Goal: Check status: Check status

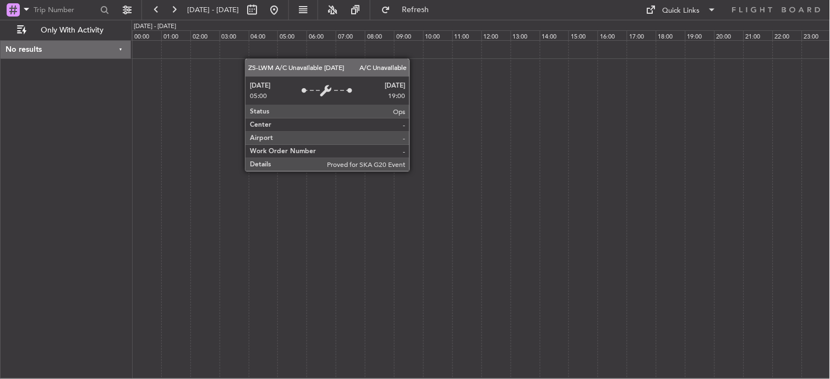
click at [165, 1] on button at bounding box center [174, 10] width 18 height 18
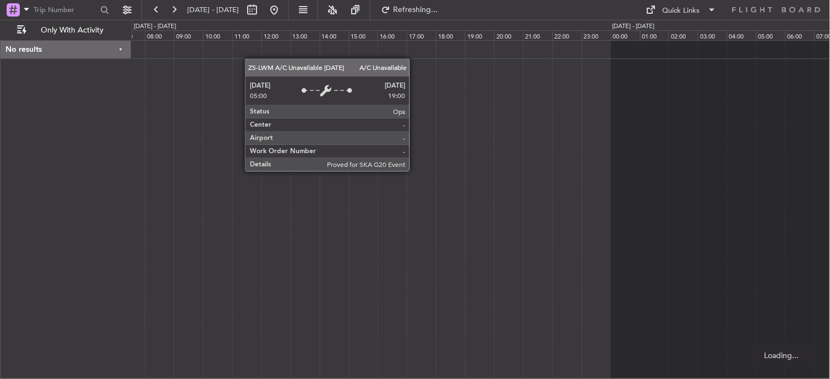
click at [165, 1] on button at bounding box center [174, 10] width 18 height 18
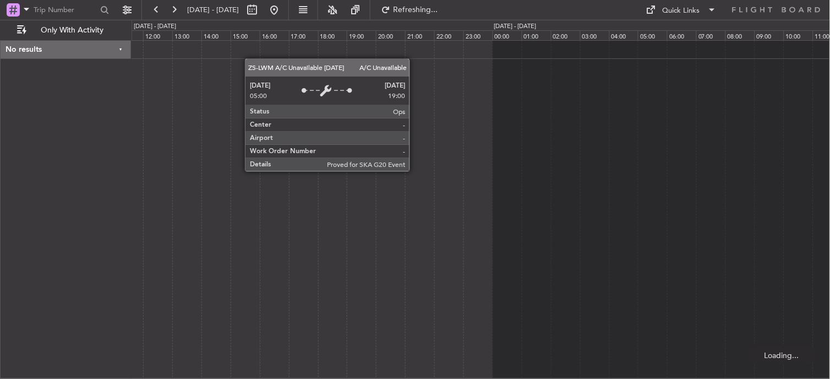
click at [165, 1] on button at bounding box center [174, 10] width 18 height 18
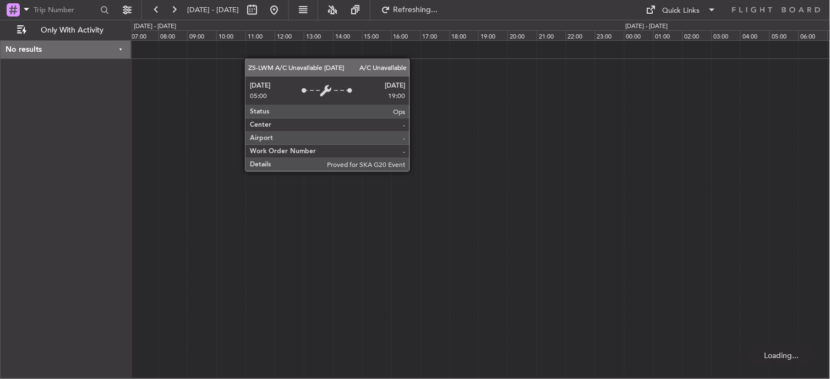
click at [165, 1] on button at bounding box center [174, 10] width 18 height 18
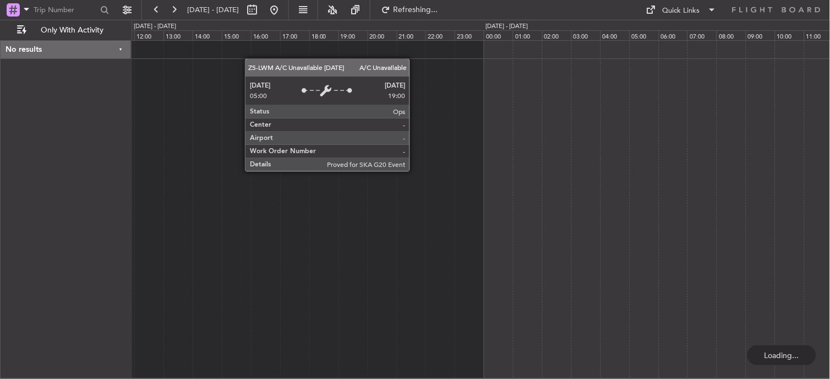
click at [165, 1] on button at bounding box center [174, 10] width 18 height 18
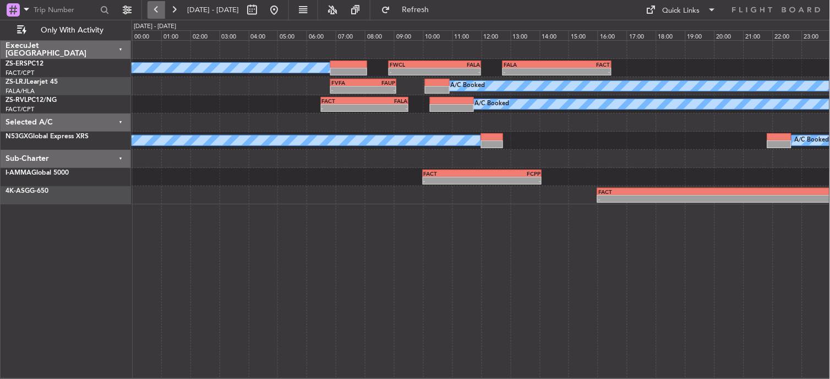
click at [152, 6] on button at bounding box center [156, 10] width 18 height 18
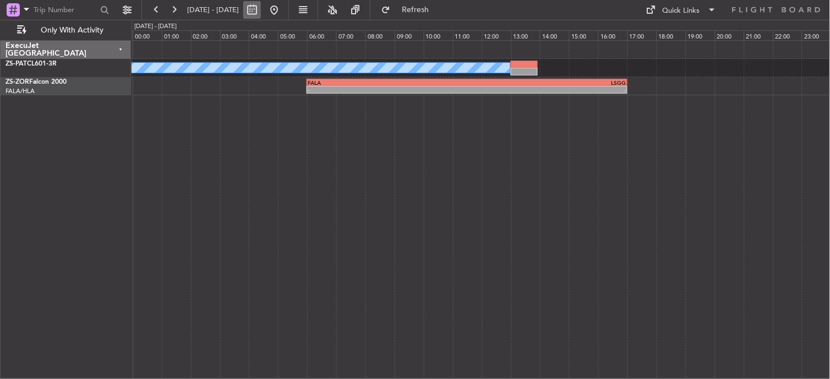
click at [261, 7] on button at bounding box center [252, 10] width 18 height 18
select select "9"
select select "2025"
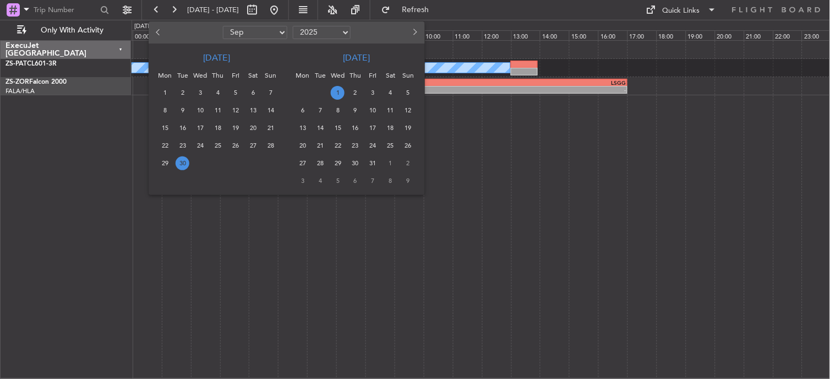
click at [509, 179] on div at bounding box center [415, 189] width 830 height 379
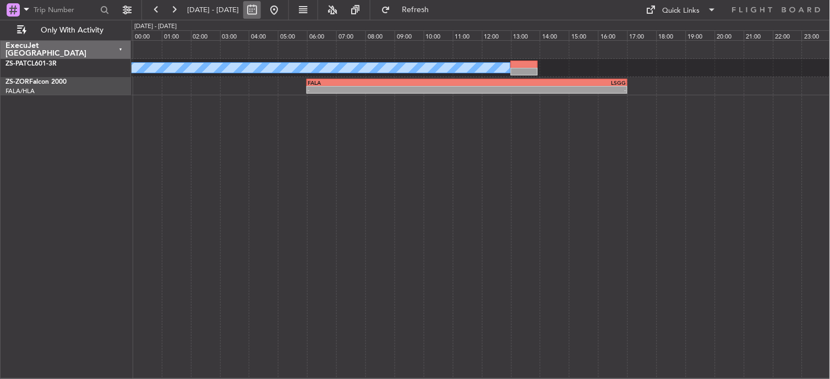
click at [261, 3] on button at bounding box center [252, 10] width 18 height 18
select select "9"
select select "2025"
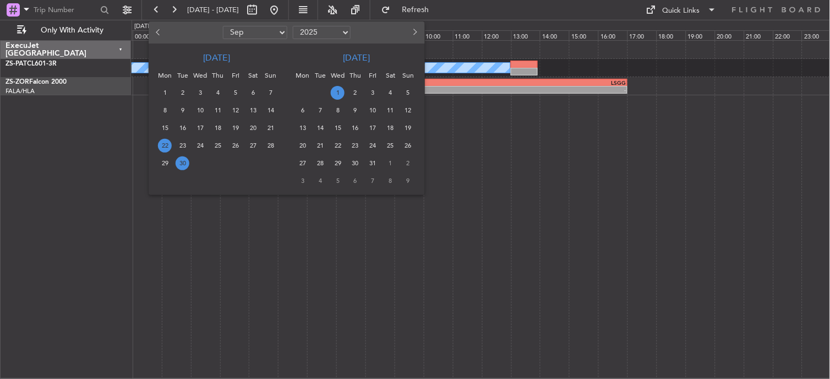
click at [165, 139] on span "22" at bounding box center [165, 146] width 14 height 14
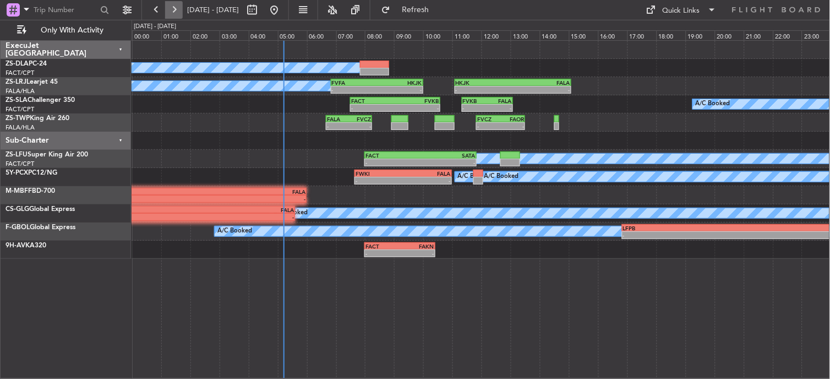
click at [174, 8] on button at bounding box center [174, 10] width 18 height 18
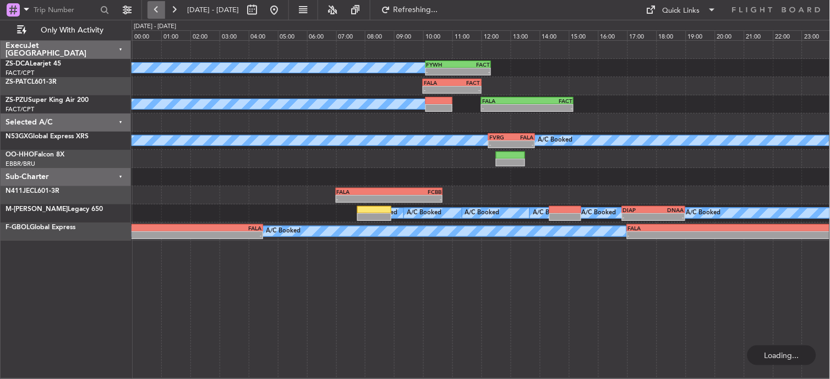
click at [157, 10] on button at bounding box center [156, 10] width 18 height 18
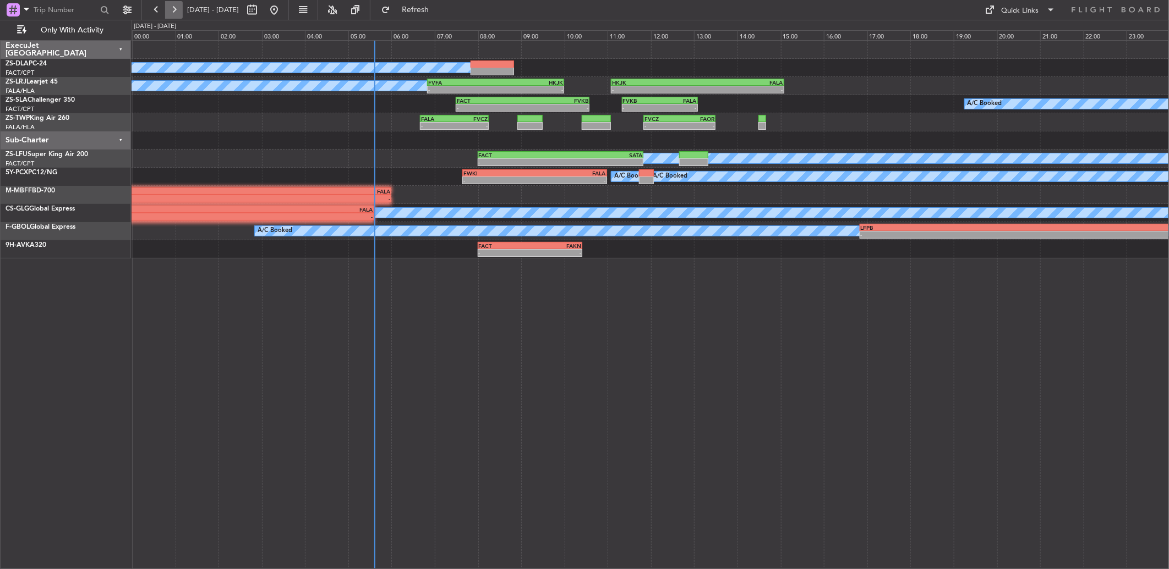
click at [175, 11] on button at bounding box center [174, 10] width 18 height 18
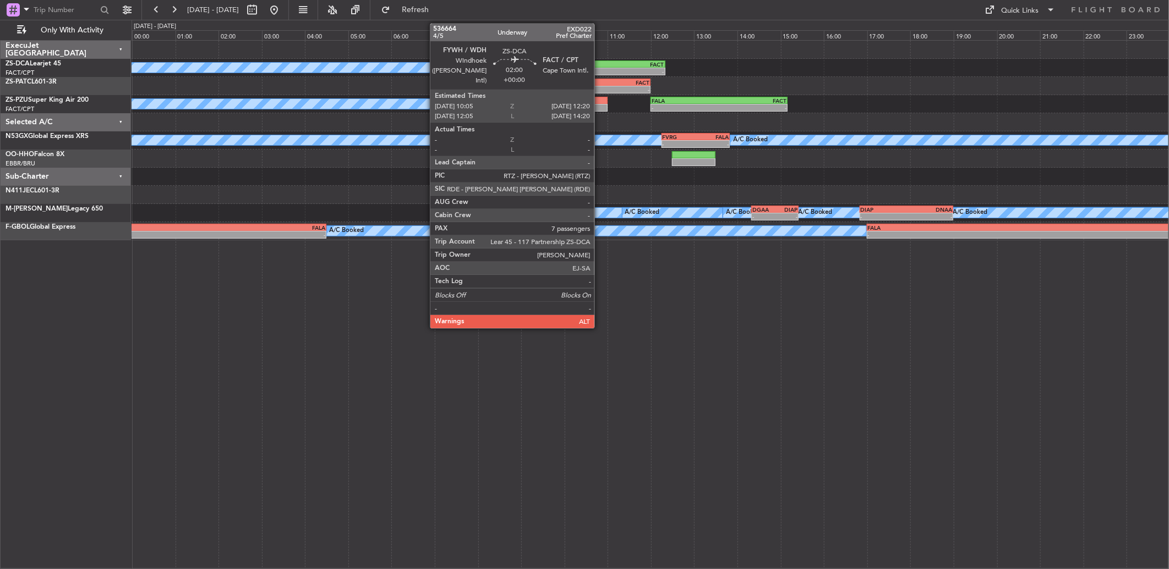
click at [600, 67] on div "10:05 Z" at bounding box center [592, 70] width 48 height 7
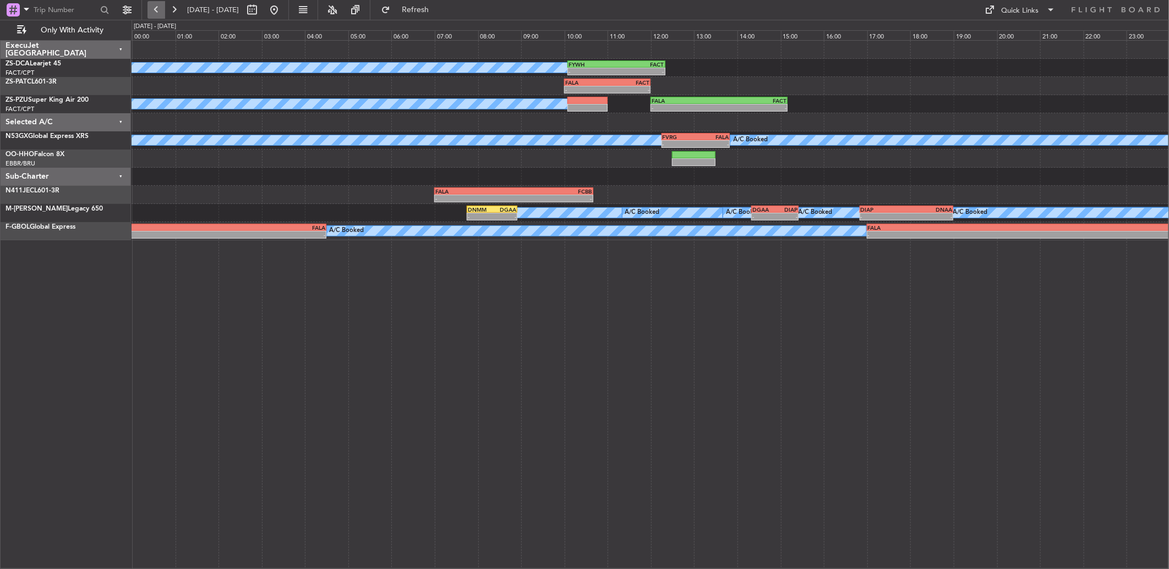
click at [149, 8] on button at bounding box center [156, 10] width 18 height 18
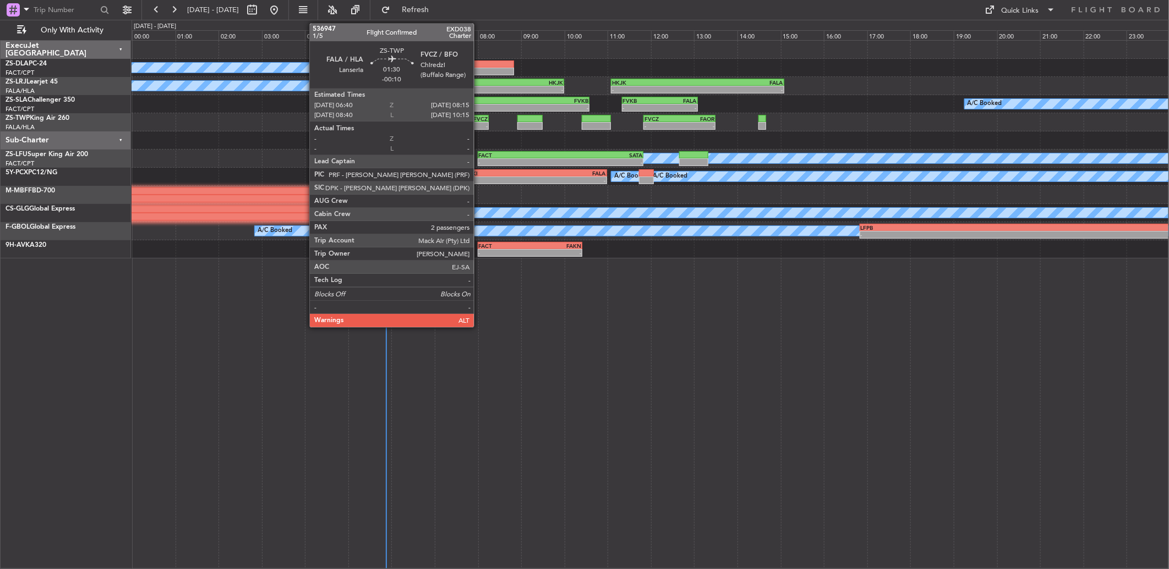
click at [479, 122] on div "08:15 Z" at bounding box center [470, 125] width 33 height 7
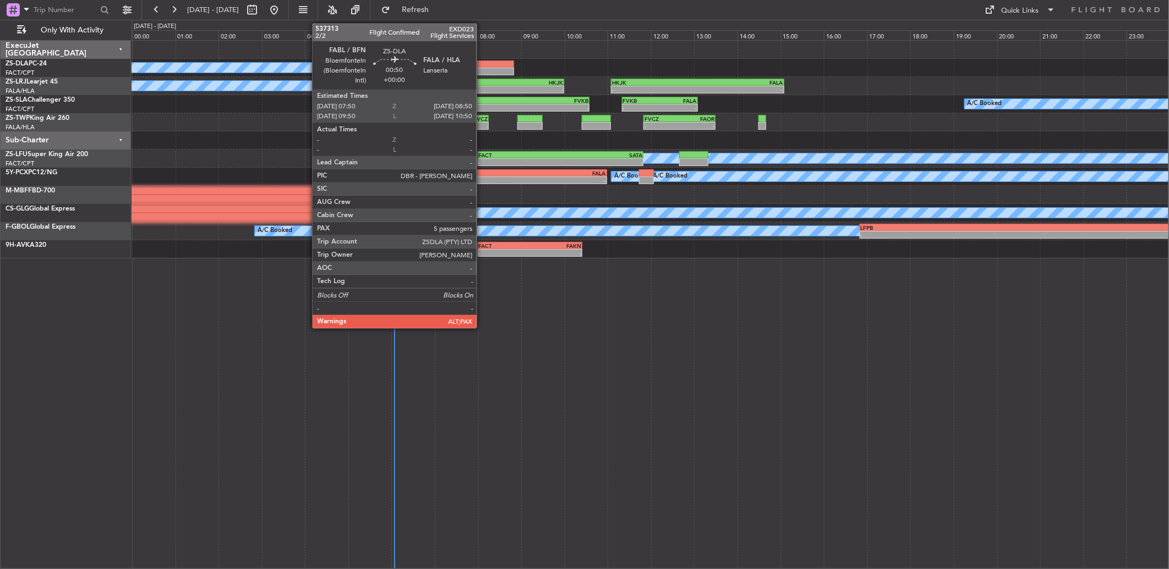
click at [482, 66] on div at bounding box center [491, 65] width 43 height 8
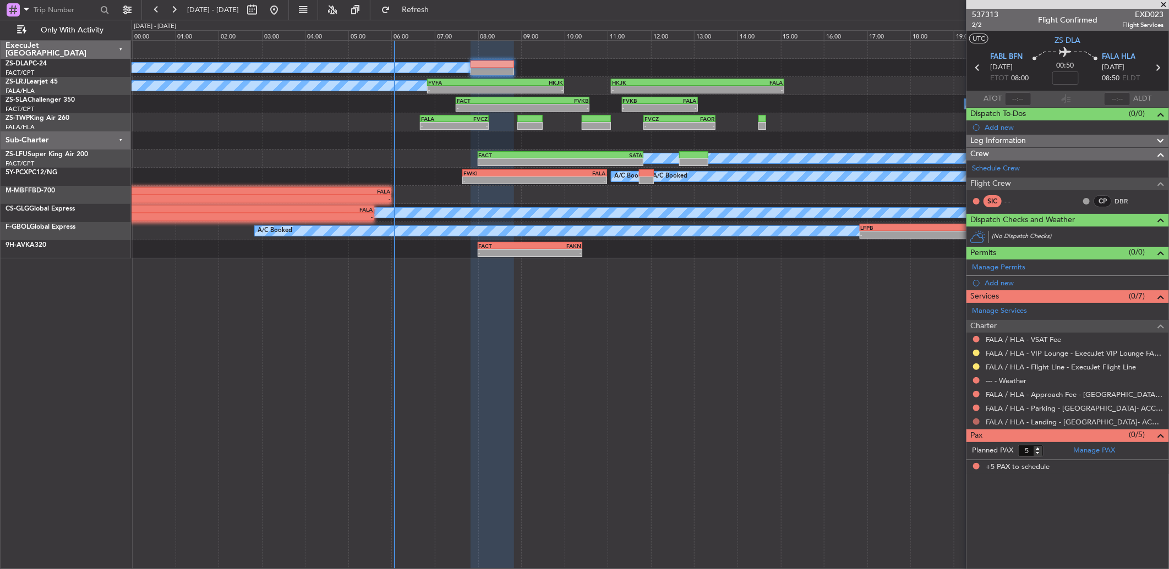
click at [829, 378] on button at bounding box center [976, 422] width 7 height 7
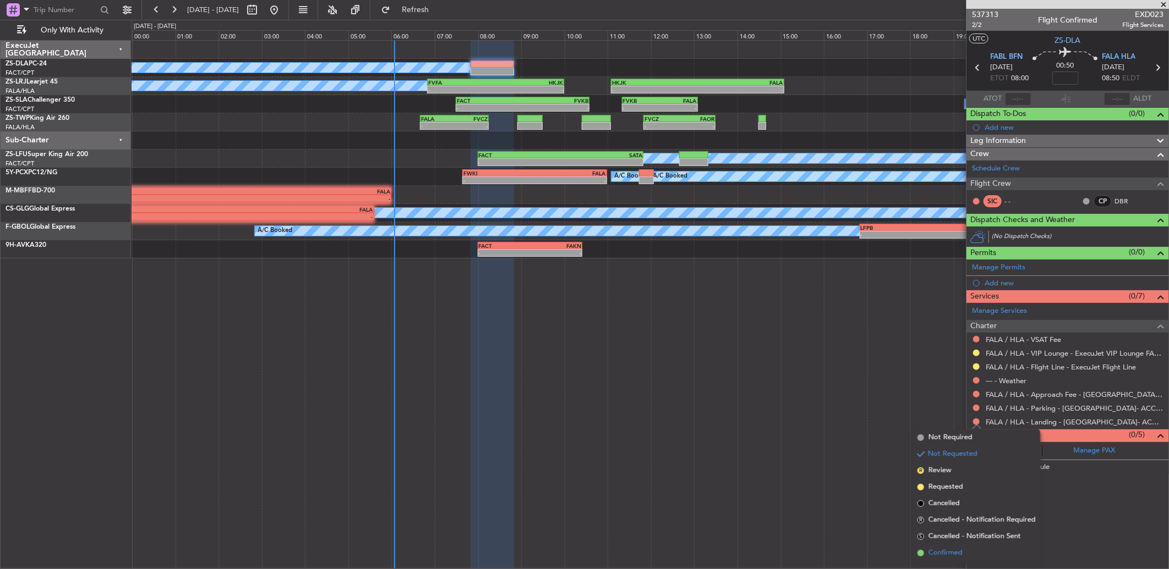
click at [829, 378] on li "Confirmed" at bounding box center [976, 553] width 127 height 17
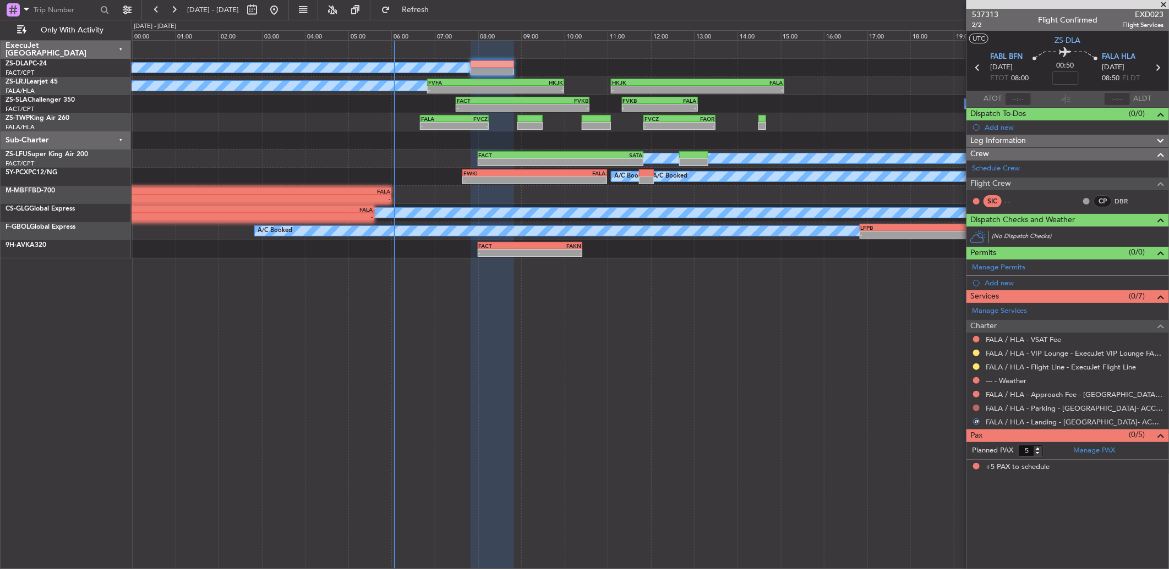
click at [829, 378] on button at bounding box center [976, 408] width 7 height 7
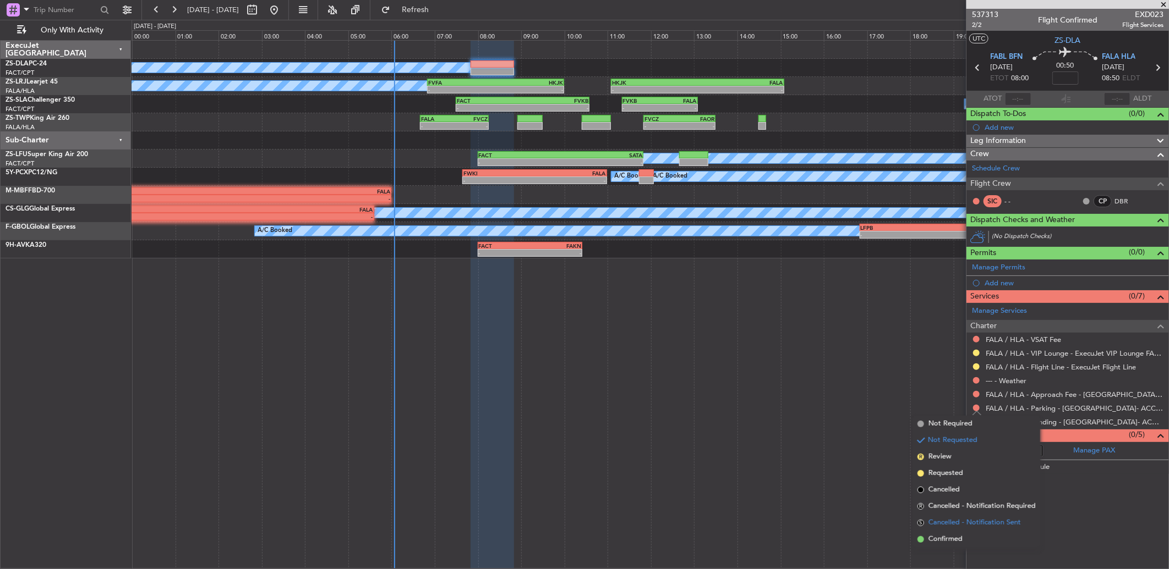
click at [829, 378] on li "S Cancelled - Notification Sent" at bounding box center [976, 523] width 127 height 17
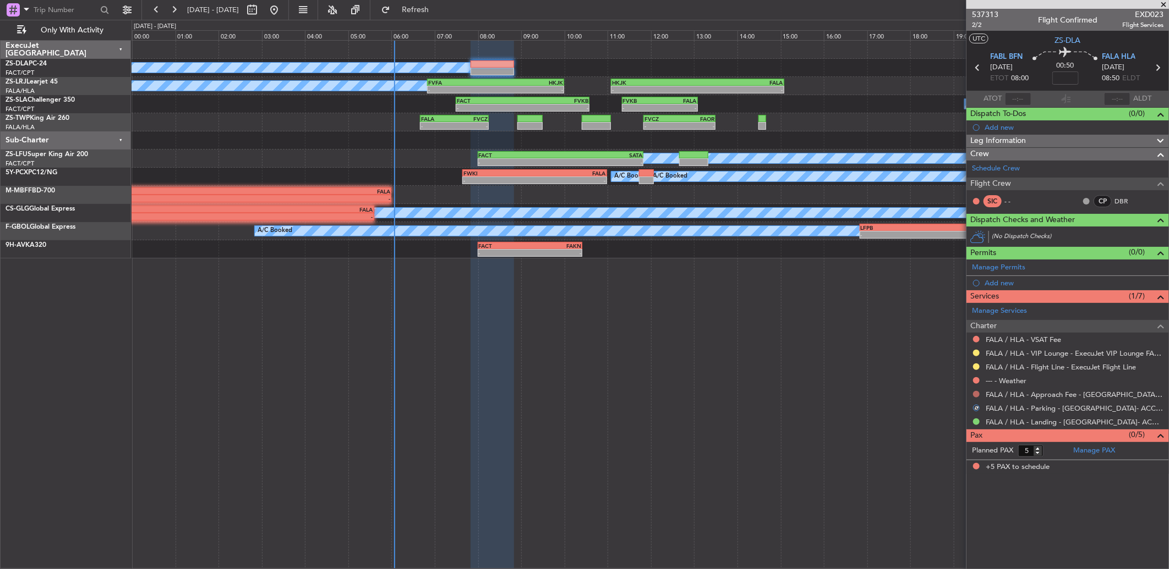
click at [829, 378] on button at bounding box center [976, 394] width 7 height 7
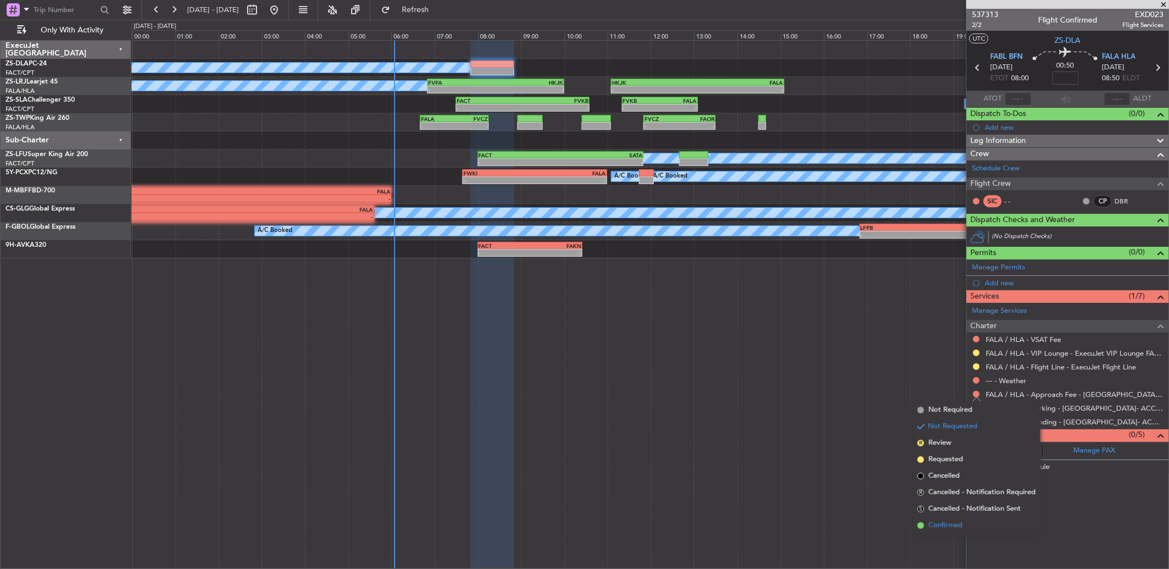
click at [829, 378] on li "Confirmed" at bounding box center [976, 526] width 127 height 17
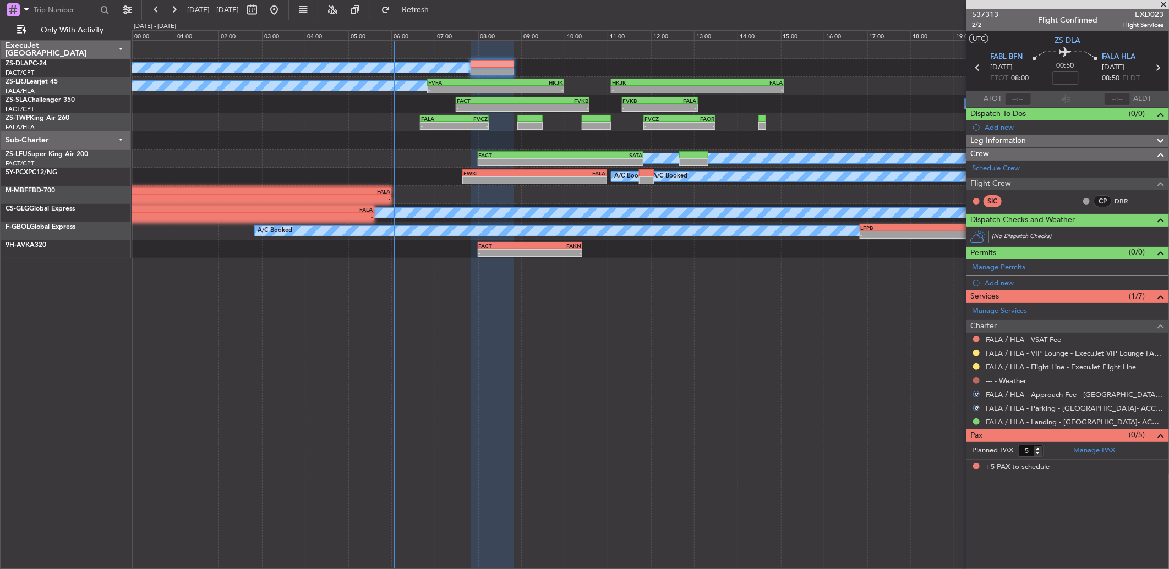
click at [829, 378] on button at bounding box center [976, 380] width 7 height 7
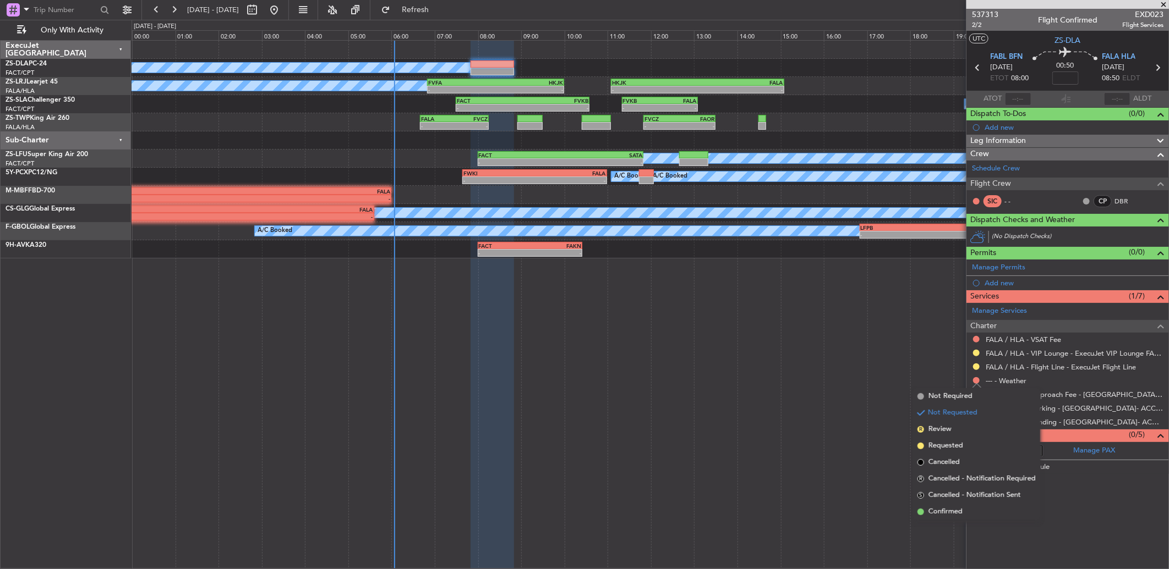
click at [829, 378] on span "Confirmed" at bounding box center [945, 512] width 34 height 11
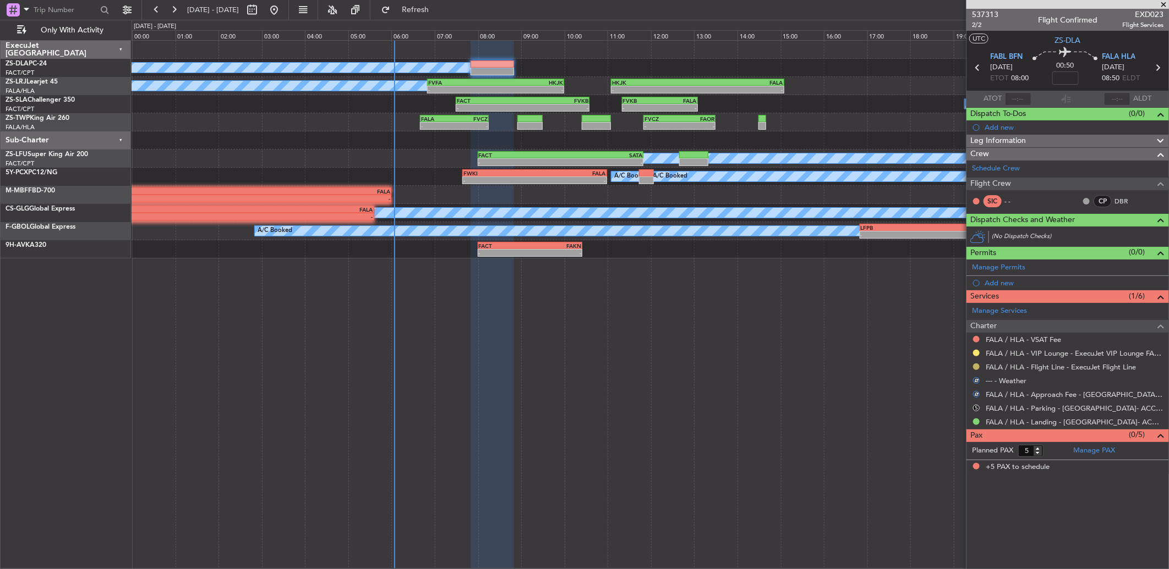
click at [829, 367] on button at bounding box center [976, 367] width 7 height 7
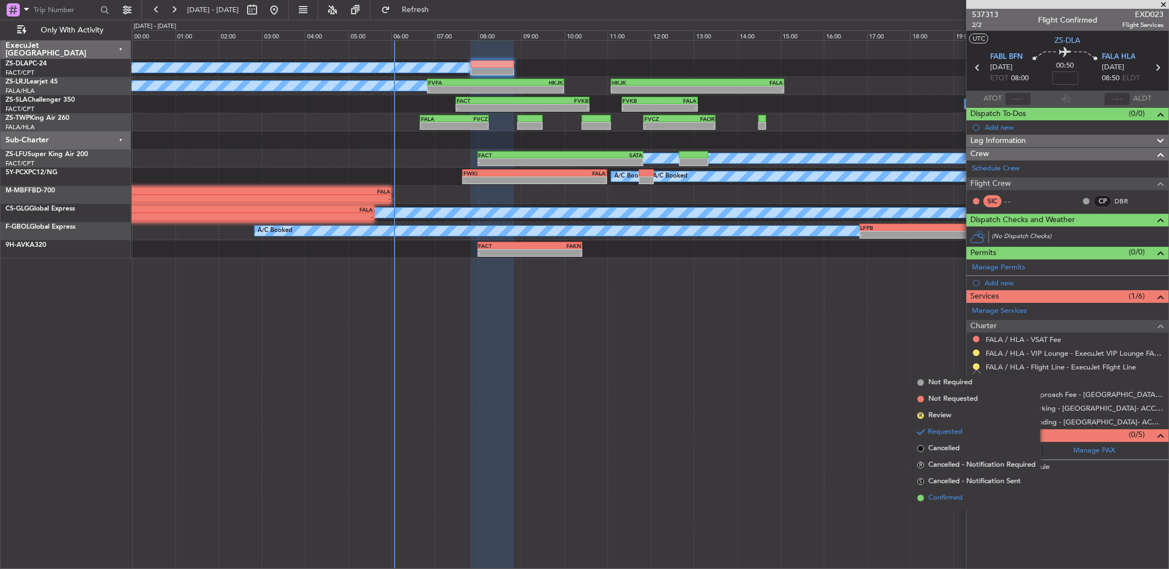
click at [829, 378] on span "Confirmed" at bounding box center [945, 498] width 34 height 11
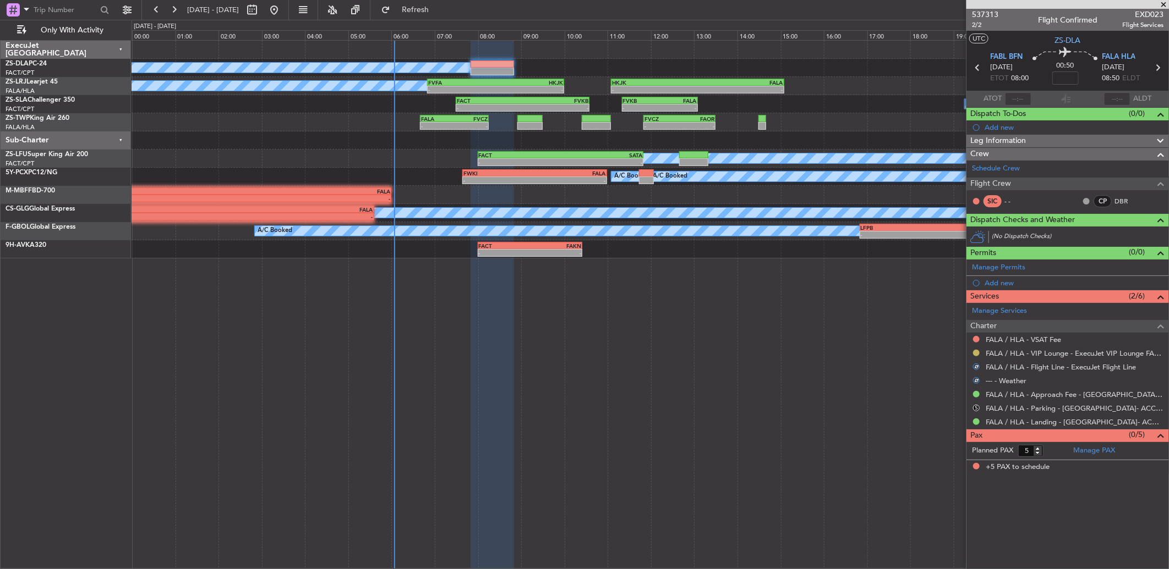
click at [829, 353] on button at bounding box center [976, 353] width 7 height 7
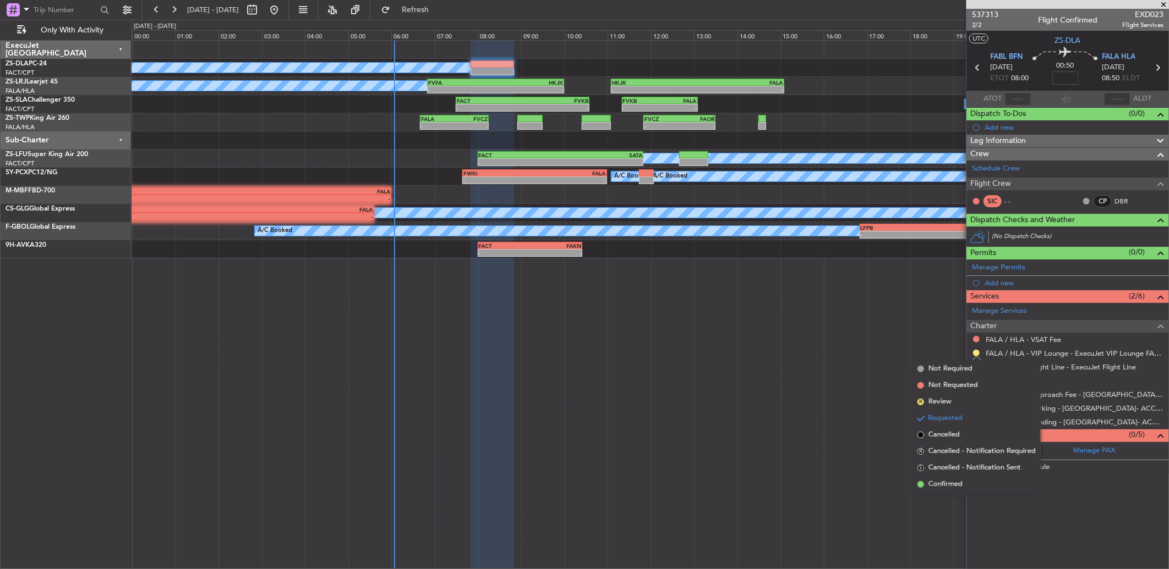
drag, startPoint x: 962, startPoint y: 488, endPoint x: 970, endPoint y: 402, distance: 86.8
click at [829, 378] on span "Confirmed" at bounding box center [945, 484] width 34 height 11
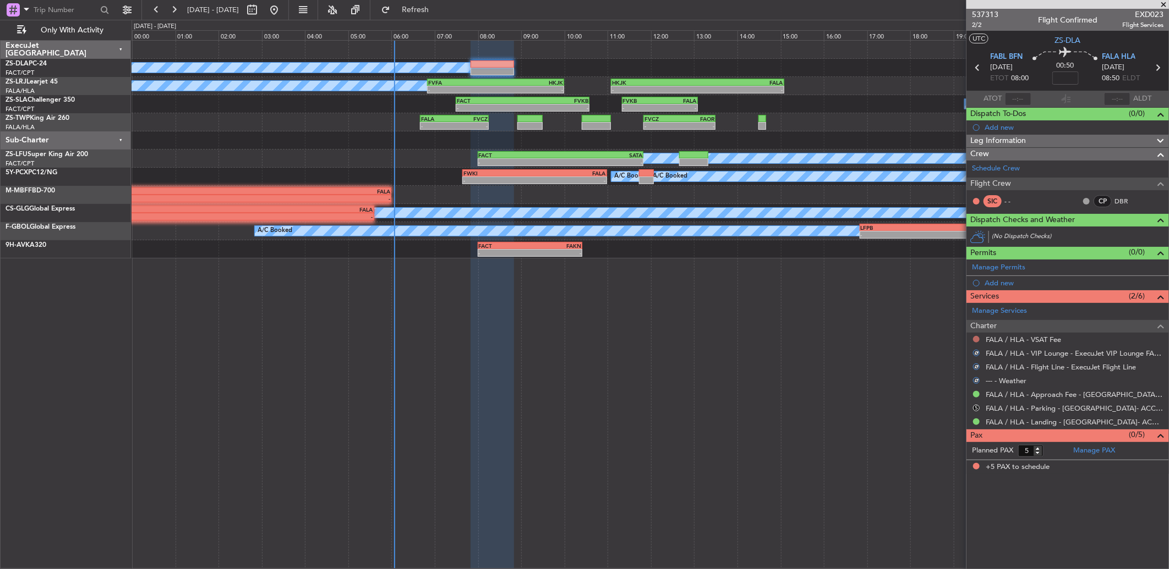
click at [829, 339] on button at bounding box center [976, 339] width 7 height 7
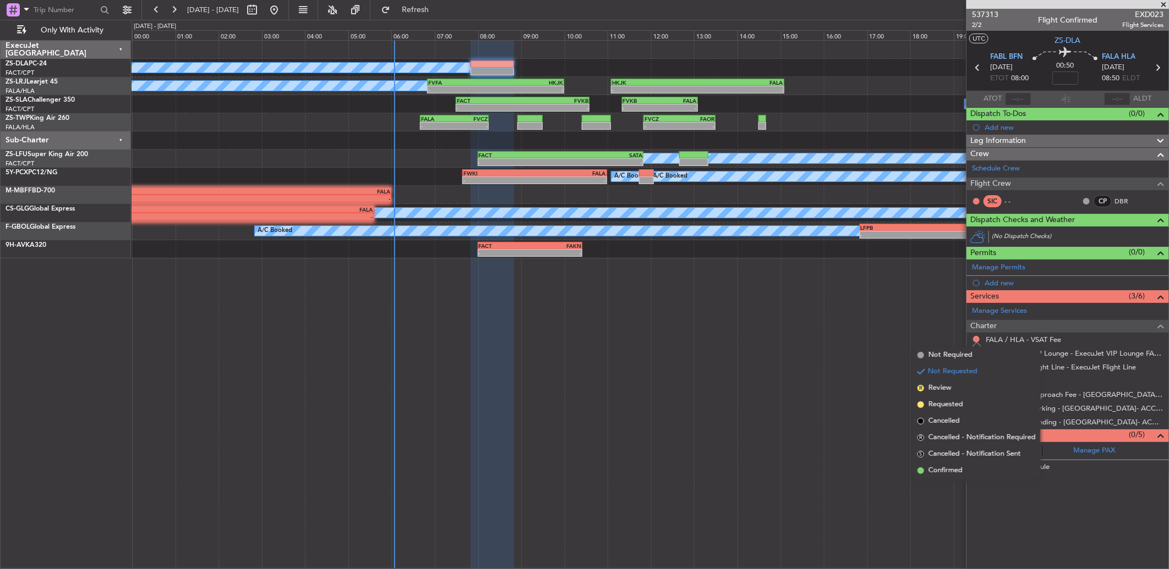
click at [829, 331] on div "A/C Booked A/C Booked - - FVFA 06:50 Z HKJK 10:00 Z - - HKJK 11:05 Z FALA 15:05…" at bounding box center [649, 304] width 1037 height 529
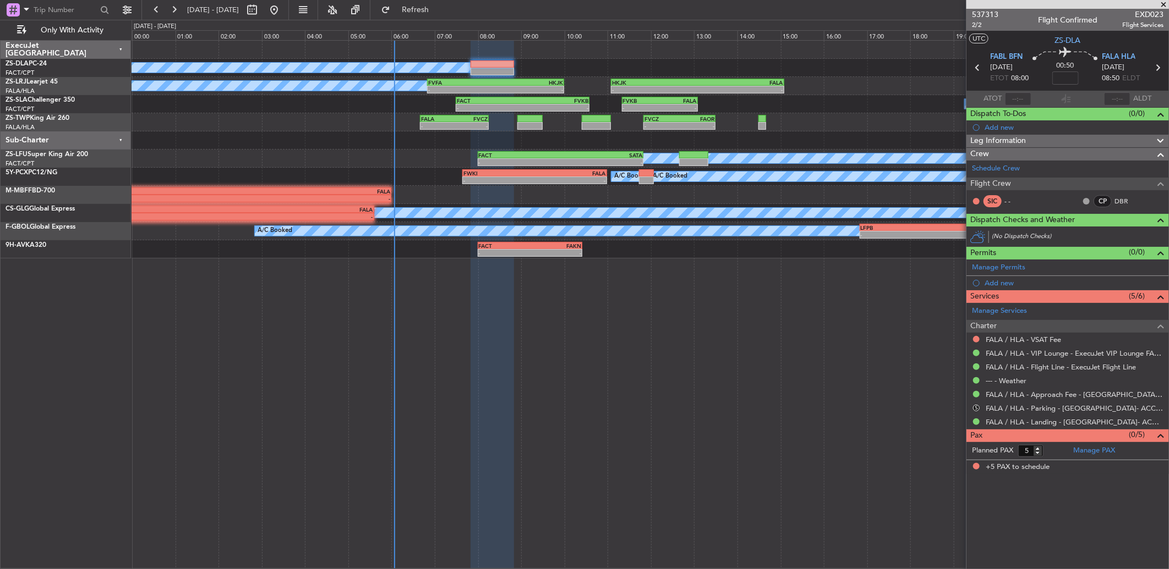
click at [829, 2] on span at bounding box center [1163, 5] width 11 height 10
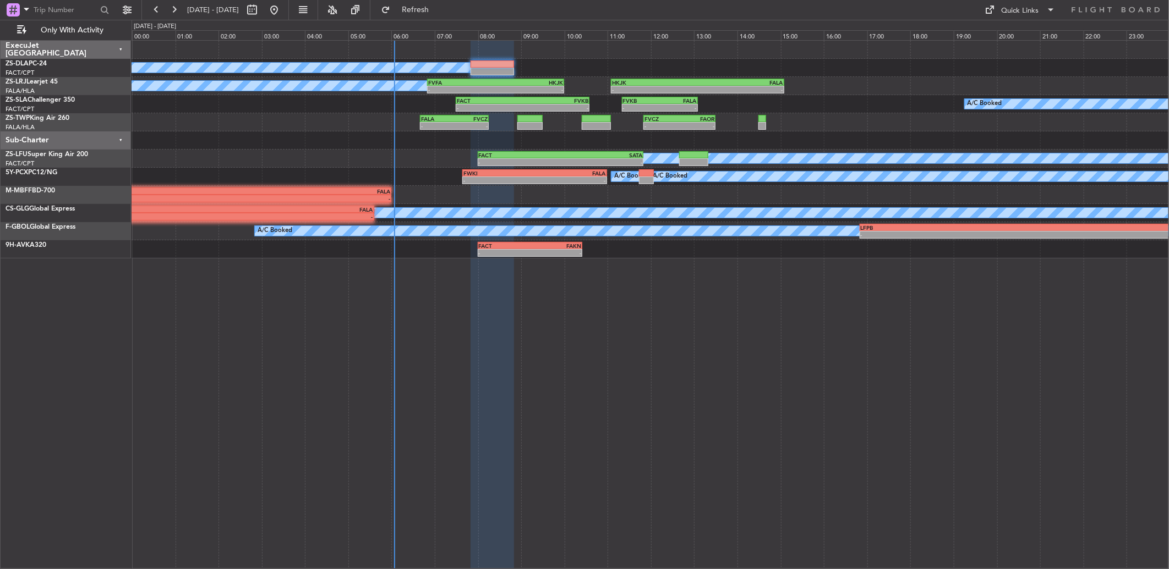
type input "0"
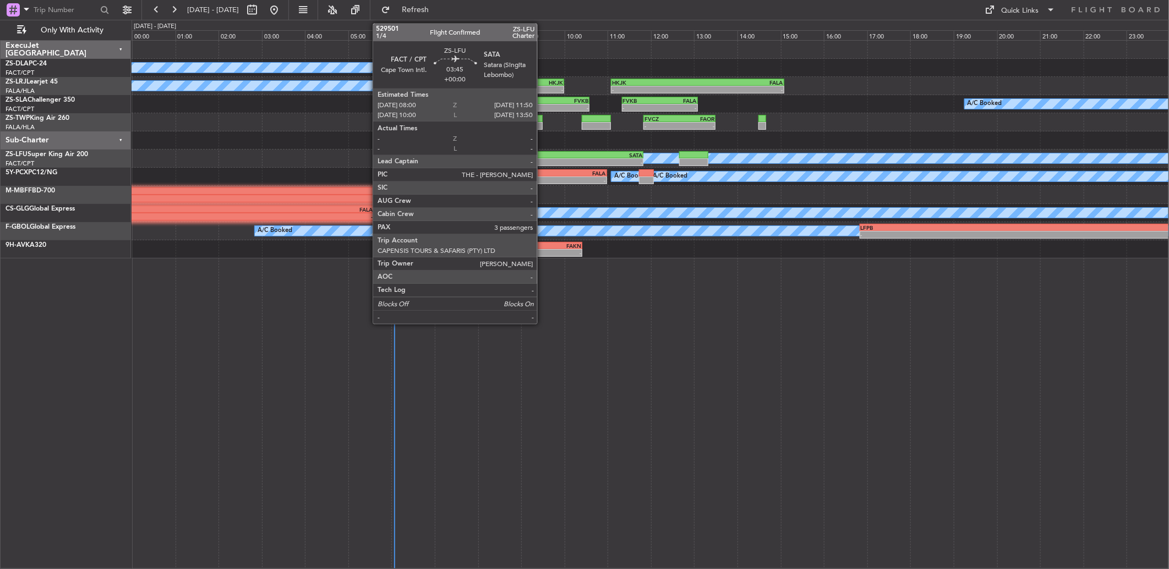
click at [542, 162] on div "-" at bounding box center [520, 162] width 82 height 7
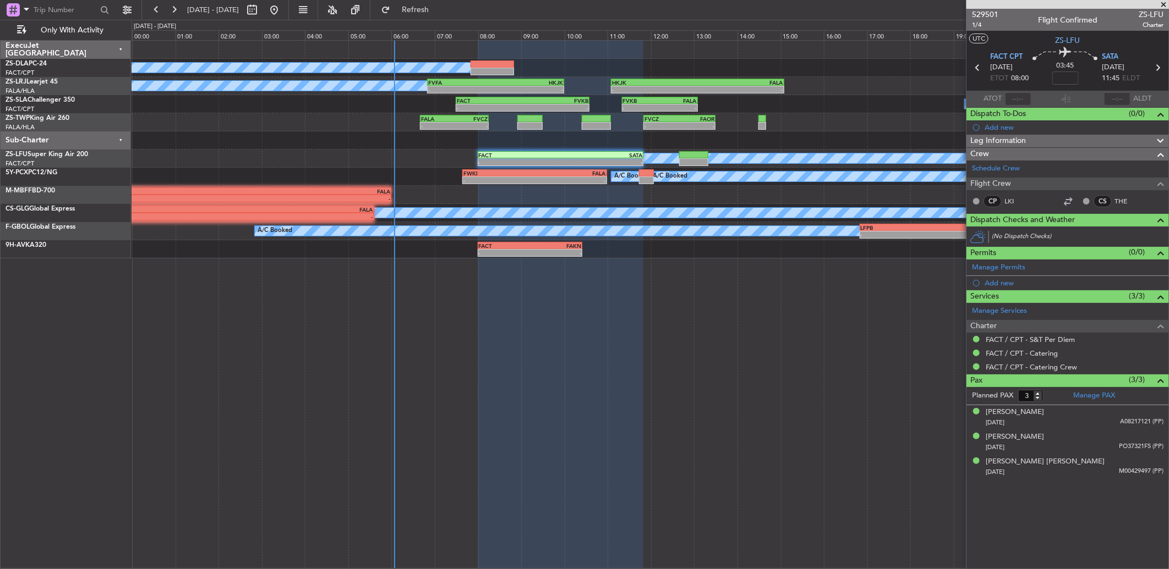
click at [829, 4] on span at bounding box center [1163, 5] width 11 height 10
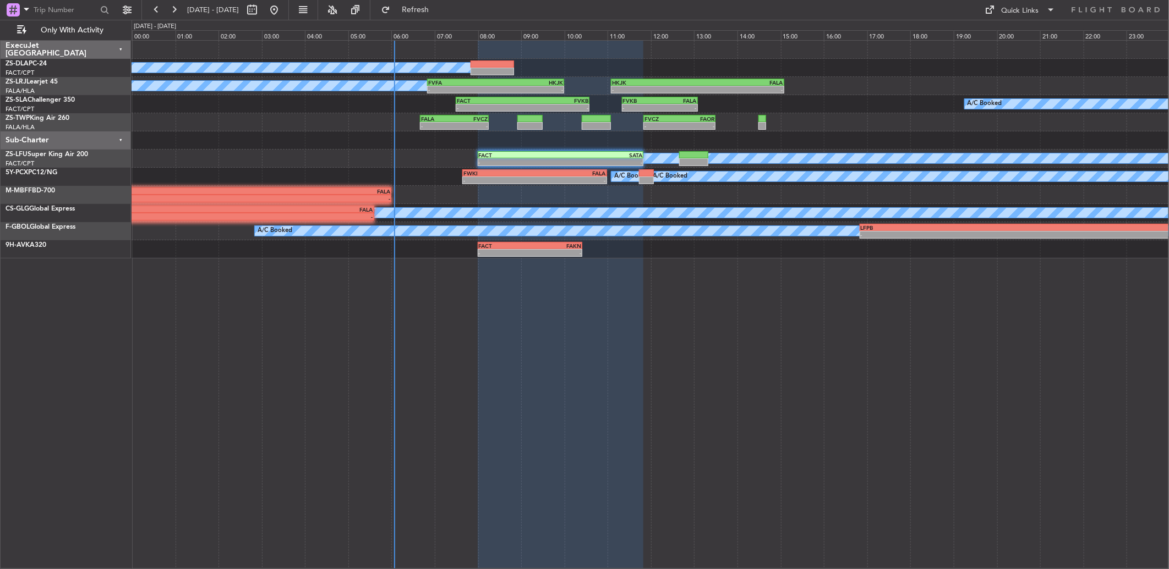
type input "0"
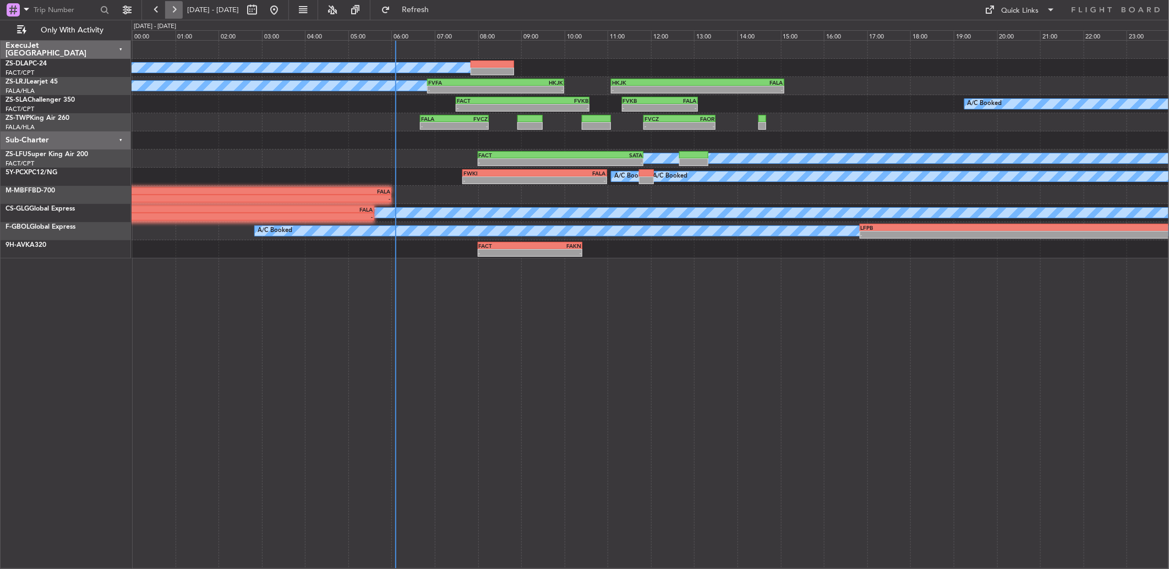
click at [173, 8] on button at bounding box center [174, 10] width 18 height 18
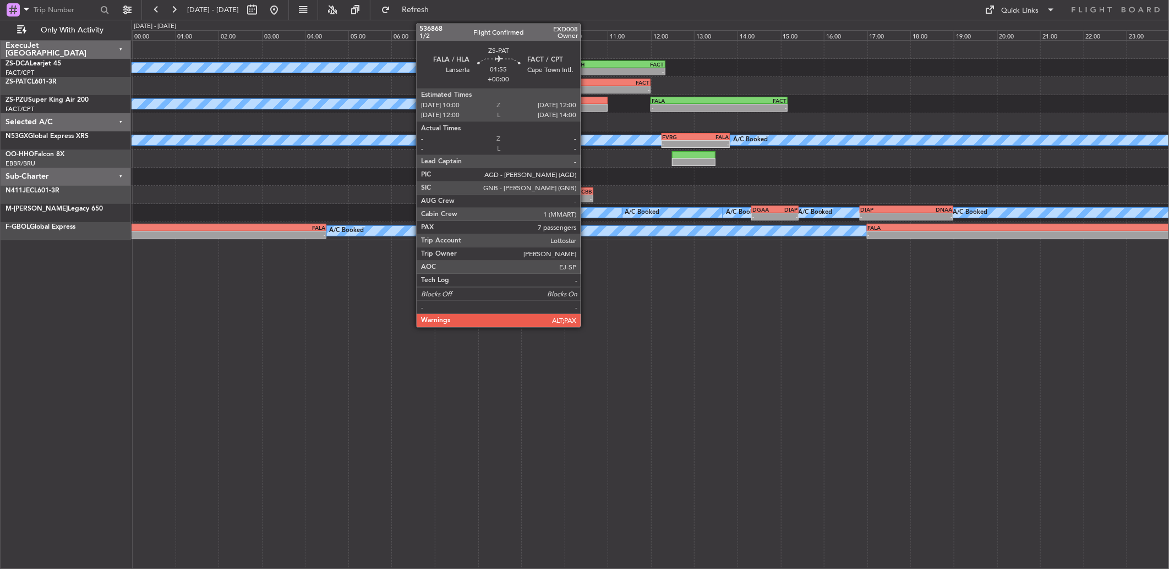
click at [586, 79] on div "FALA" at bounding box center [586, 82] width 42 height 7
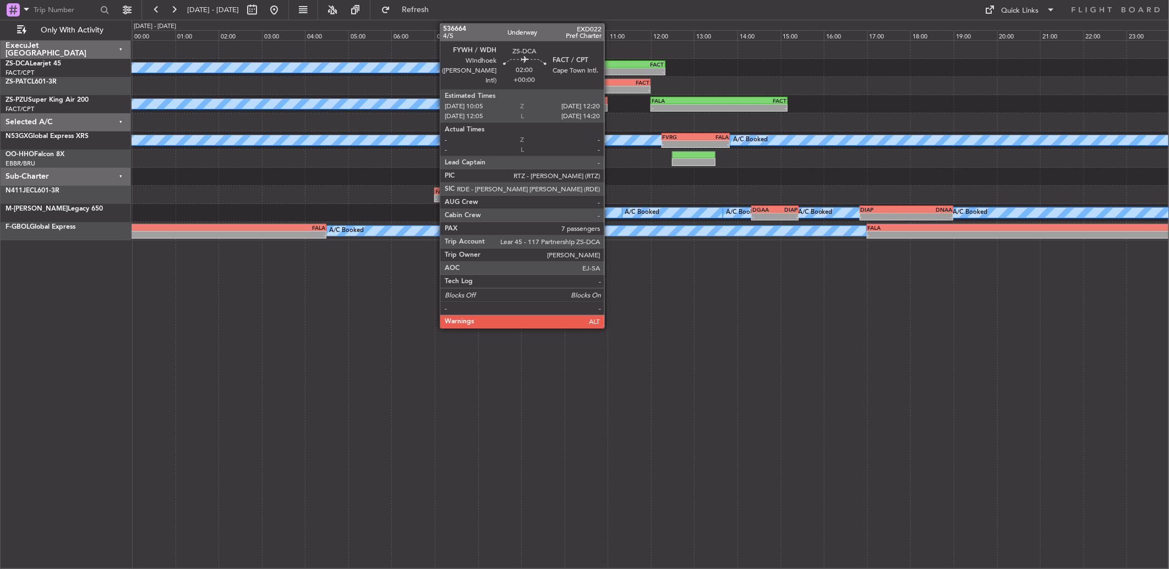
click at [610, 63] on div "FYWH" at bounding box center [592, 64] width 48 height 7
click at [608, 63] on div "FYWH" at bounding box center [592, 64] width 48 height 7
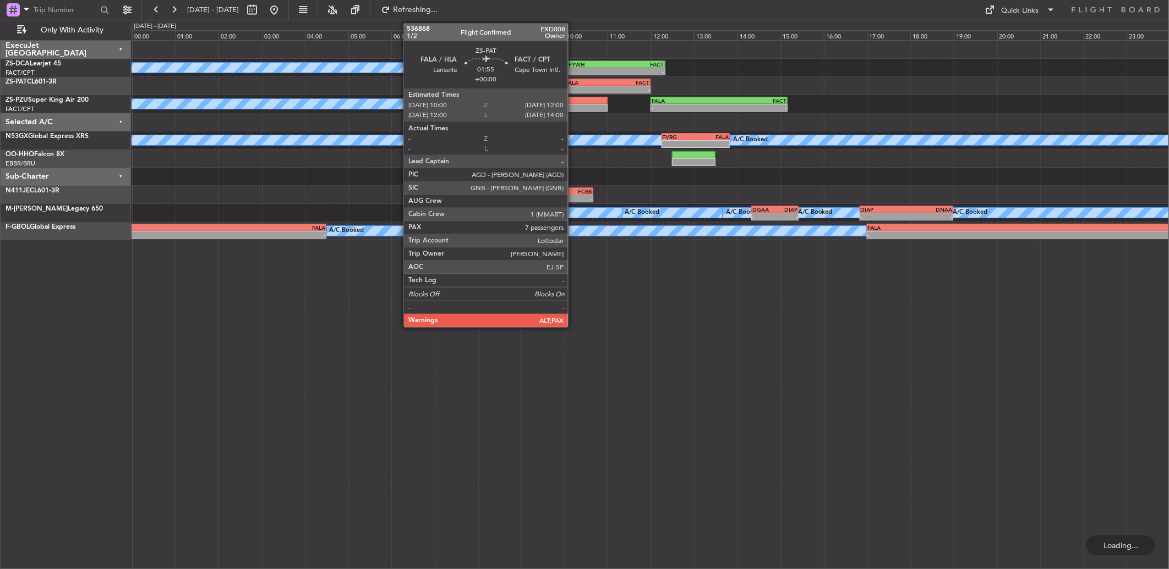
click at [573, 86] on div "- -" at bounding box center [607, 90] width 87 height 8
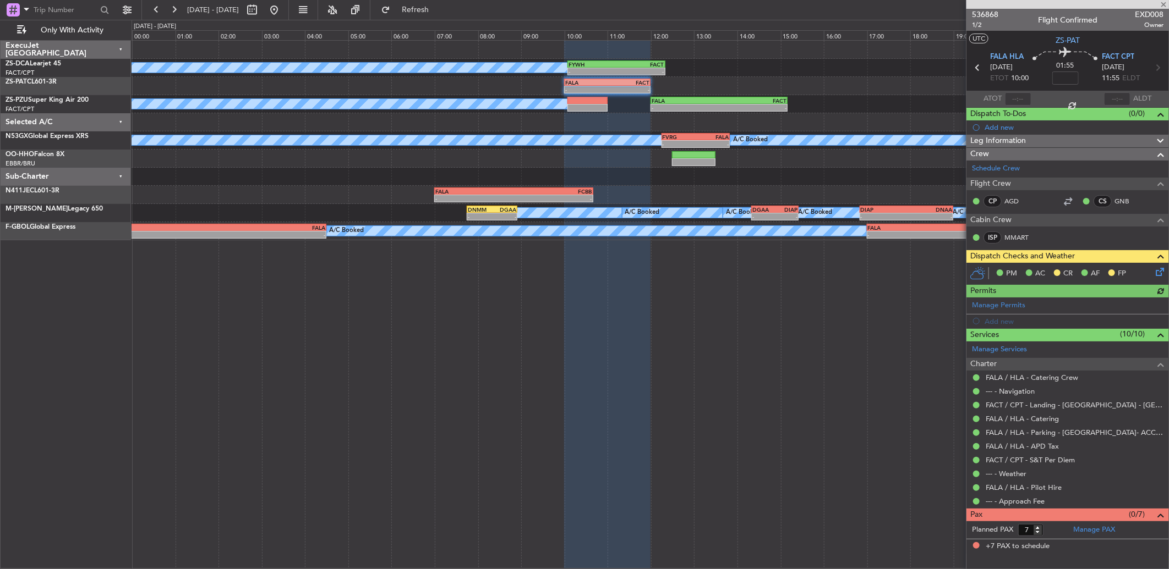
click at [829, 270] on icon at bounding box center [1157, 270] width 9 height 9
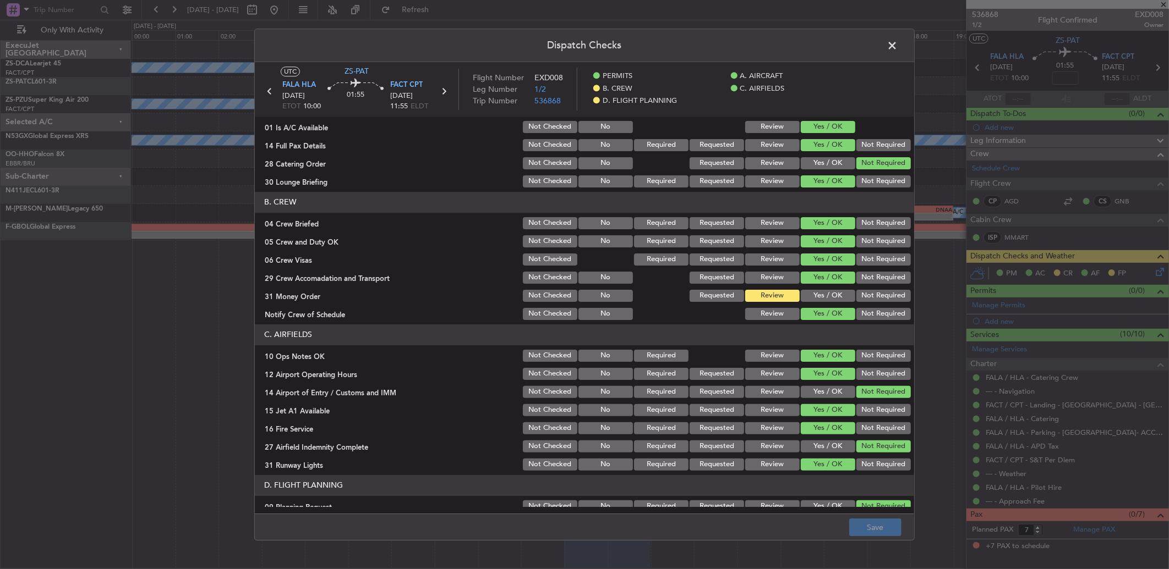
scroll to position [90, 0]
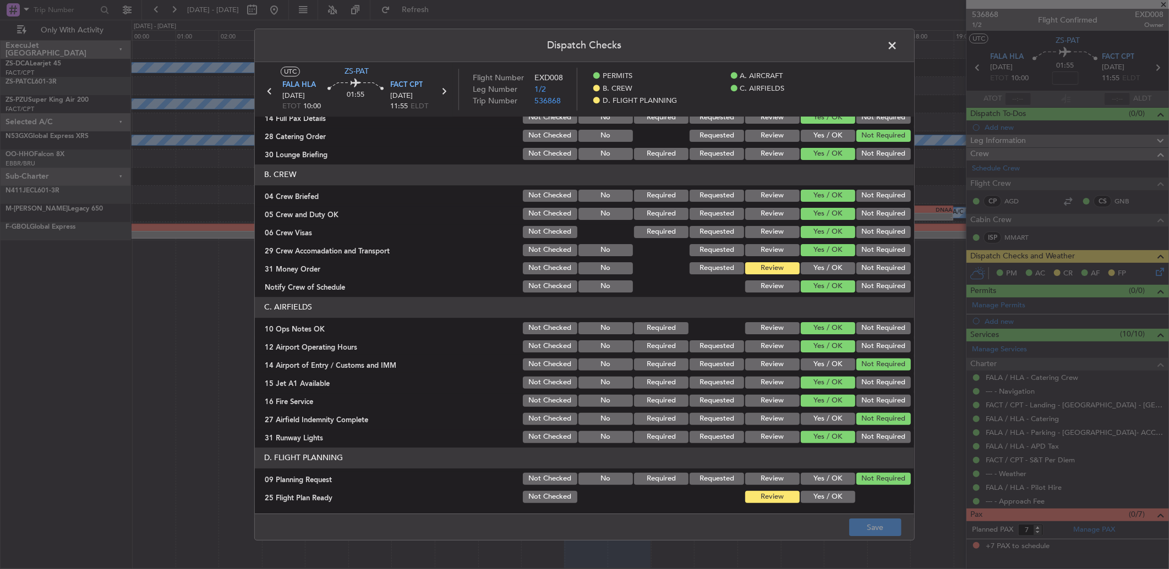
click at [829, 52] on span at bounding box center [897, 48] width 0 height 22
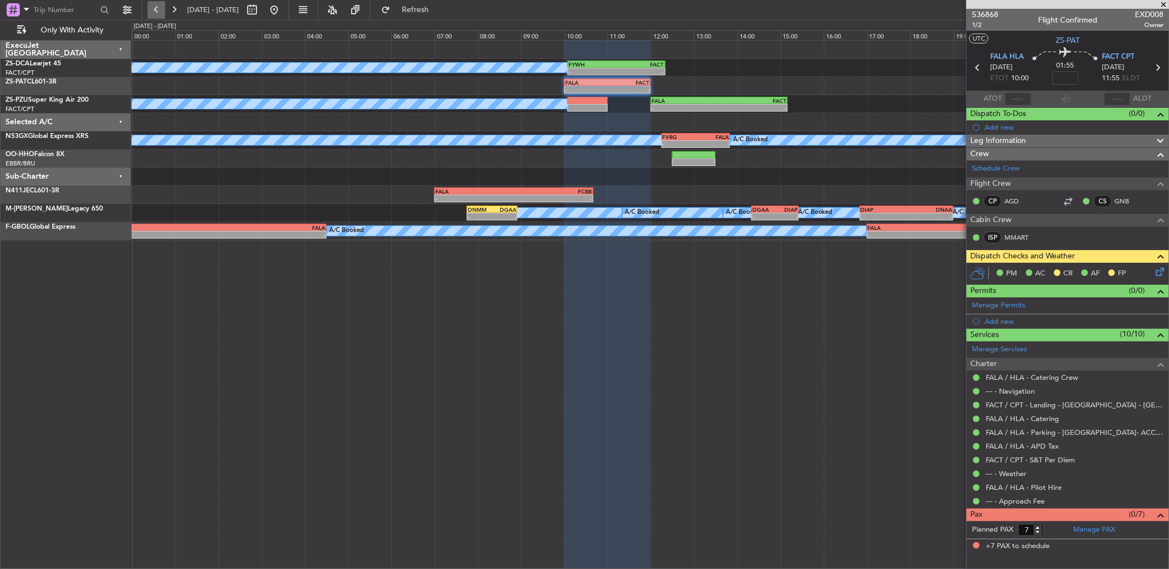
click at [155, 15] on button at bounding box center [156, 10] width 18 height 18
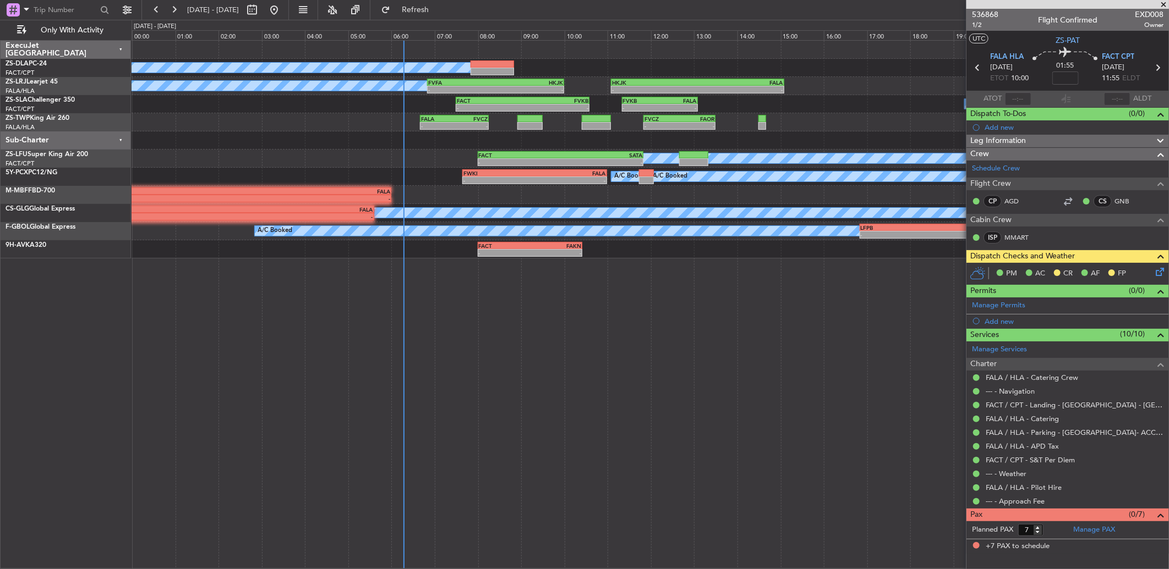
click at [145, 13] on fb-range-datepicker "[DATE] - [DATE]" at bounding box center [214, 10] width 147 height 20
click at [160, 8] on button at bounding box center [156, 10] width 18 height 18
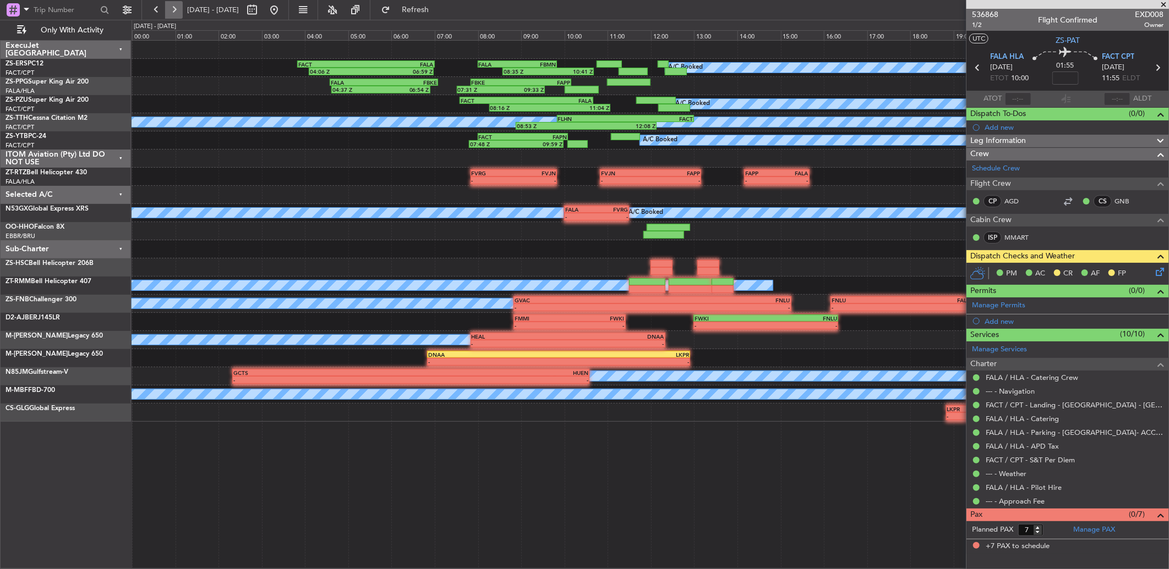
click at [180, 12] on button at bounding box center [174, 10] width 18 height 18
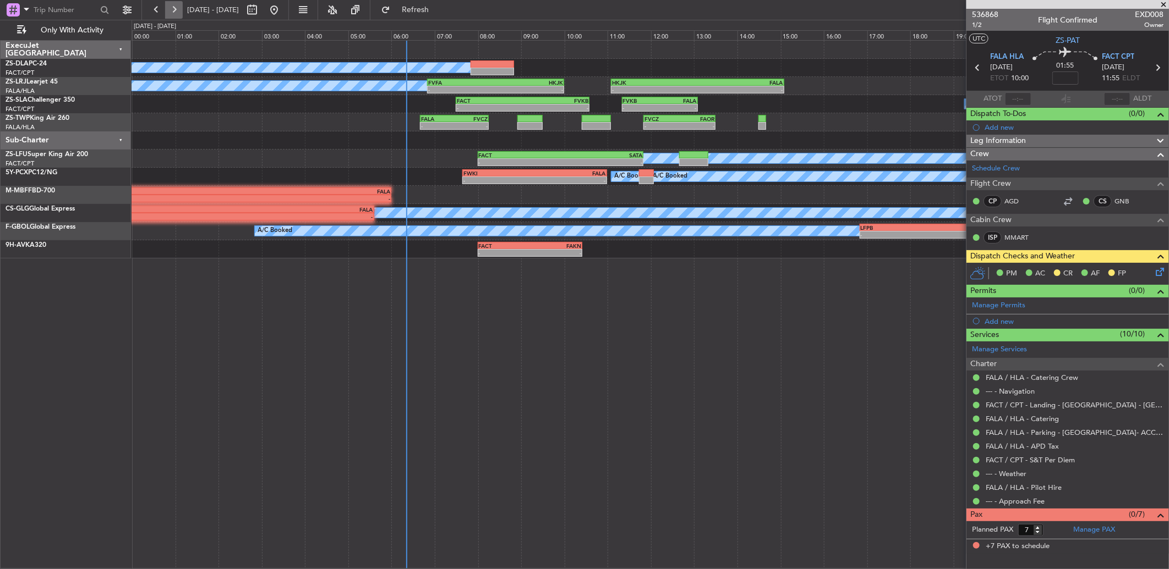
click at [172, 7] on button at bounding box center [174, 10] width 18 height 18
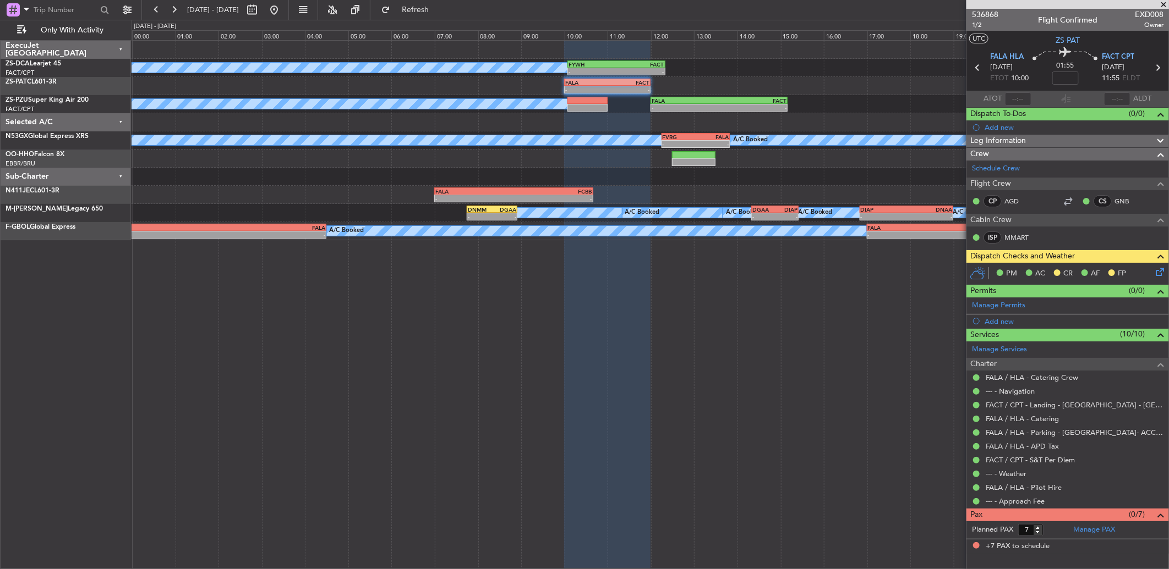
click at [167, 19] on fb-range-datepicker "[DATE] - [DATE]" at bounding box center [214, 10] width 147 height 20
click at [173, 9] on button at bounding box center [174, 10] width 18 height 18
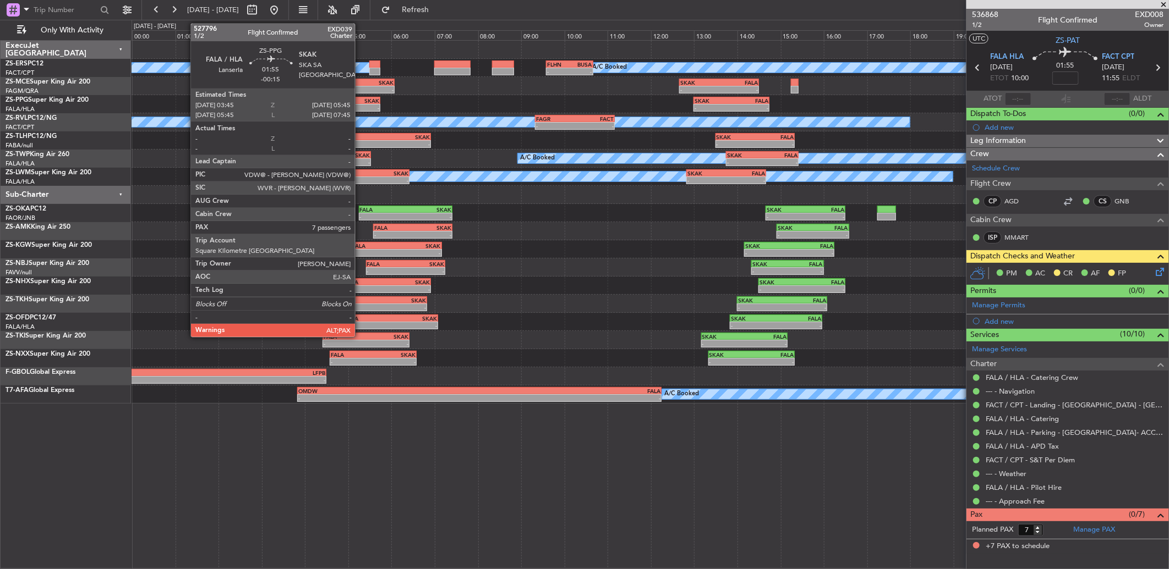
click at [360, 106] on div "-" at bounding box center [358, 108] width 42 height 7
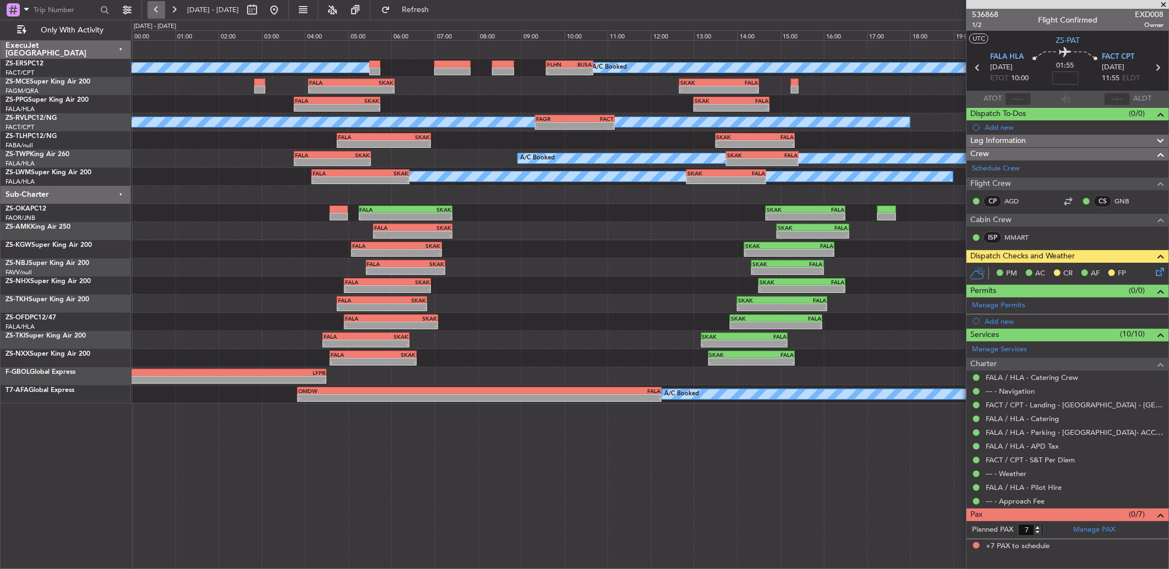
click at [156, 7] on button at bounding box center [156, 10] width 18 height 18
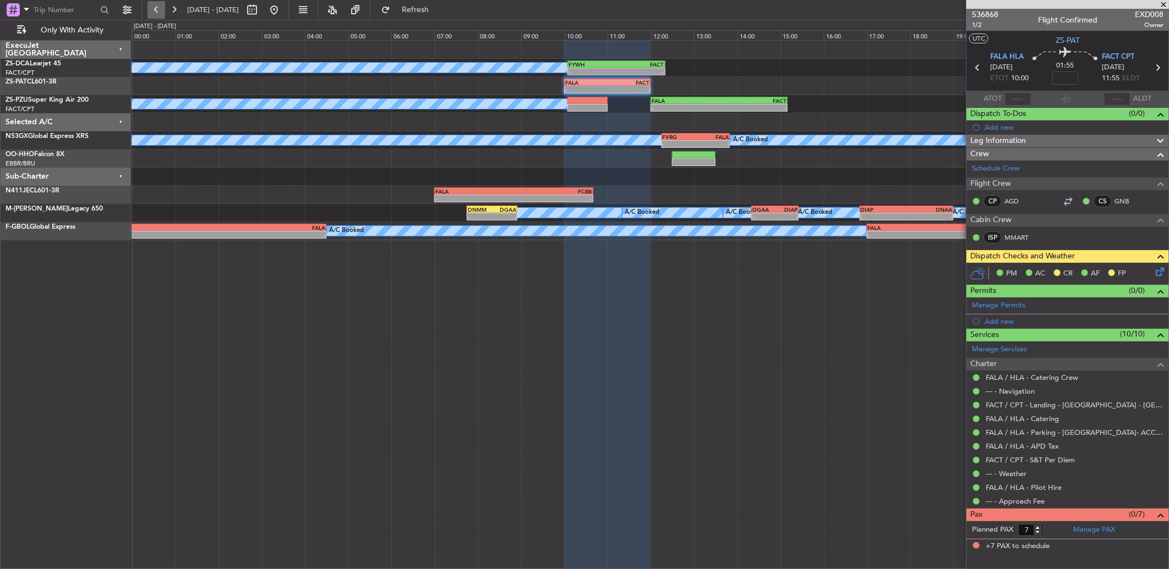
click at [156, 7] on button at bounding box center [156, 10] width 18 height 18
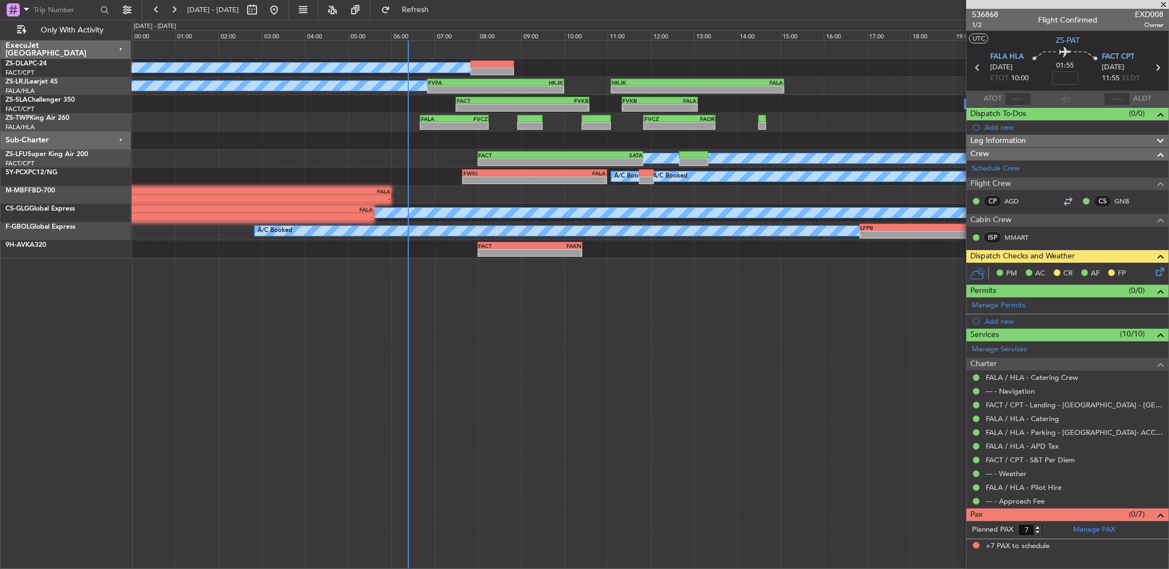
click at [829, 267] on icon at bounding box center [1157, 270] width 9 height 9
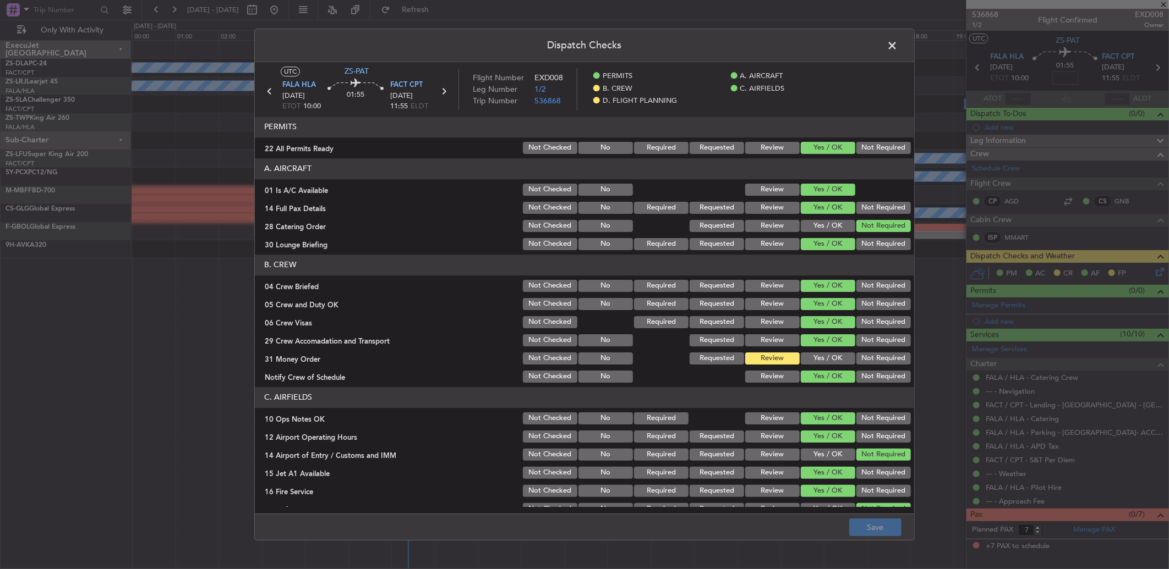
click at [829, 47] on span at bounding box center [897, 48] width 0 height 22
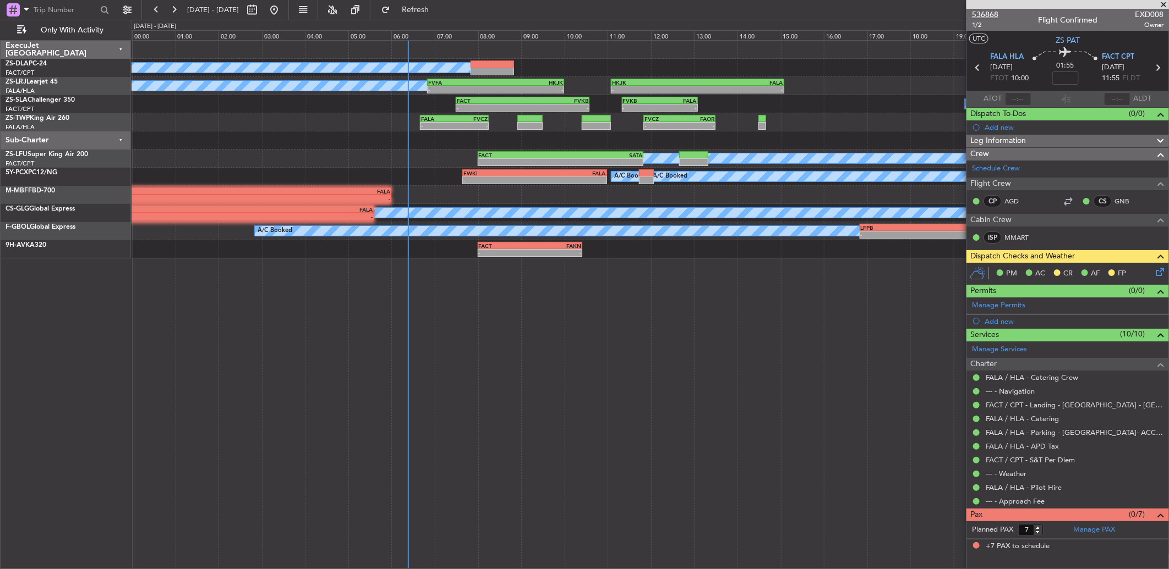
click at [829, 13] on span "536868" at bounding box center [985, 15] width 26 height 12
click at [160, 10] on button at bounding box center [156, 10] width 18 height 18
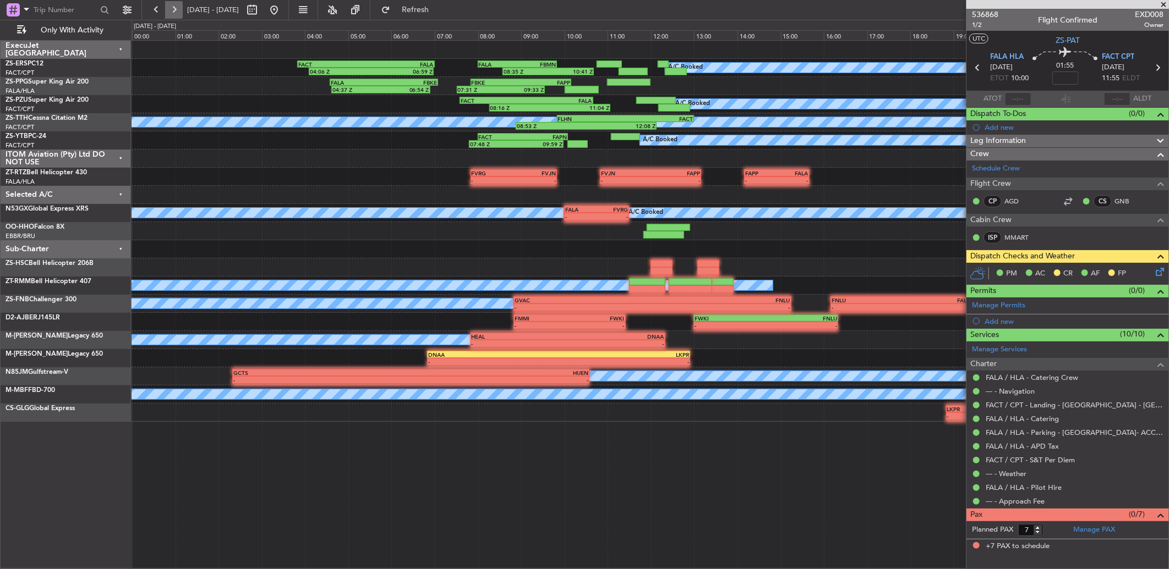
click at [171, 8] on button at bounding box center [174, 10] width 18 height 18
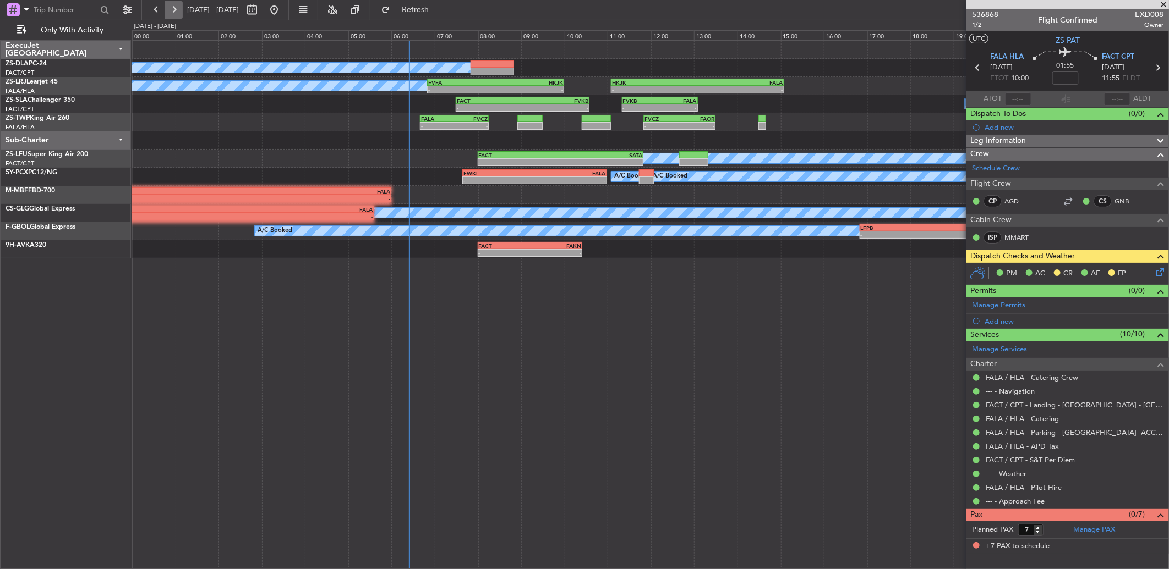
click at [171, 8] on button at bounding box center [174, 10] width 18 height 18
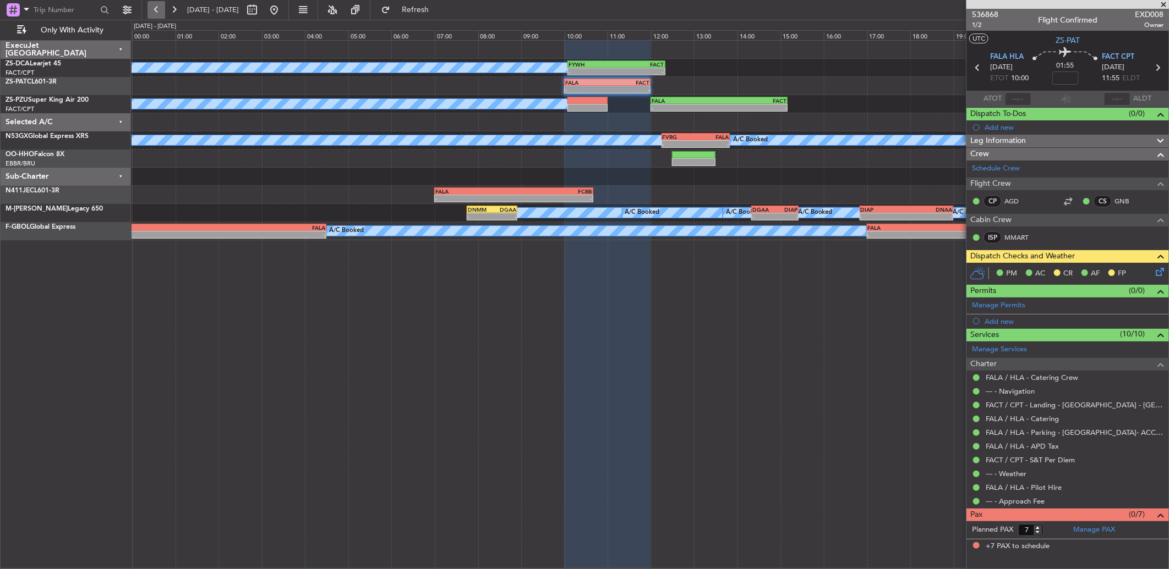
click at [161, 3] on button at bounding box center [156, 10] width 18 height 18
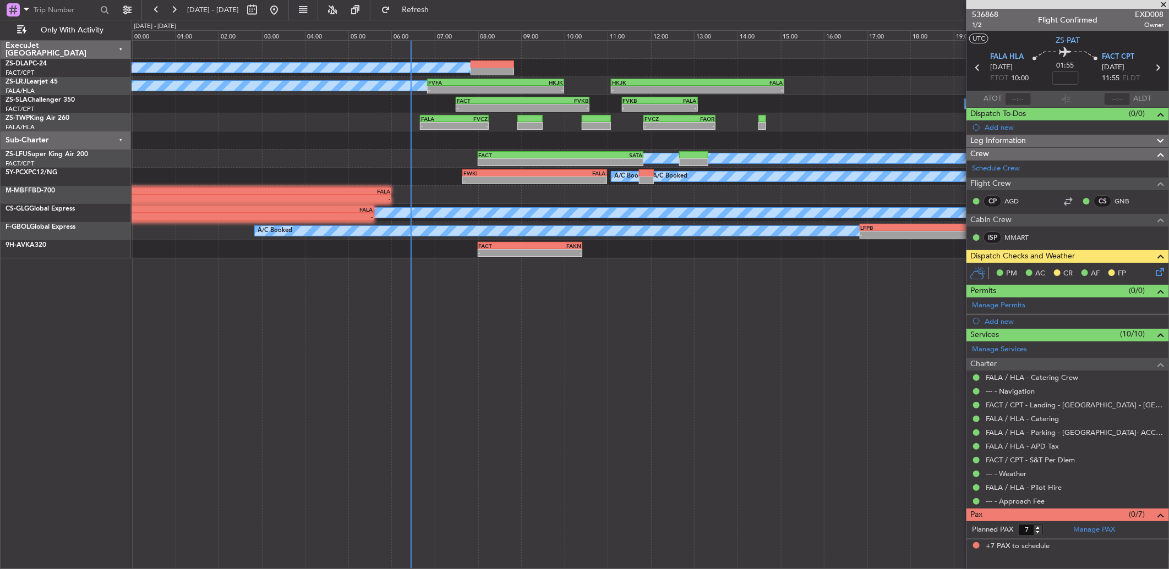
click at [829, 268] on icon at bounding box center [1157, 270] width 9 height 9
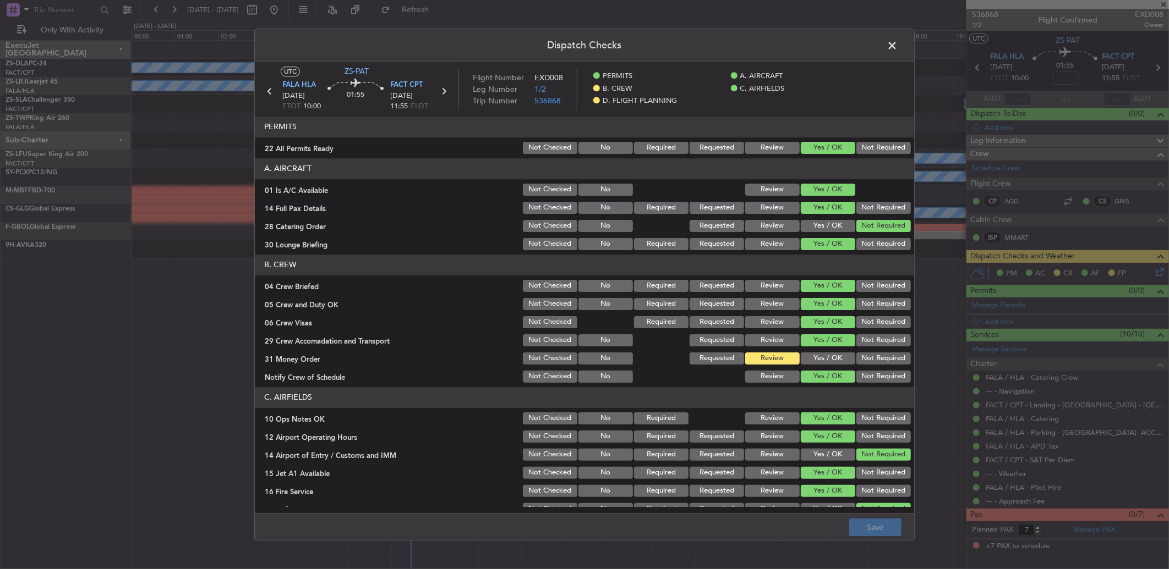
click at [801, 359] on button "Yes / OK" at bounding box center [828, 359] width 54 height 12
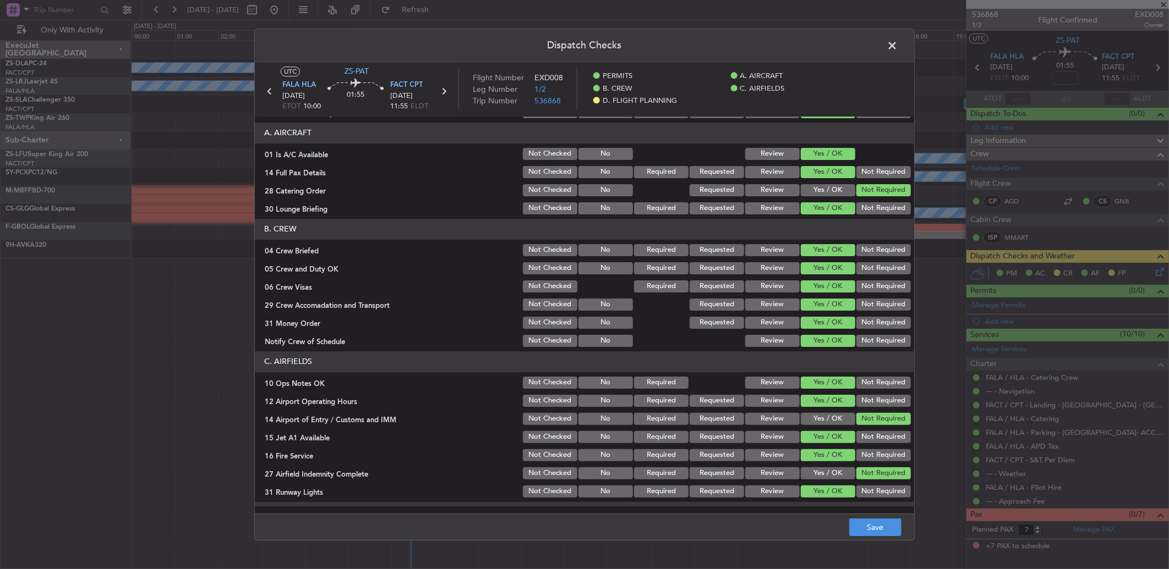
scroll to position [0, 0]
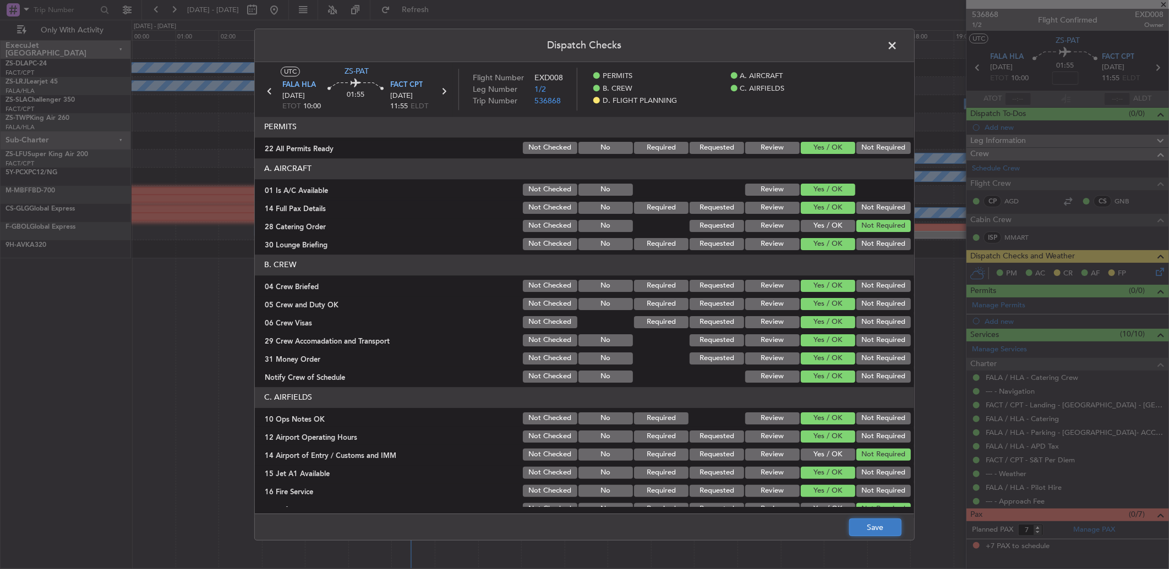
click at [829, 378] on button "Save" at bounding box center [875, 528] width 52 height 18
click at [829, 52] on span at bounding box center [897, 48] width 0 height 22
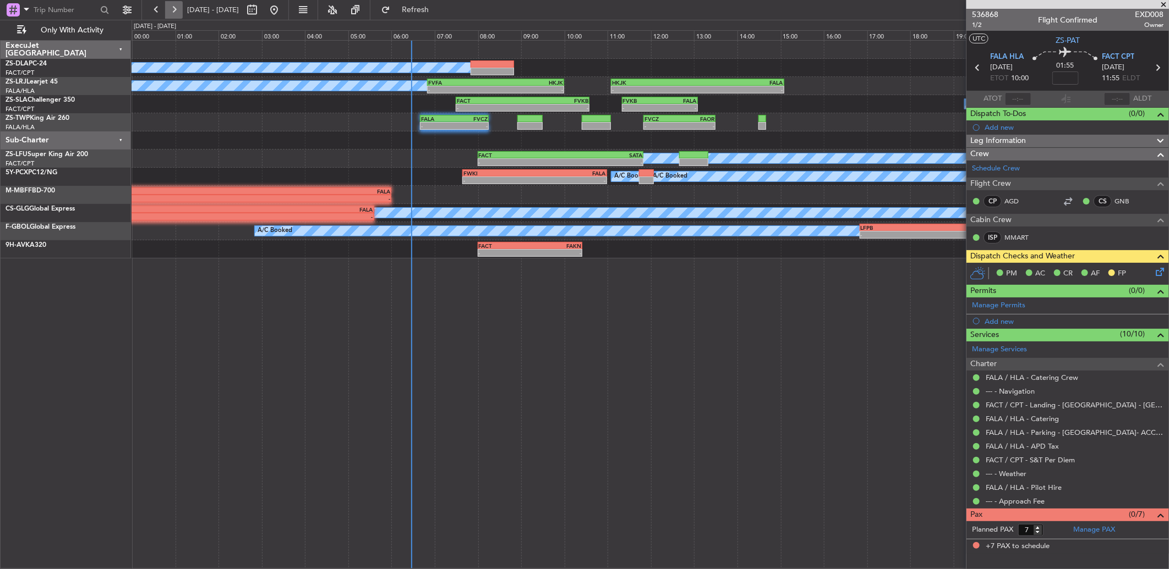
click at [174, 10] on button at bounding box center [174, 10] width 18 height 18
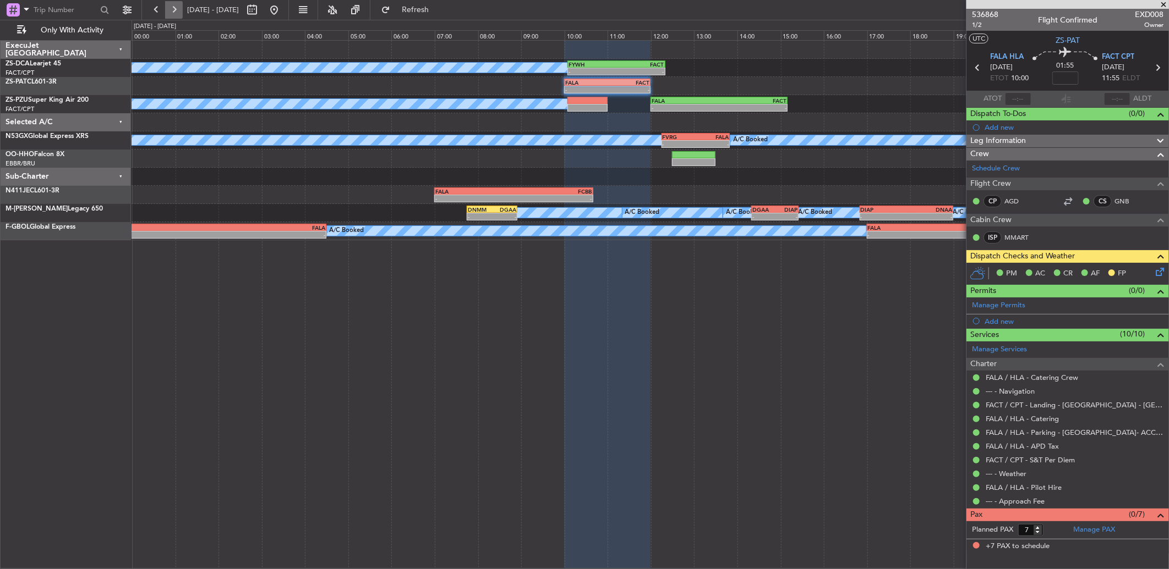
click at [174, 13] on button at bounding box center [174, 10] width 18 height 18
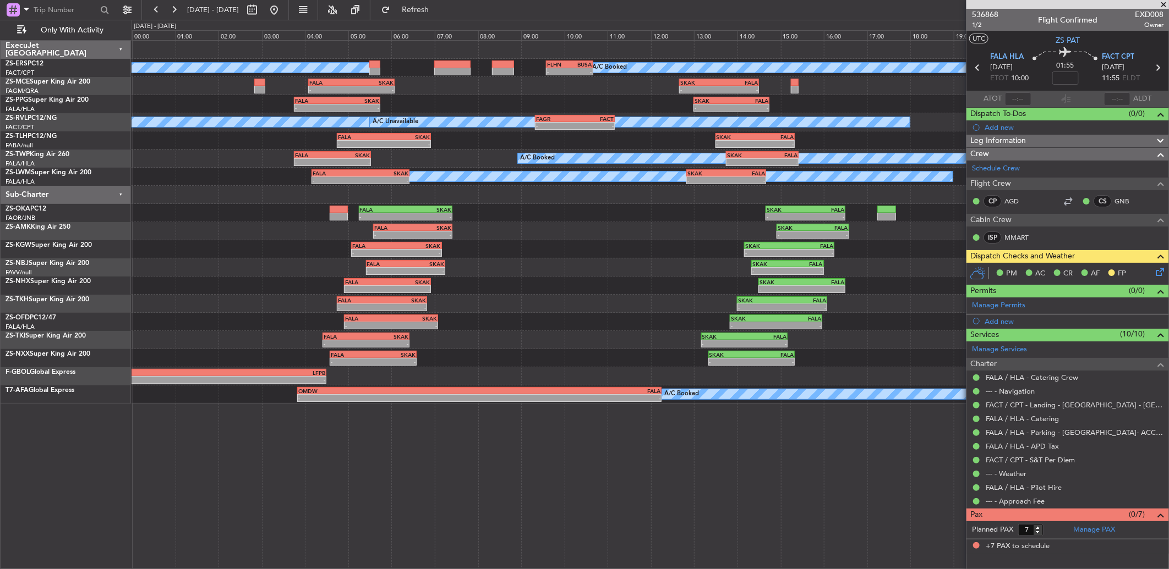
click at [163, 19] on fb-range-datepicker "[DATE] - [DATE]" at bounding box center [214, 10] width 147 height 20
click at [163, 12] on button at bounding box center [156, 10] width 18 height 18
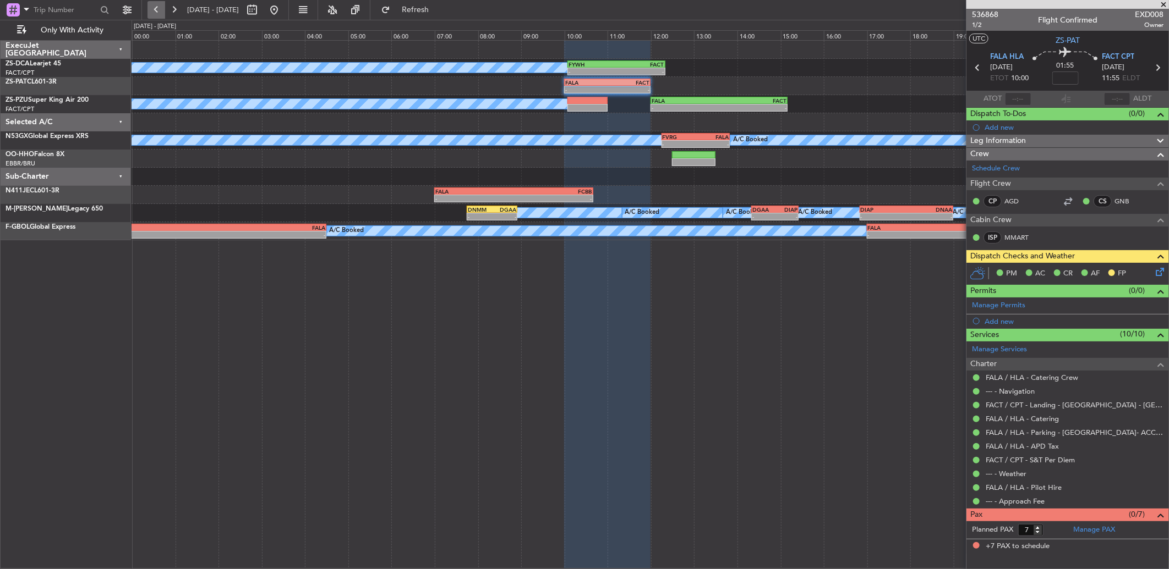
click at [151, 9] on button at bounding box center [156, 10] width 18 height 18
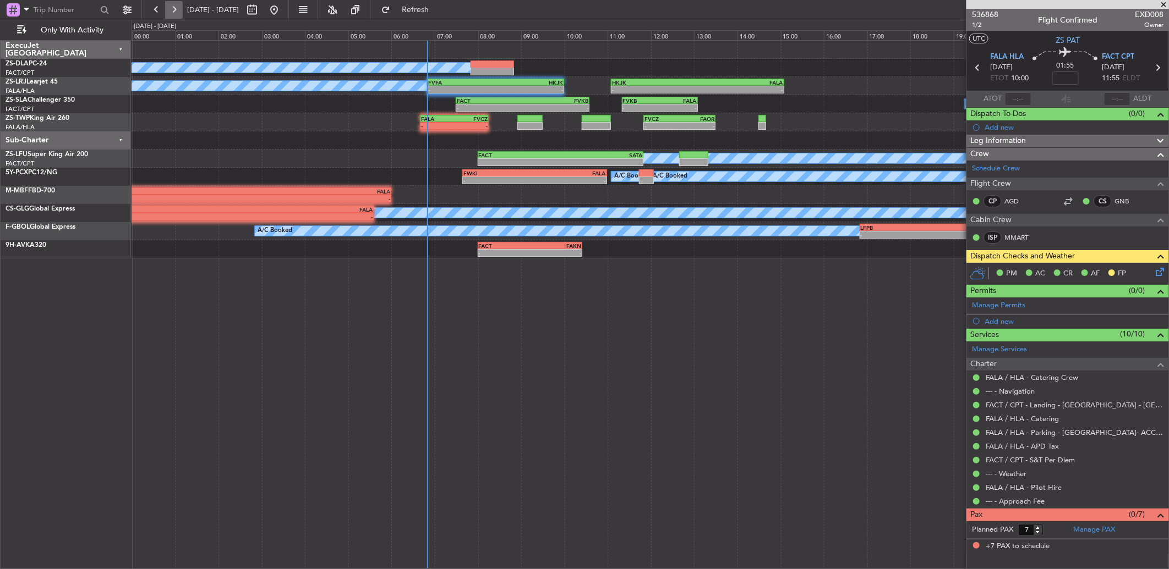
click at [180, 12] on button at bounding box center [174, 10] width 18 height 18
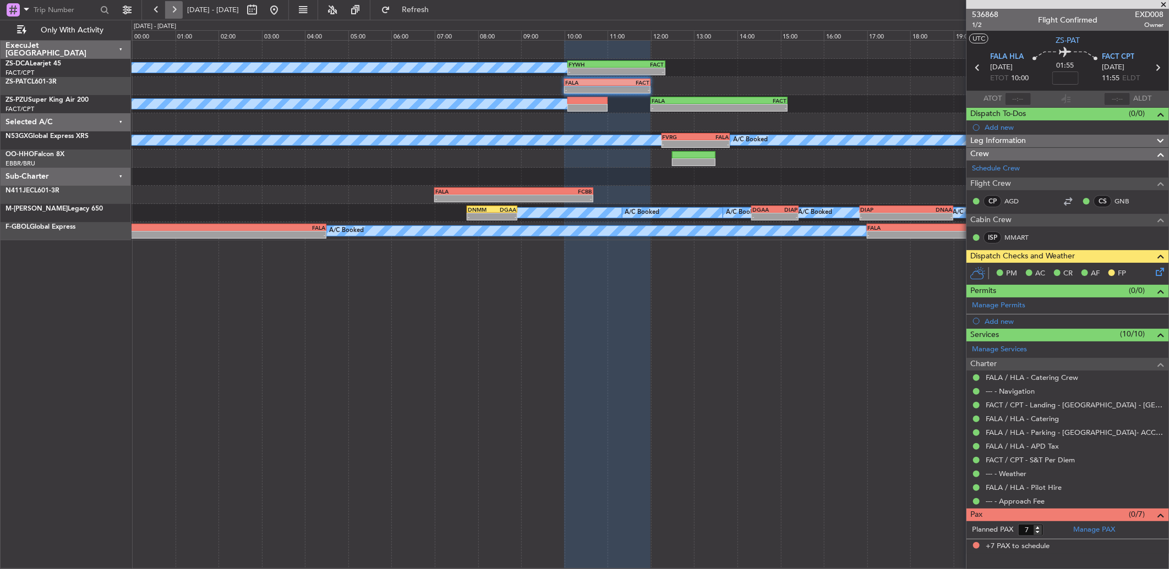
click at [177, 11] on button at bounding box center [174, 10] width 18 height 18
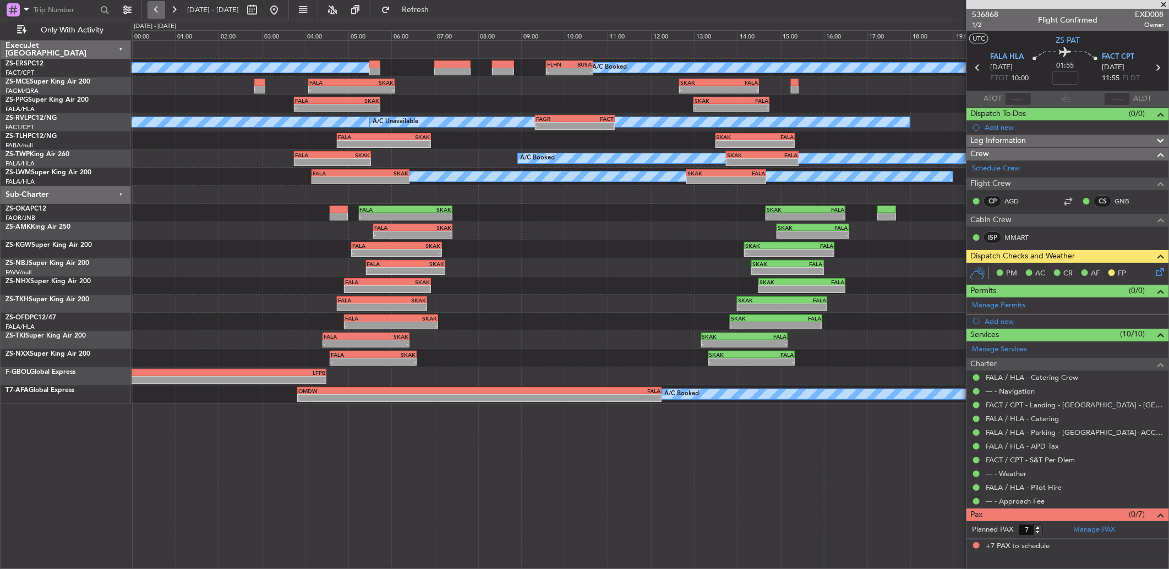
click at [158, 15] on button at bounding box center [156, 10] width 18 height 18
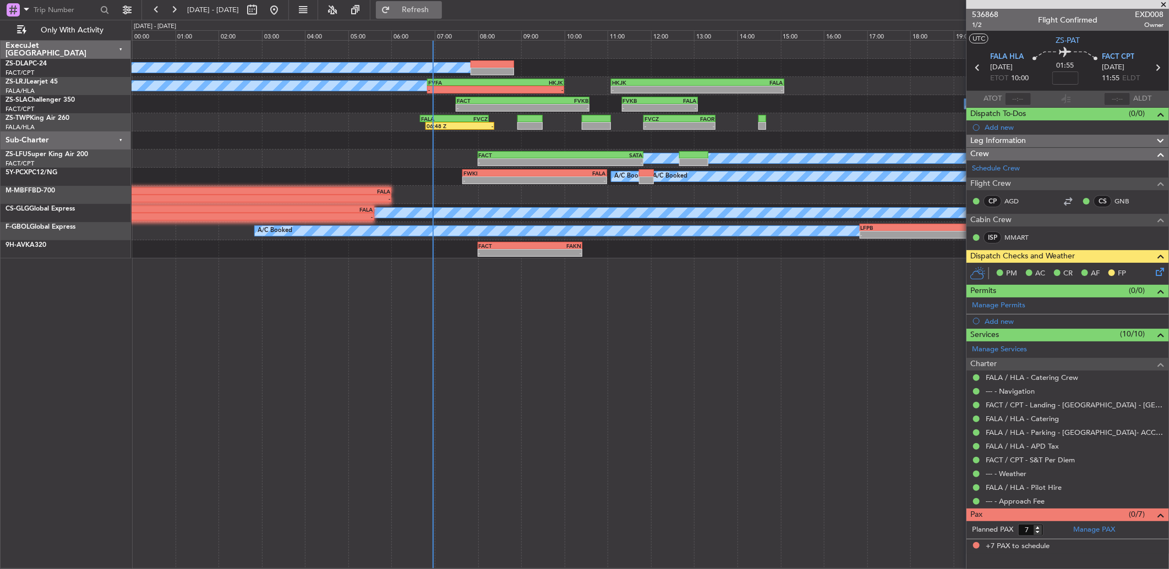
click at [424, 12] on button "Refresh" at bounding box center [409, 10] width 66 height 18
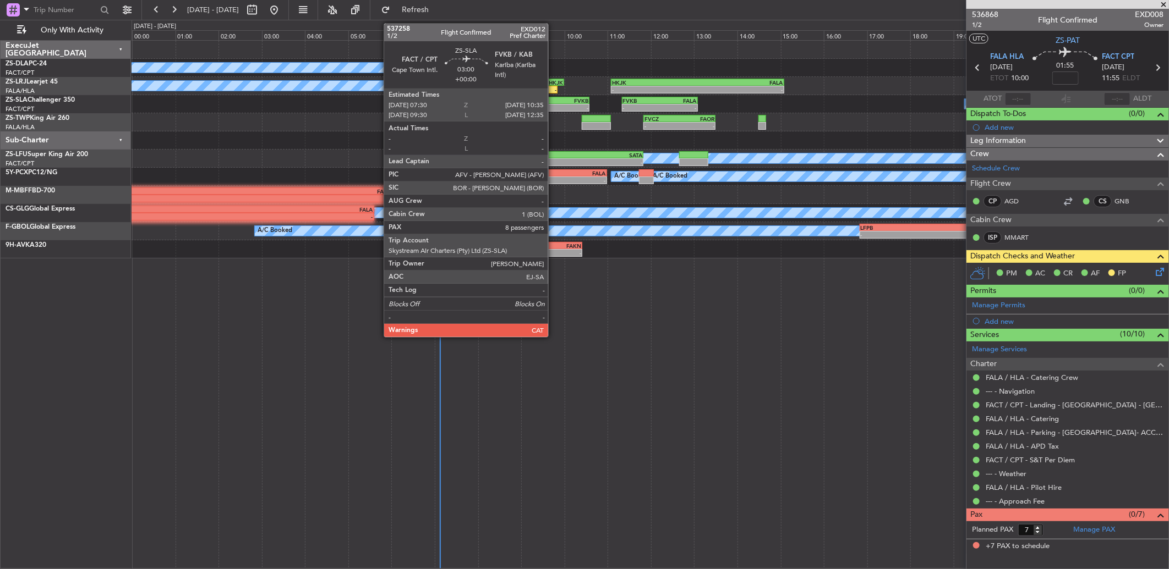
click at [553, 109] on div "-" at bounding box center [555, 108] width 65 height 7
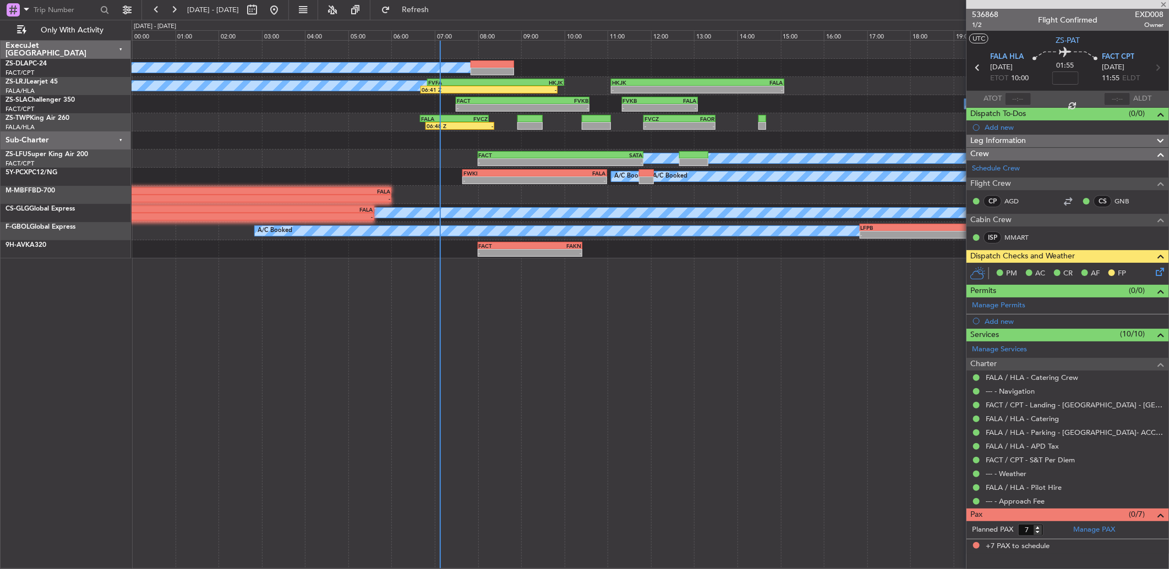
click at [553, 109] on div "-" at bounding box center [555, 108] width 65 height 7
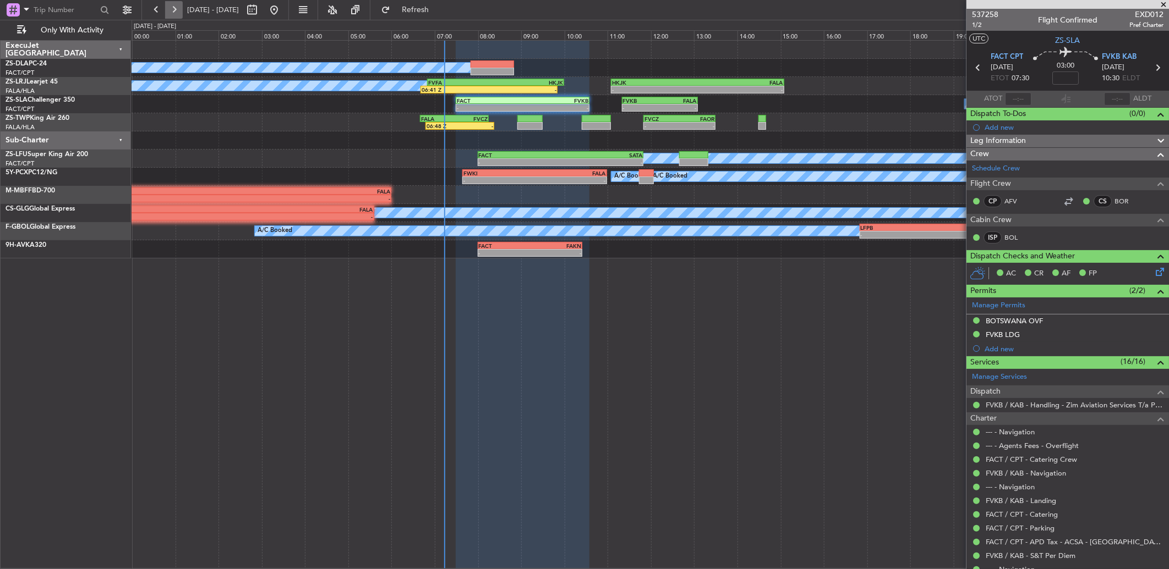
click at [178, 11] on button at bounding box center [174, 10] width 18 height 18
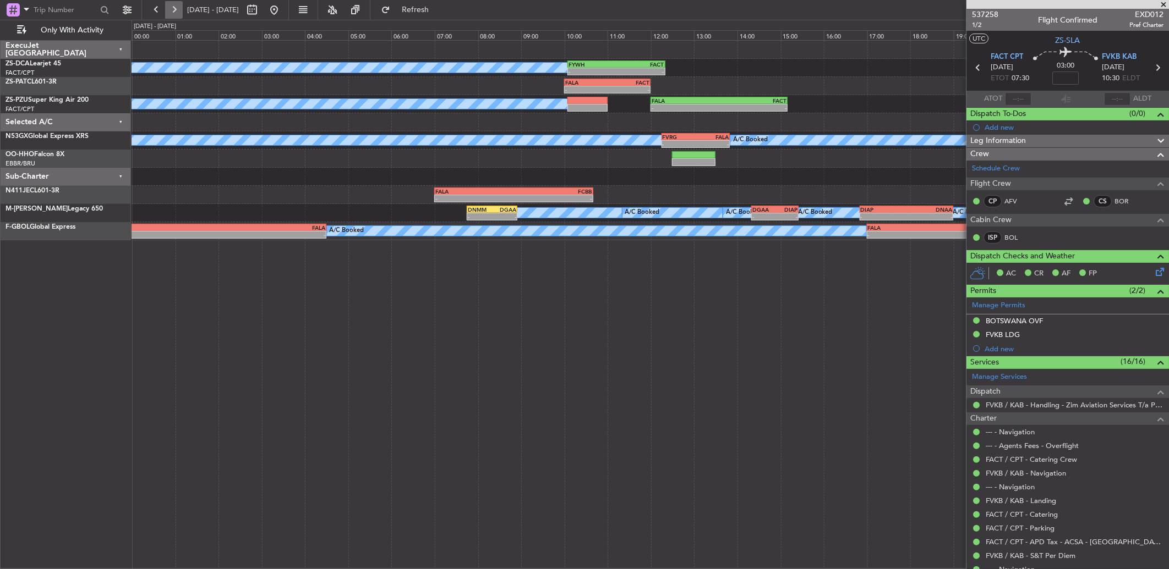
click at [168, 9] on button at bounding box center [174, 10] width 18 height 18
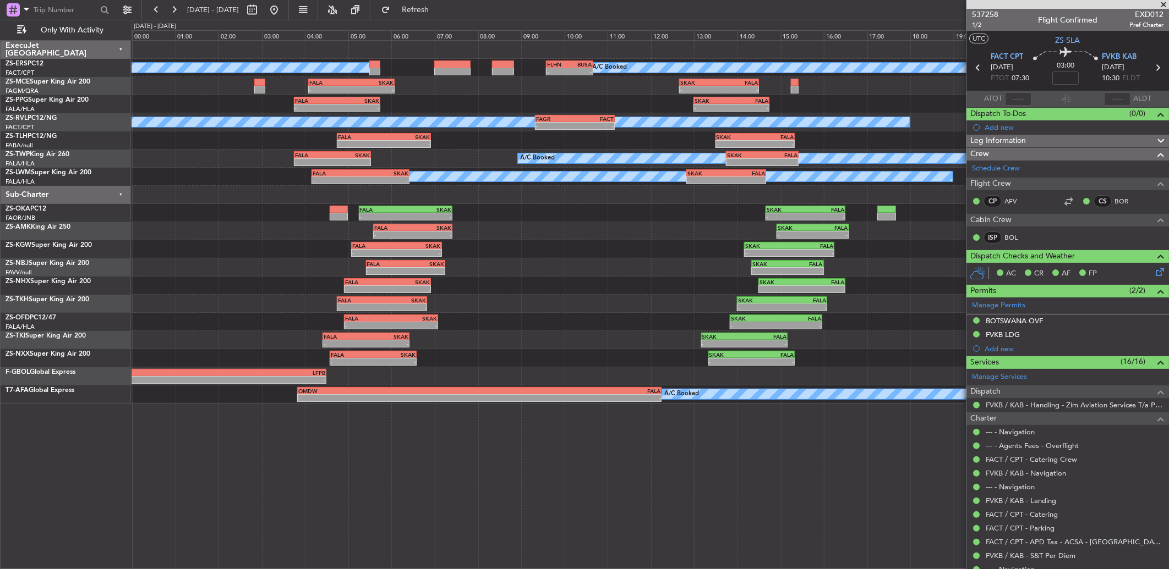
drag, startPoint x: 154, startPoint y: 14, endPoint x: 117, endPoint y: 9, distance: 37.2
click at [153, 14] on button at bounding box center [156, 10] width 18 height 18
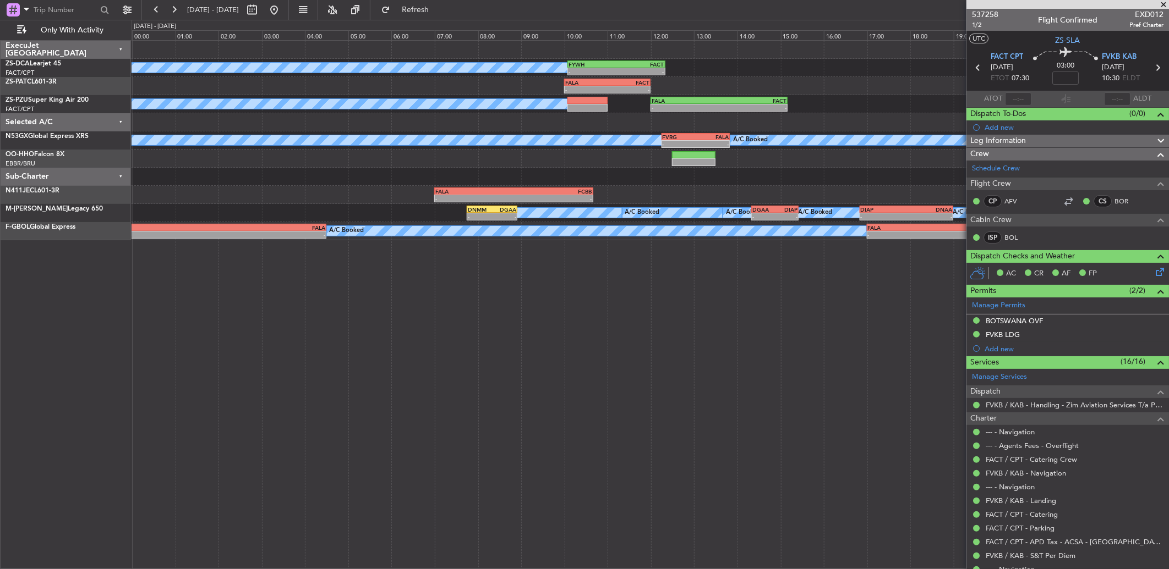
click at [162, 0] on fb-range-datepicker "[DATE] - [DATE]" at bounding box center [214, 10] width 147 height 20
click at [163, 10] on button at bounding box center [156, 10] width 18 height 18
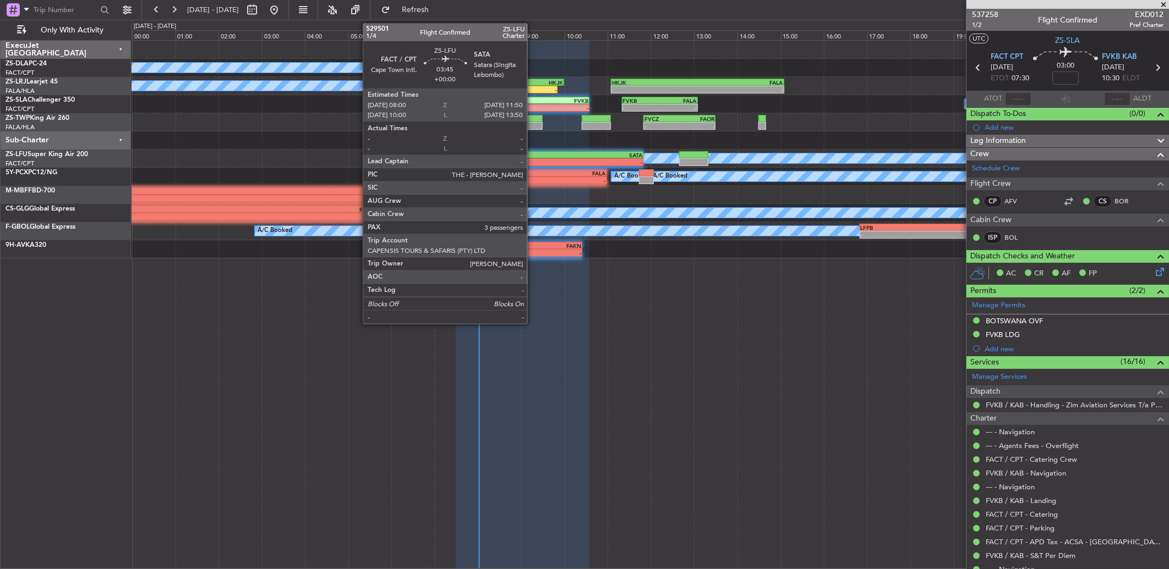
click at [533, 156] on div "FACT" at bounding box center [520, 155] width 82 height 7
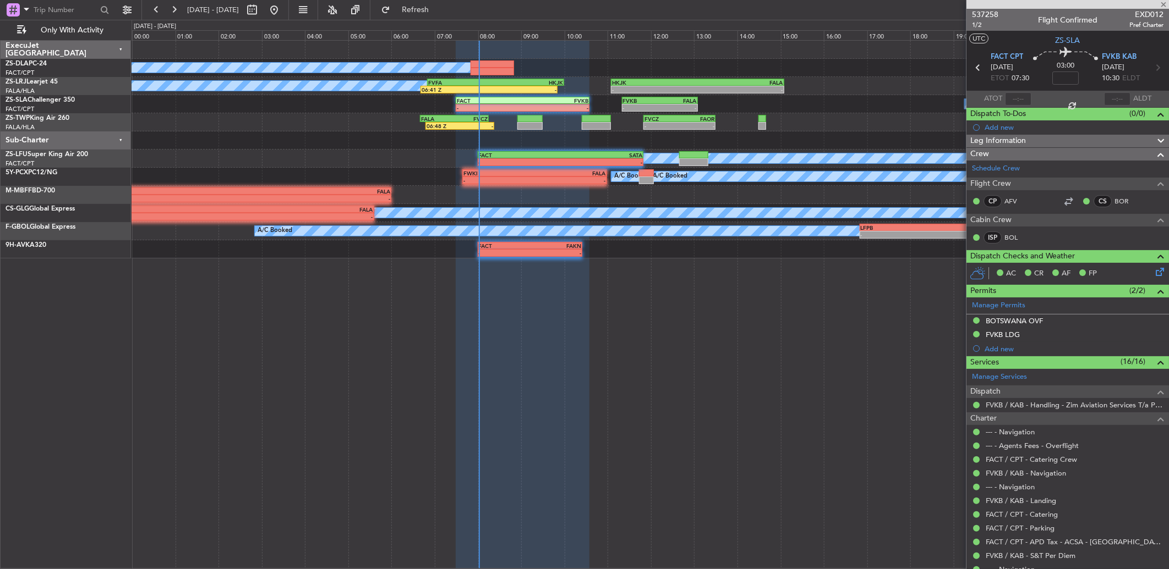
type input "3"
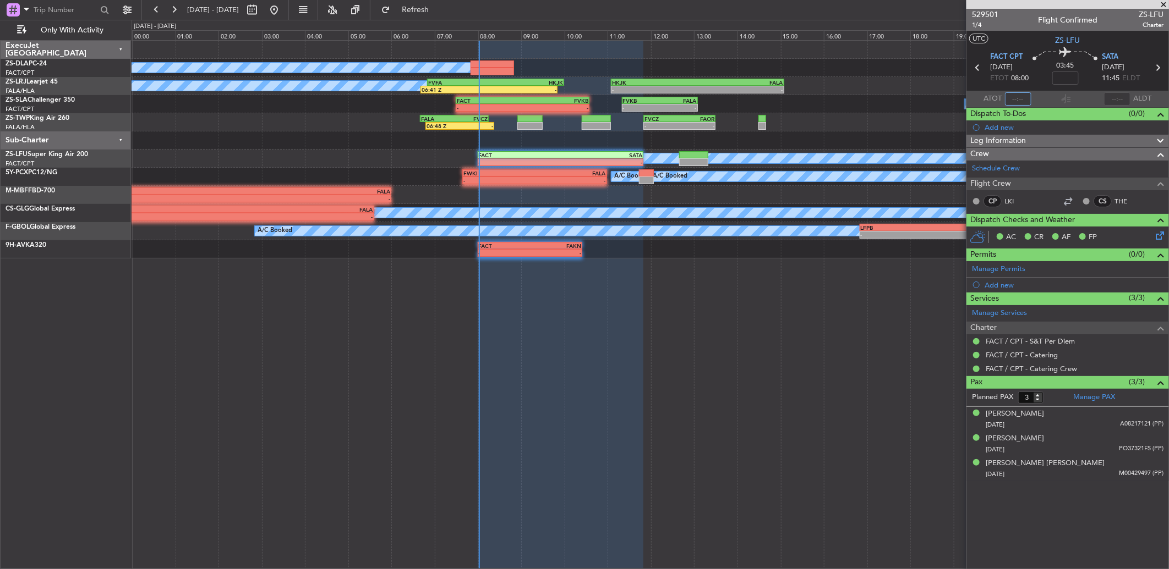
click at [1021, 97] on input "text" at bounding box center [1018, 98] width 26 height 13
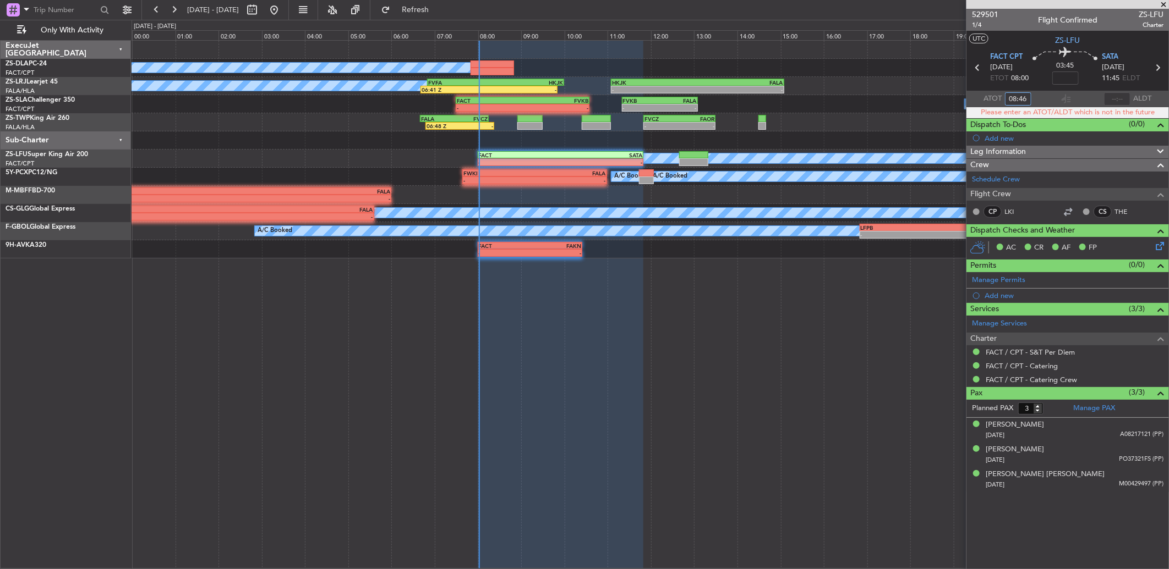
type input "08:46"
click at [1042, 97] on section "ATOT 08:46 ALDT" at bounding box center [1067, 99] width 202 height 17
click at [1011, 101] on input "08:46" at bounding box center [1018, 98] width 26 height 13
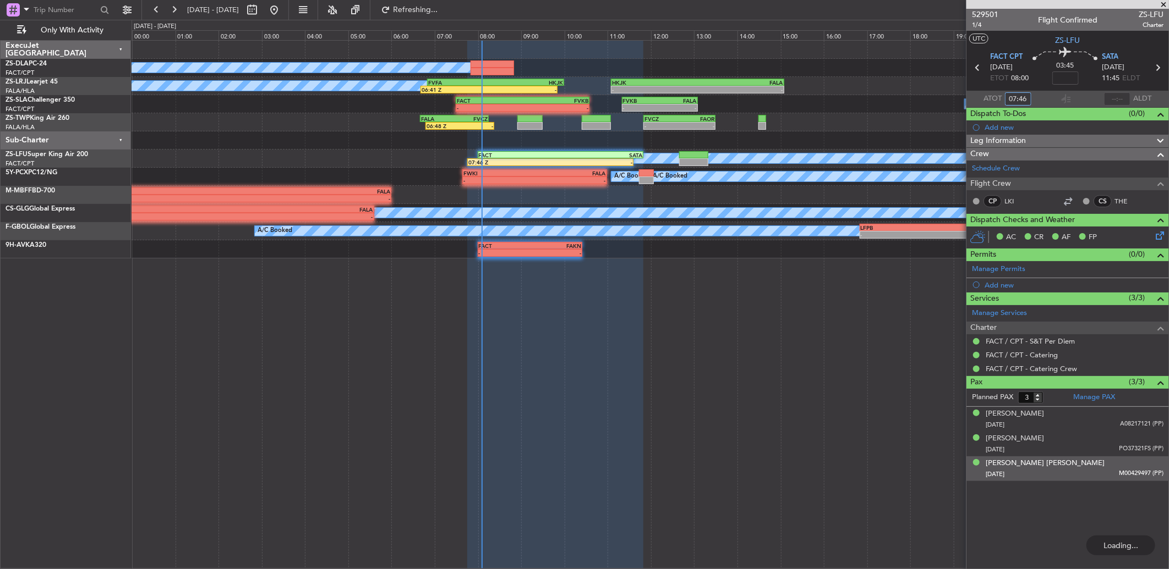
type input "07:46"
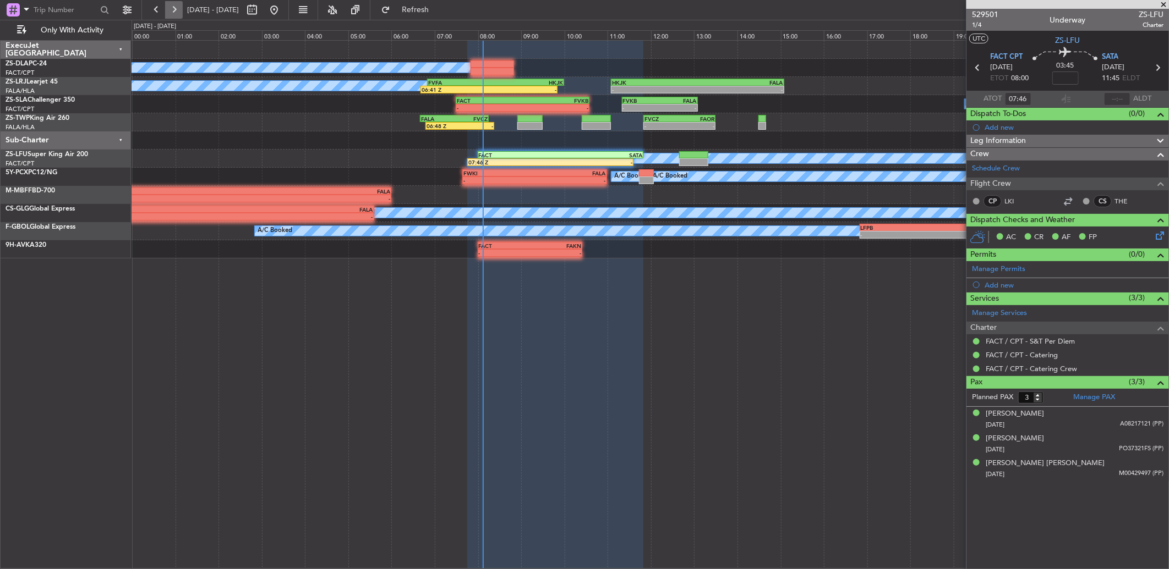
click at [175, 9] on button at bounding box center [174, 10] width 18 height 18
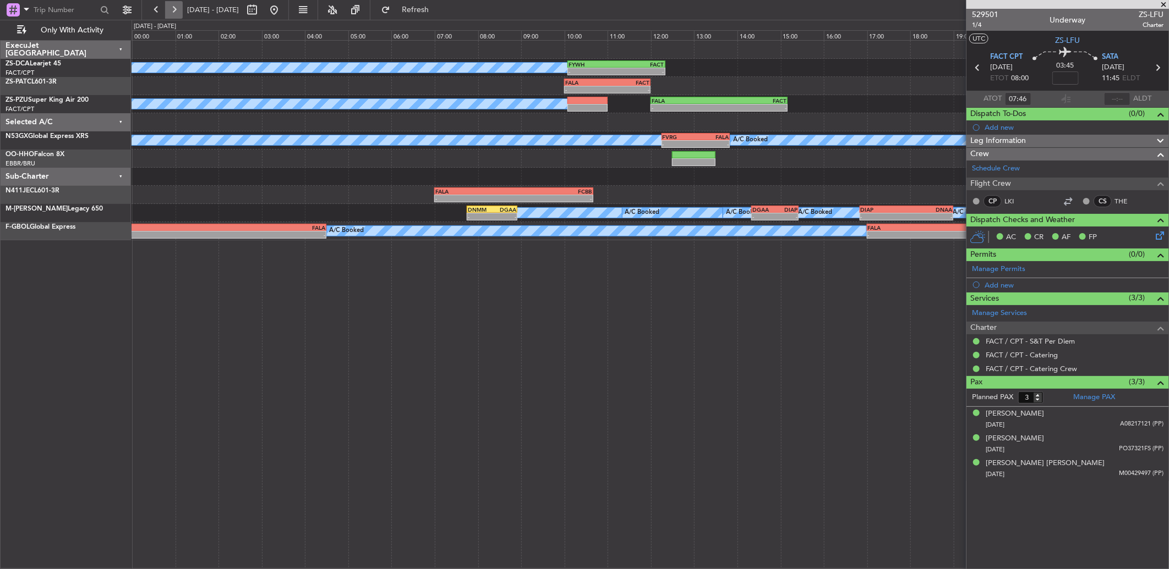
click at [174, 12] on button at bounding box center [174, 10] width 18 height 18
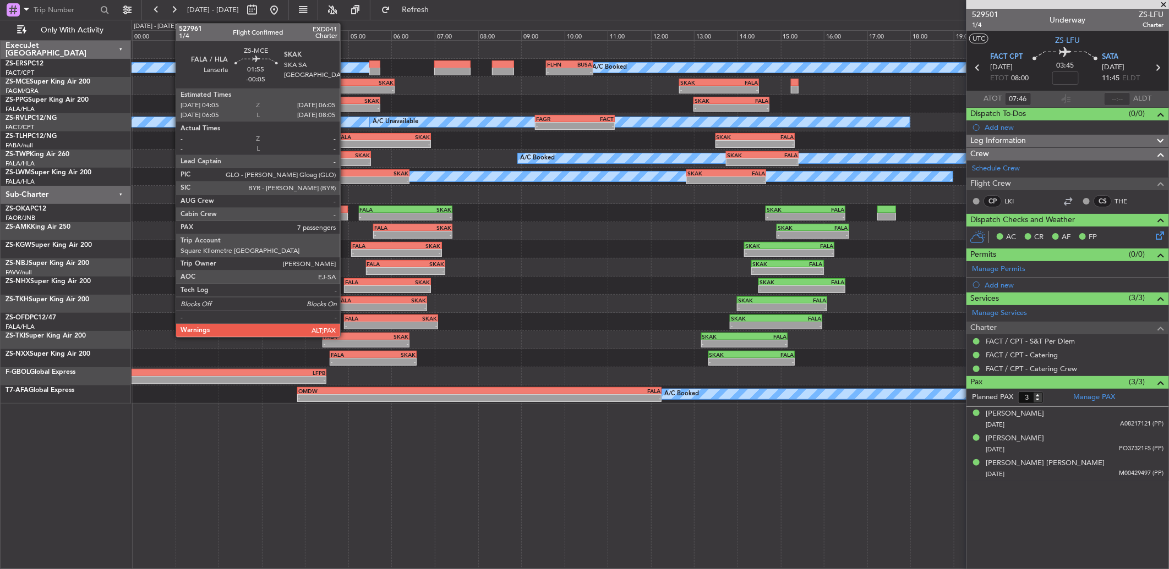
click at [346, 86] on div "- -" at bounding box center [351, 90] width 87 height 8
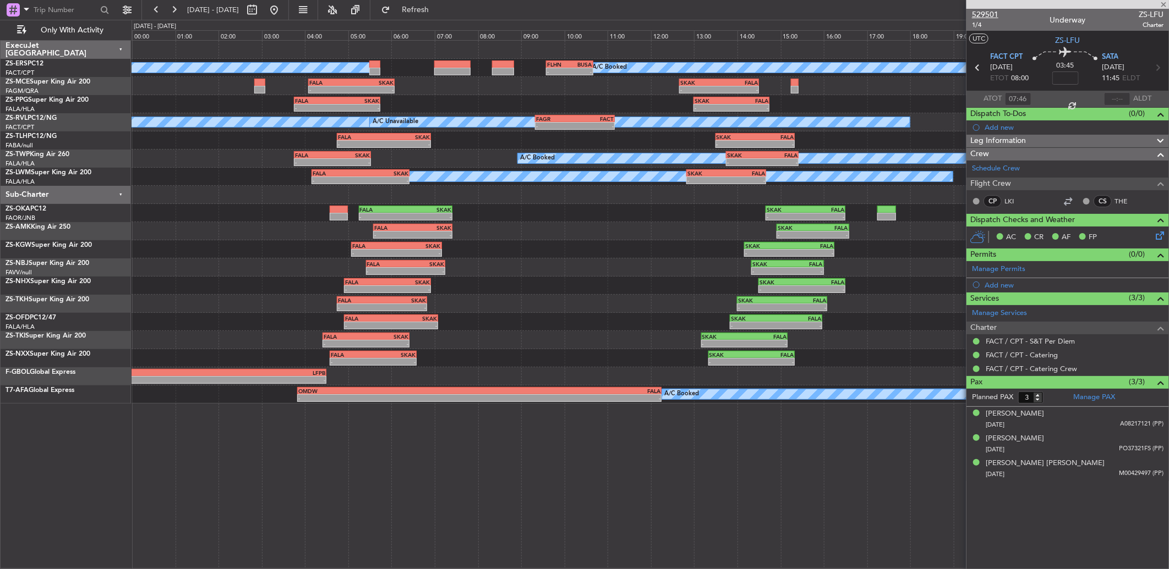
click at [981, 9] on span "529501" at bounding box center [985, 15] width 26 height 12
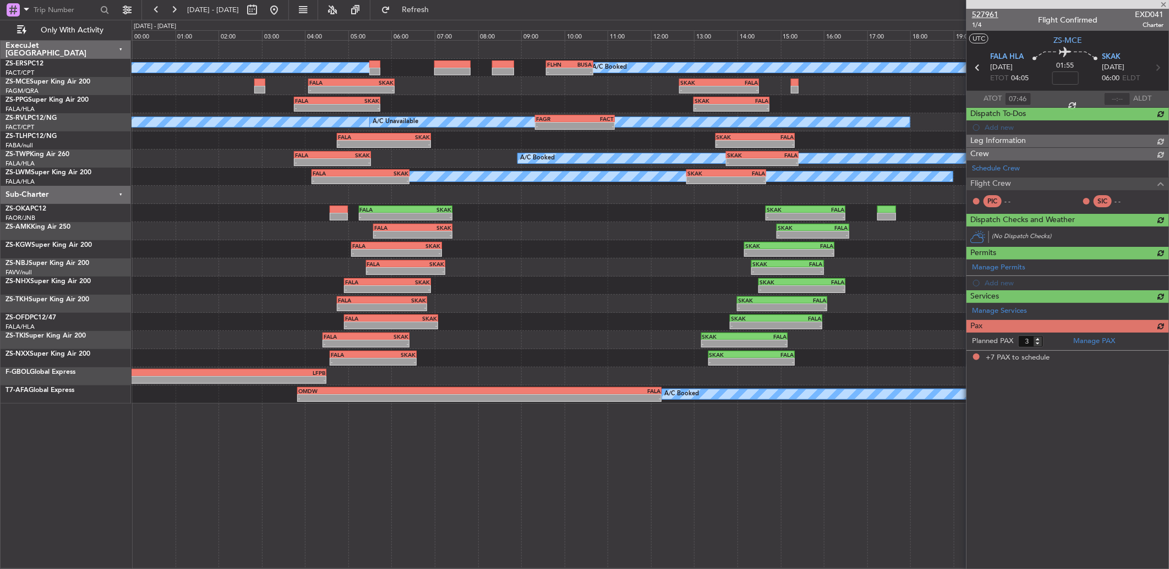
type input "-00:05"
type input "7"
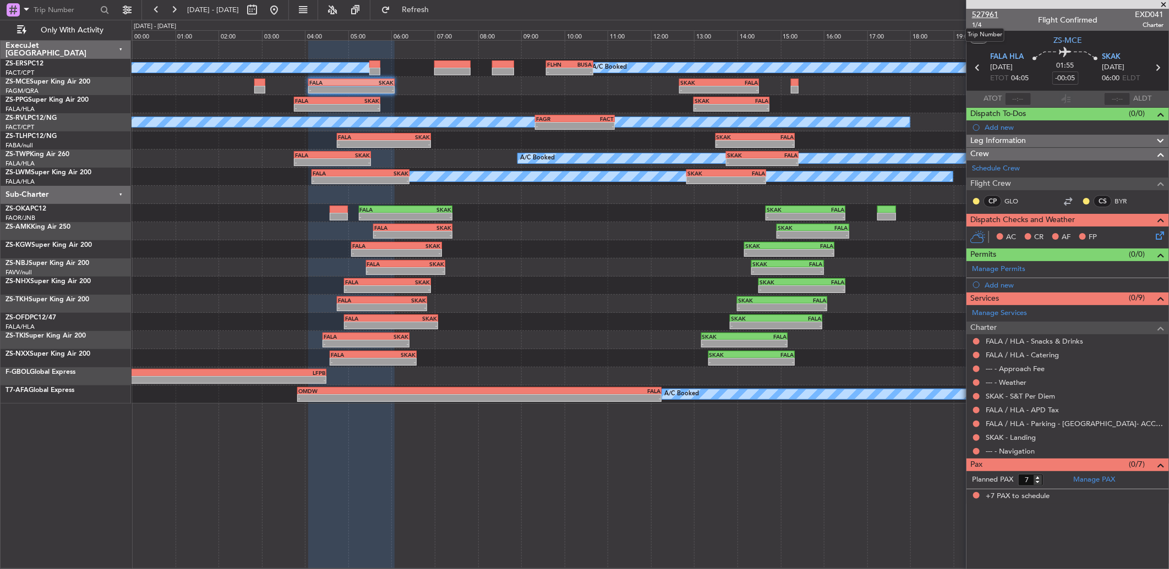
click at [972, 13] on span "527961" at bounding box center [985, 15] width 26 height 12
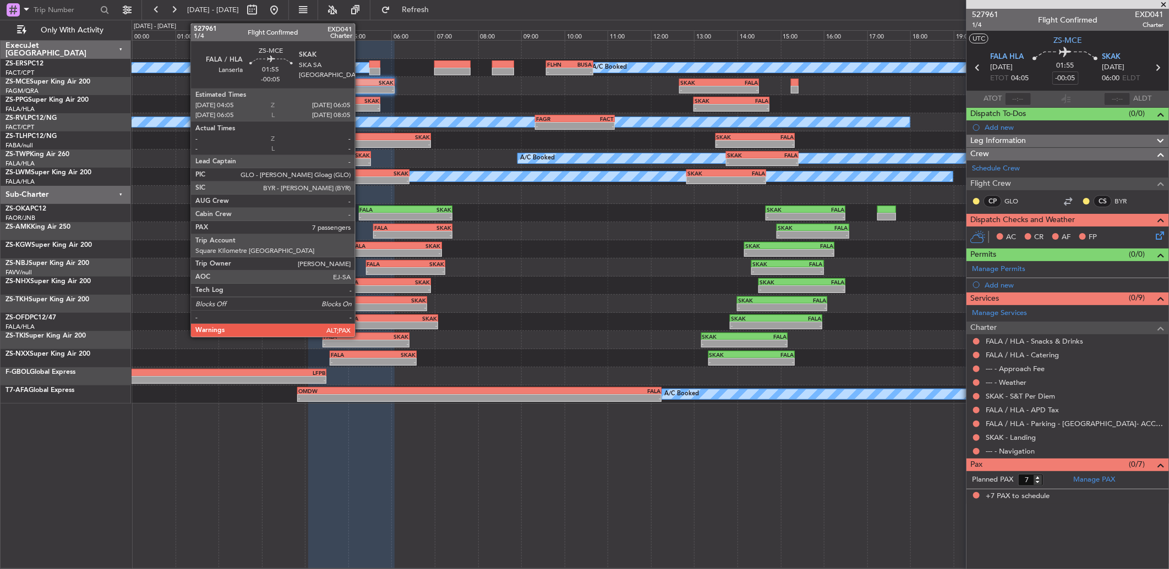
click at [345, 102] on div "SKAK" at bounding box center [358, 100] width 42 height 7
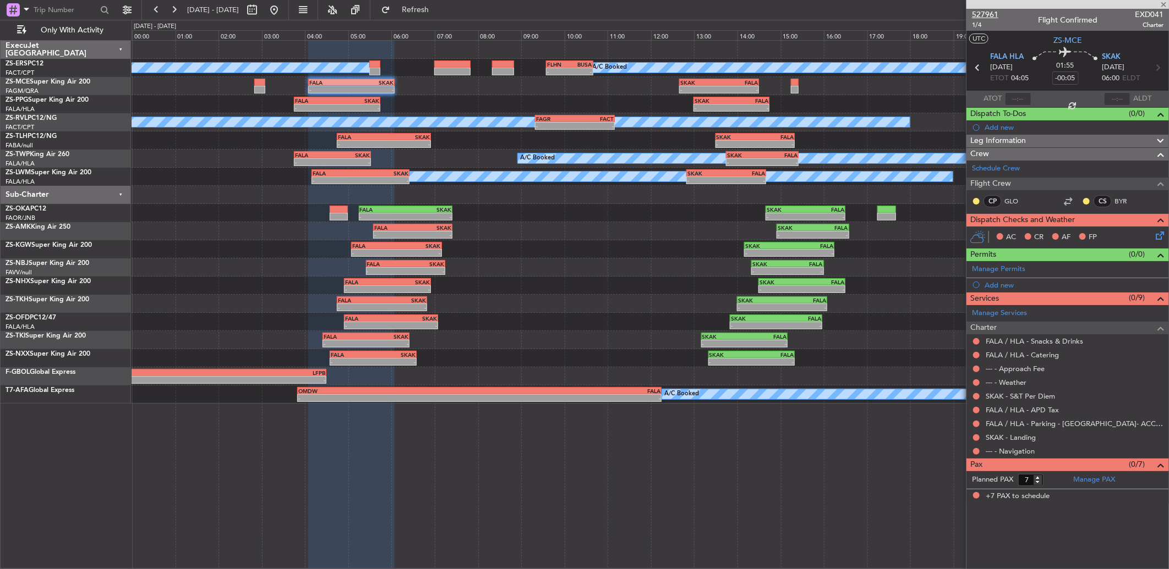
type input "-00:15"
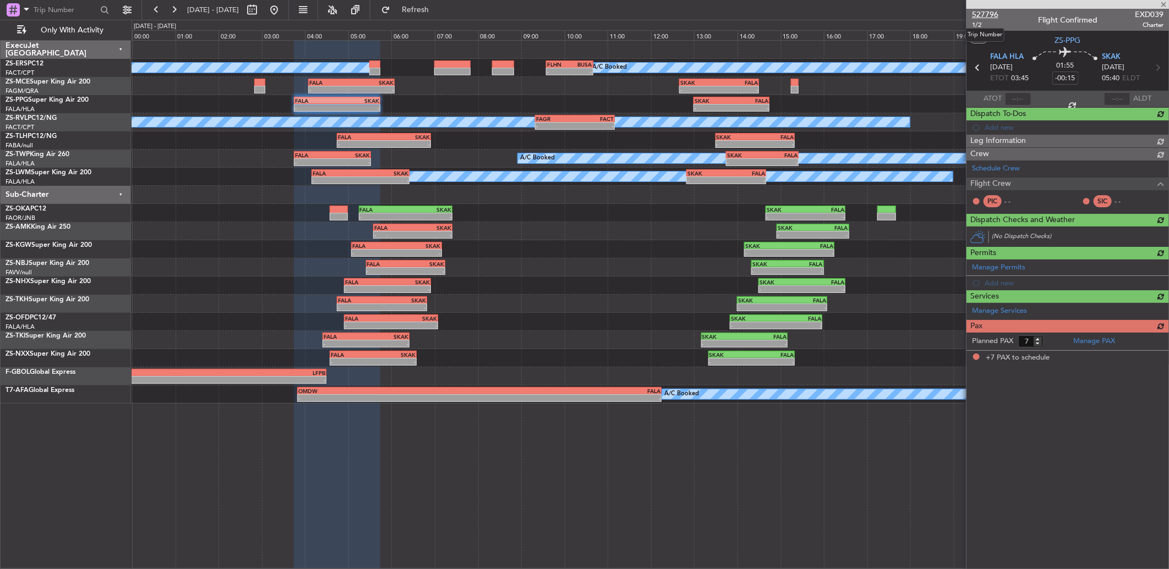
click at [982, 11] on span "527796" at bounding box center [985, 15] width 26 height 12
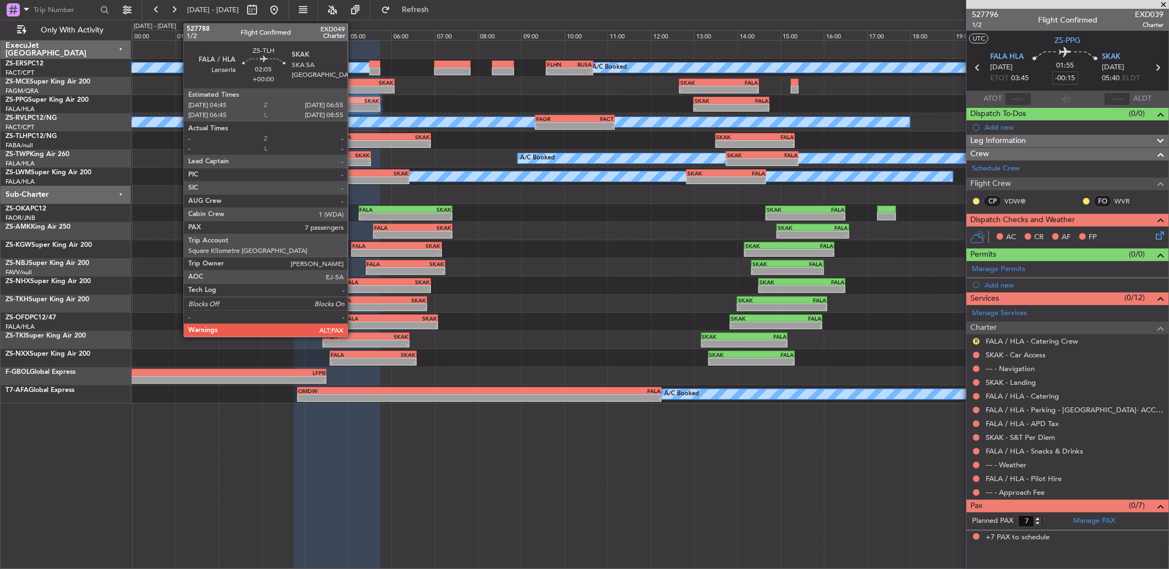
click at [353, 145] on div "-" at bounding box center [361, 144] width 46 height 7
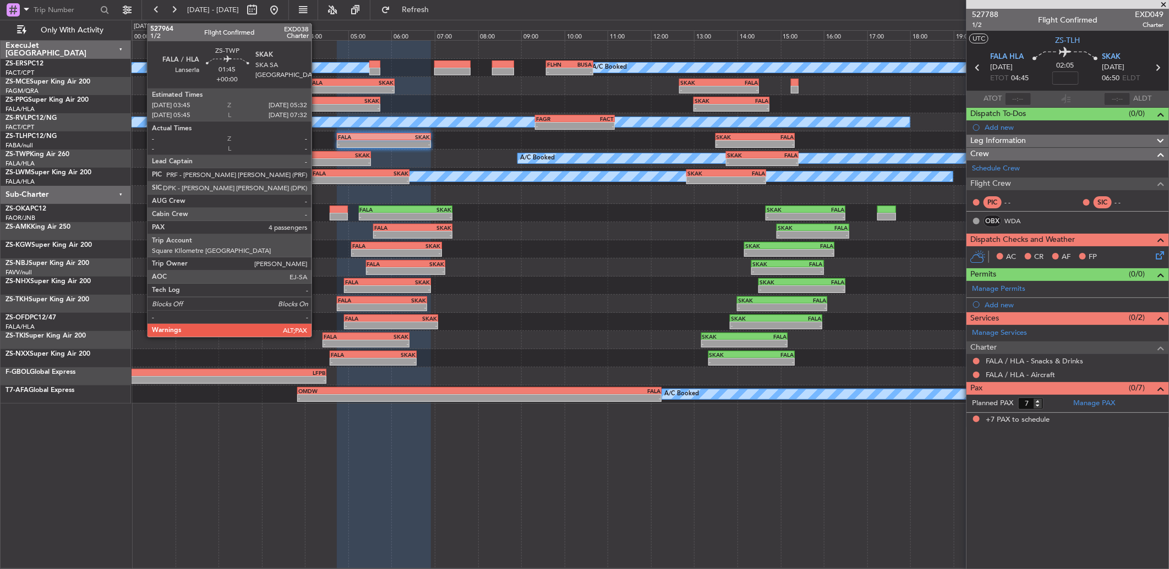
click at [317, 160] on div "-" at bounding box center [313, 162] width 37 height 7
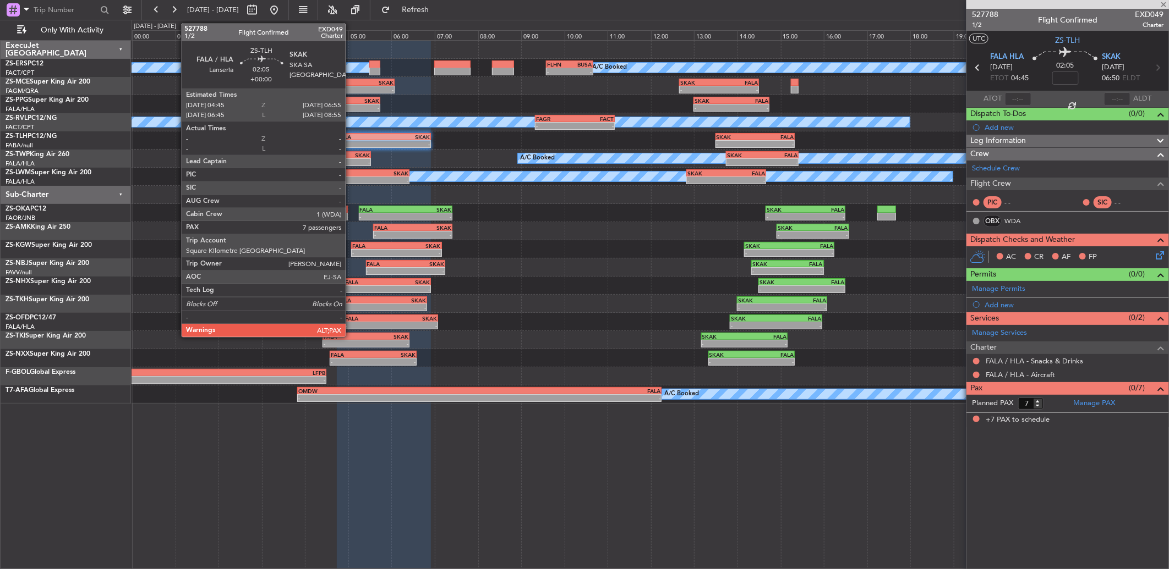
type input "4"
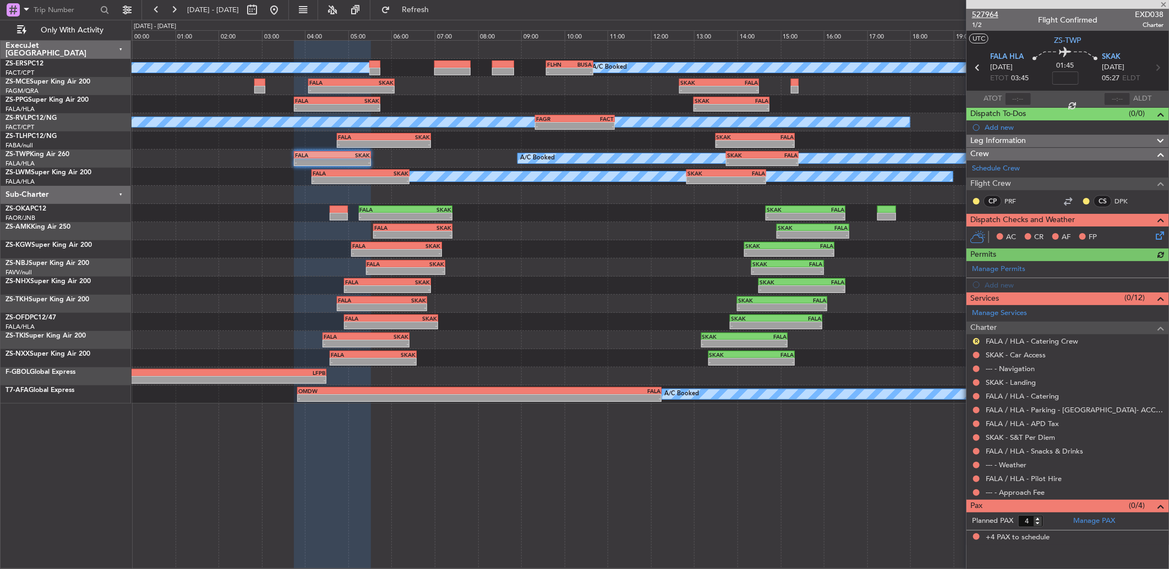
click at [986, 9] on span "527964" at bounding box center [985, 15] width 26 height 12
click at [172, 12] on button at bounding box center [174, 10] width 18 height 18
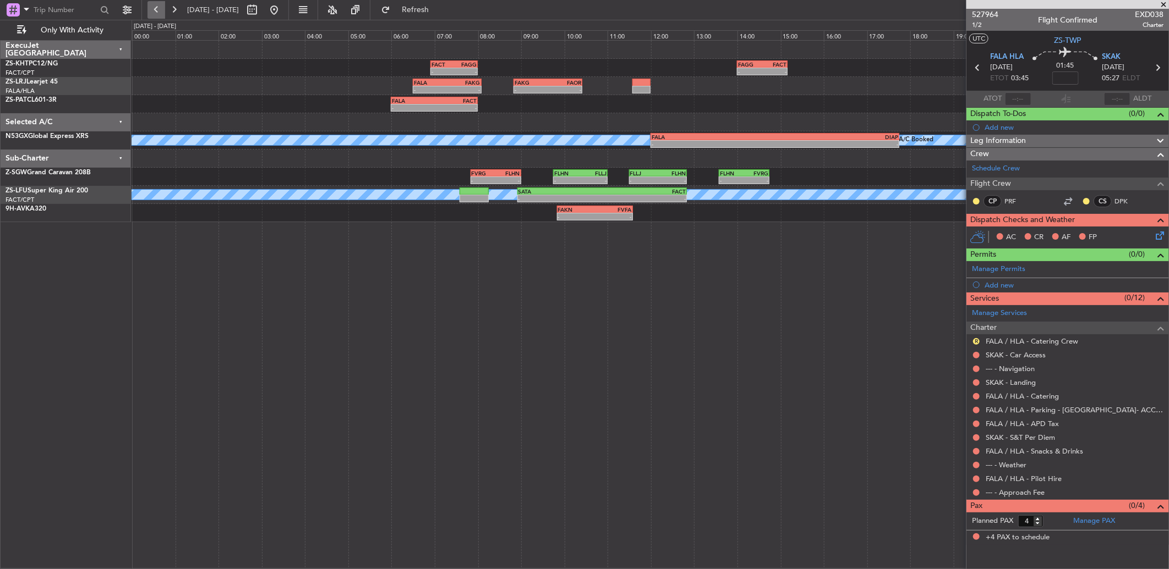
click at [156, 17] on button at bounding box center [156, 10] width 18 height 18
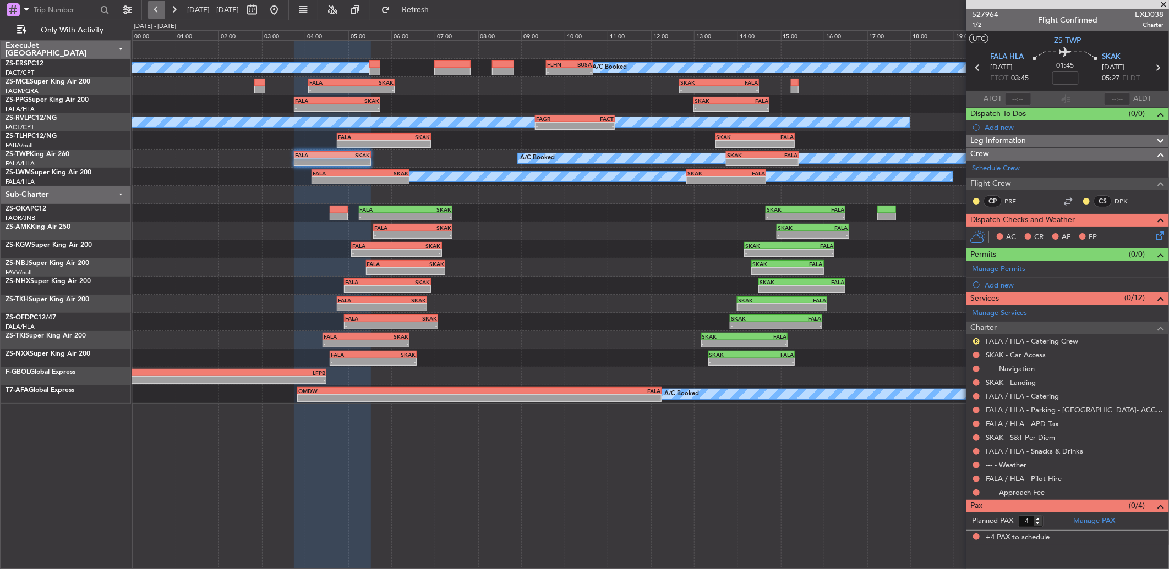
click at [156, 15] on button at bounding box center [156, 10] width 18 height 18
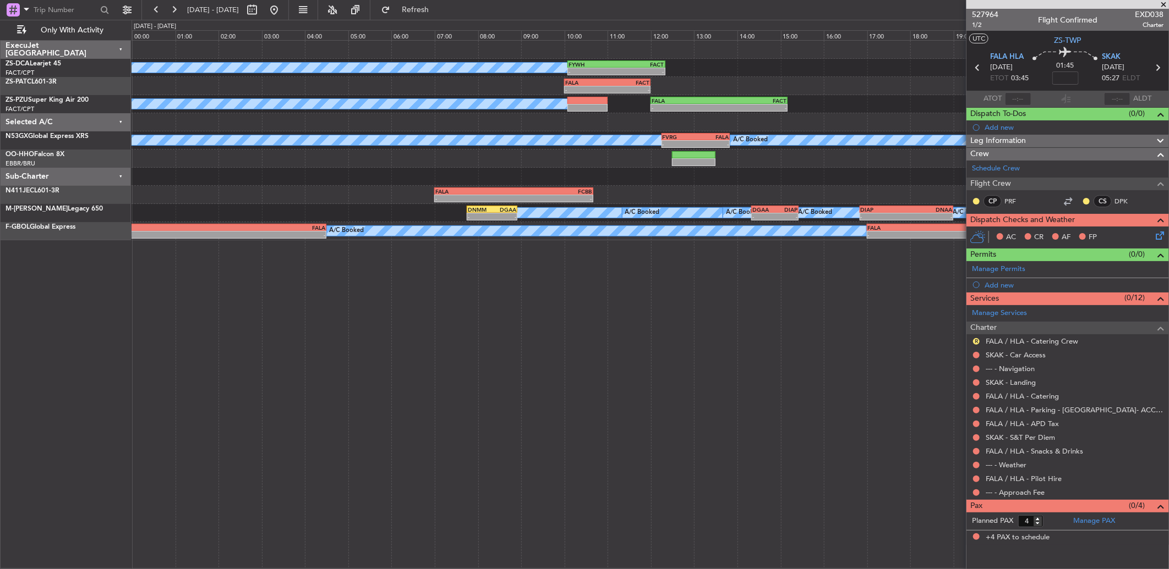
click at [443, 19] on fb-flight-board "[DATE] - [DATE] Refresh Quick Links Only With Activity - - FYWH 10:05 Z FACT 12…" at bounding box center [584, 288] width 1169 height 561
click at [152, 4] on button at bounding box center [156, 10] width 18 height 18
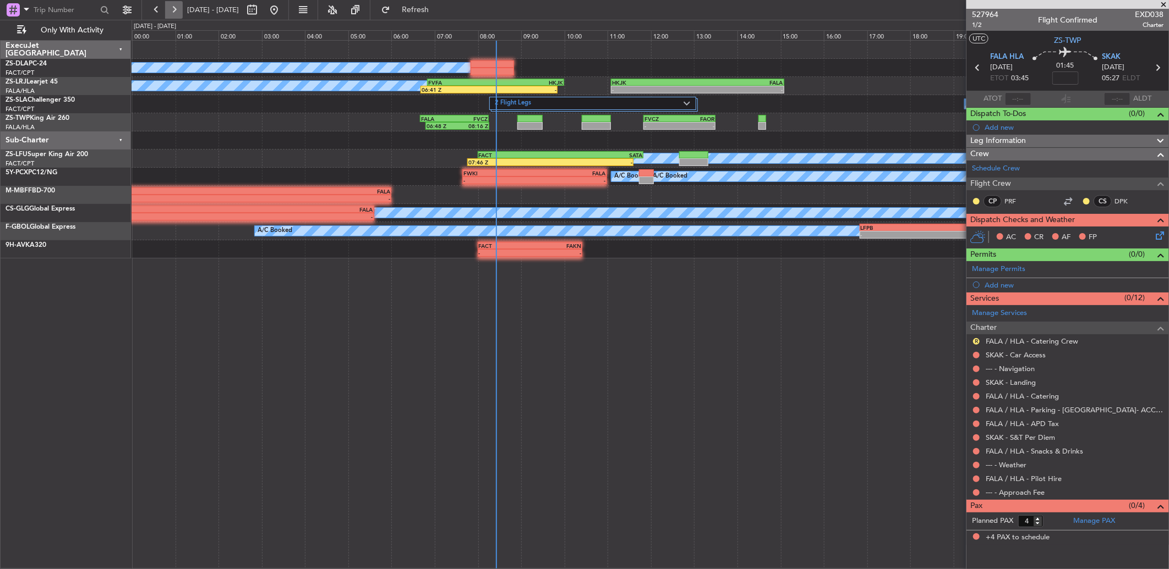
click at [166, 14] on button at bounding box center [174, 10] width 18 height 18
click at [168, 14] on button at bounding box center [174, 10] width 18 height 18
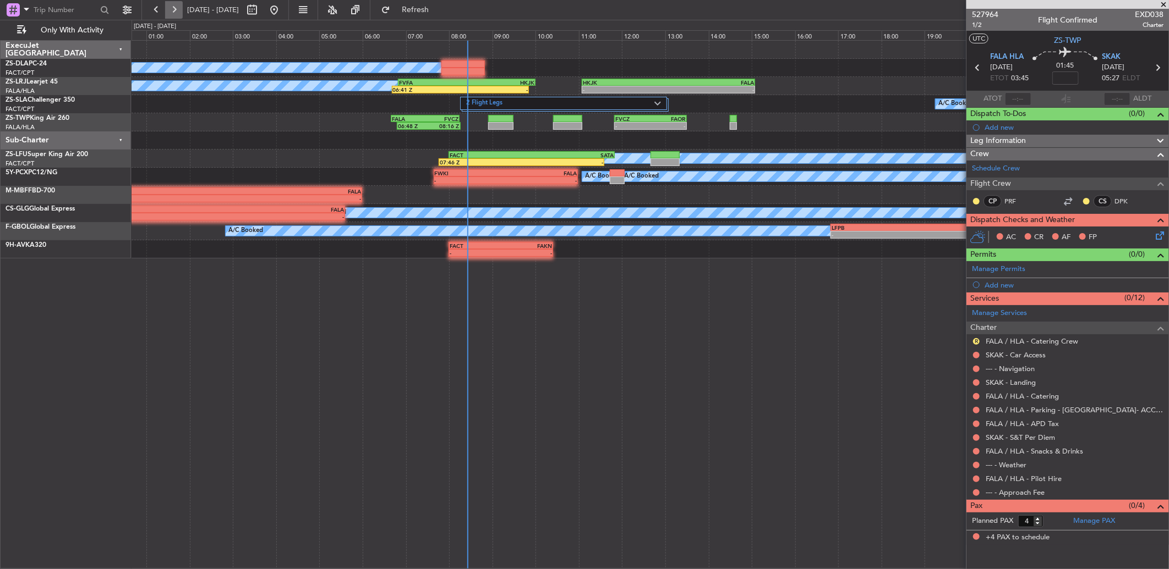
click at [169, 14] on button at bounding box center [174, 10] width 18 height 18
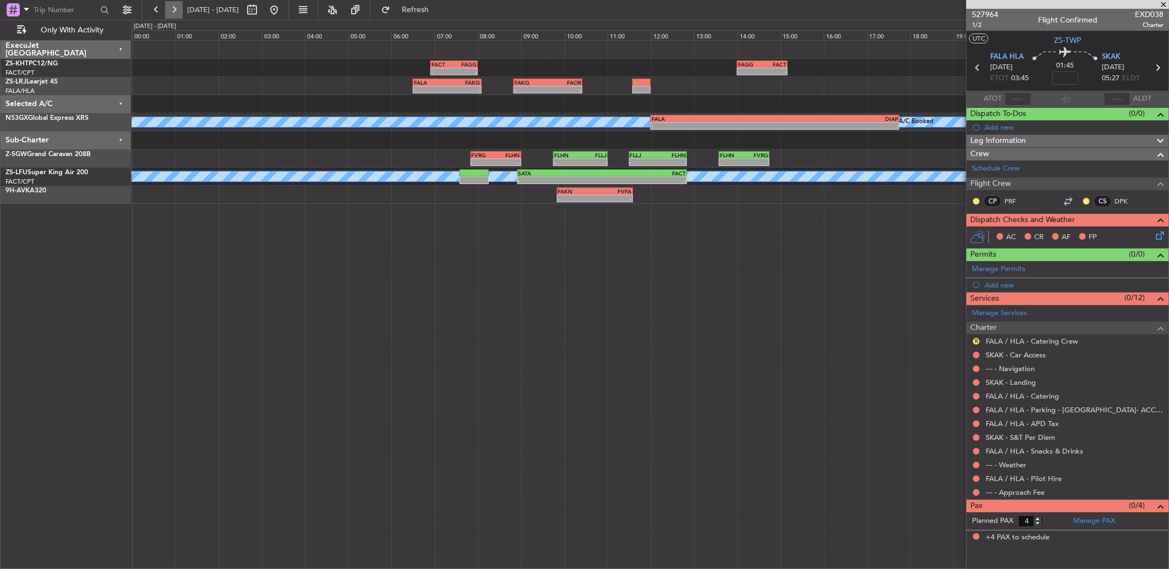
click at [177, 12] on button at bounding box center [174, 10] width 18 height 18
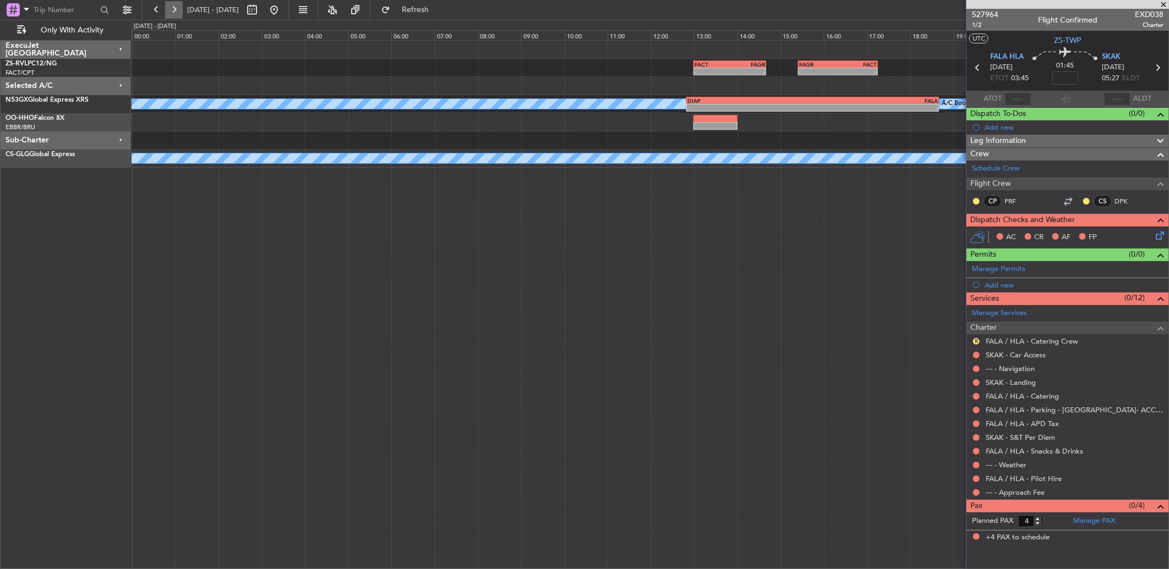
click at [176, 12] on button at bounding box center [174, 10] width 18 height 18
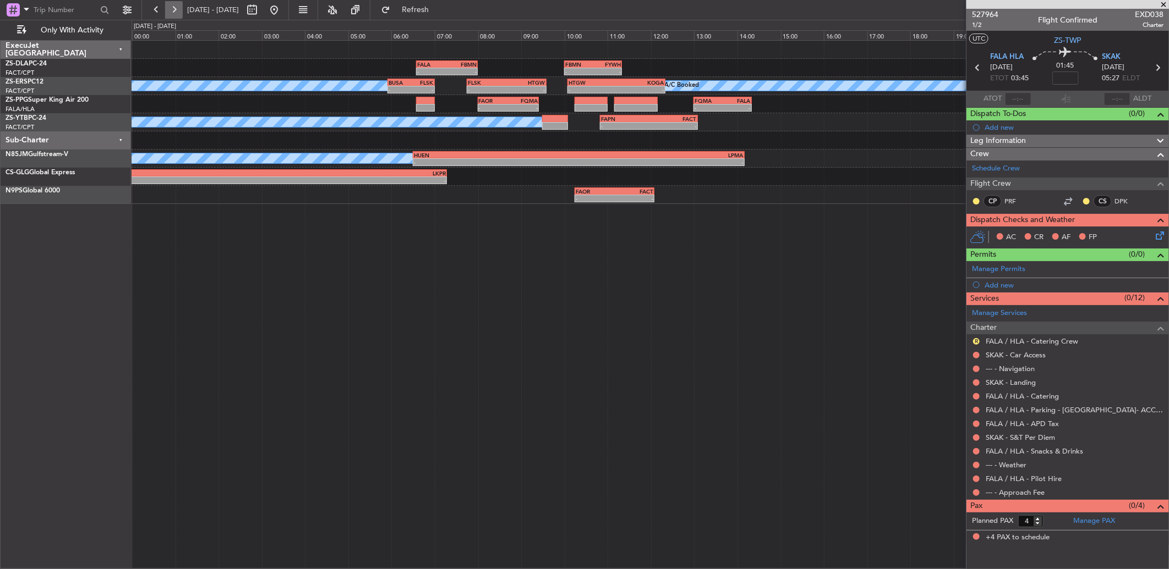
click at [169, 9] on button at bounding box center [174, 10] width 18 height 18
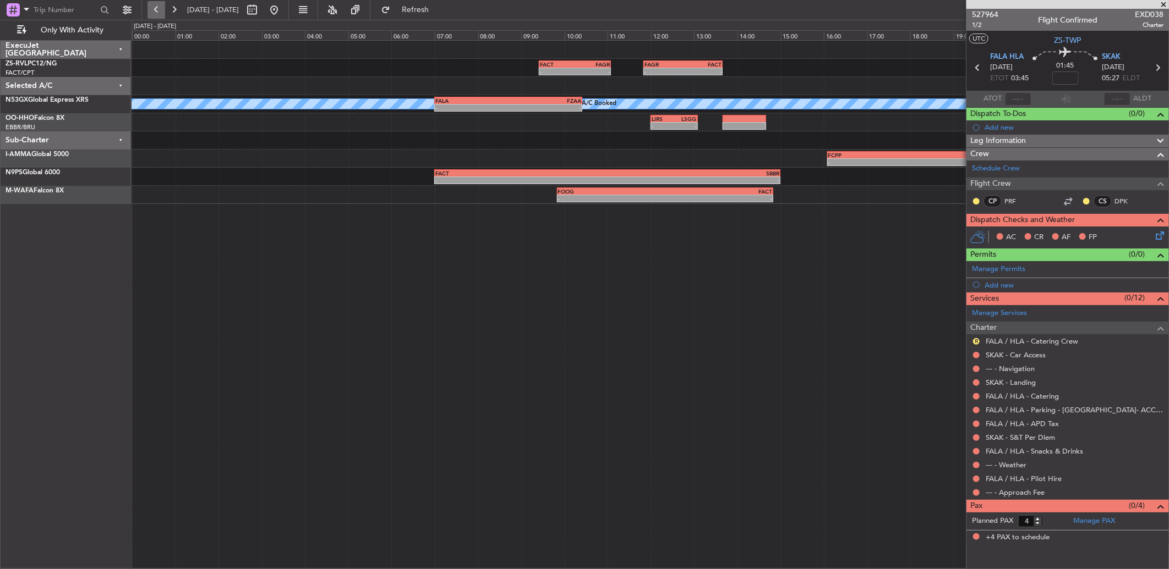
click at [158, 14] on button at bounding box center [156, 10] width 18 height 18
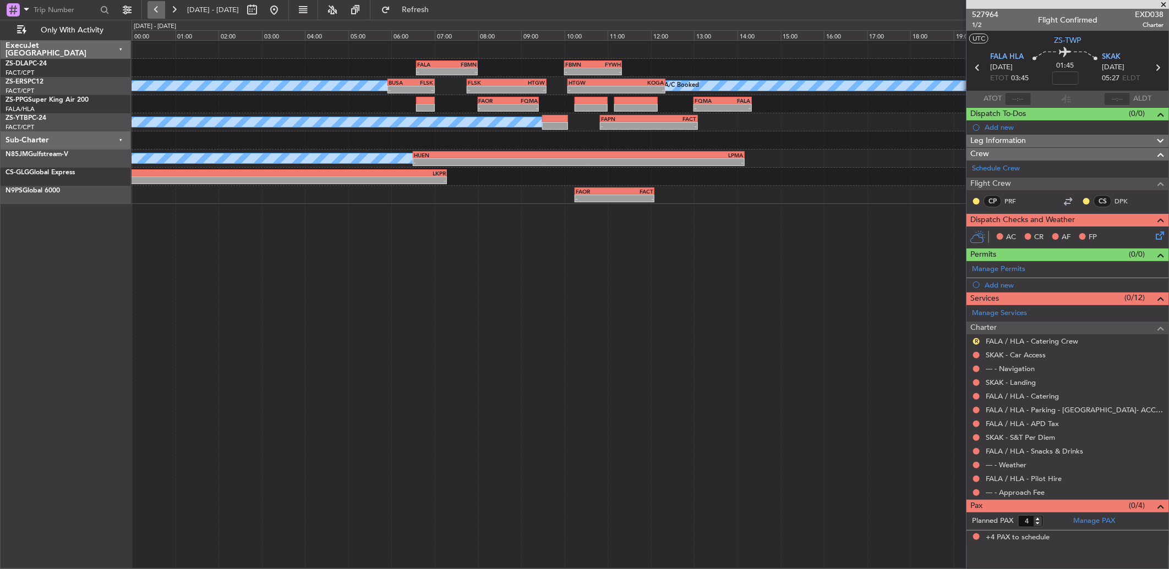
click at [161, 12] on button at bounding box center [156, 10] width 18 height 18
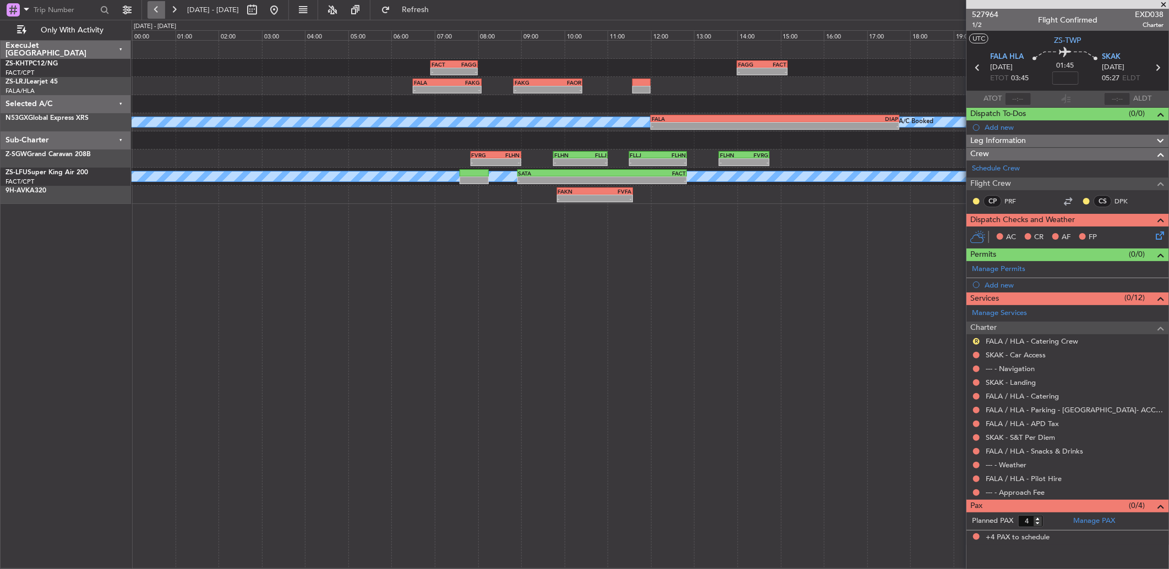
click at [160, 12] on button at bounding box center [156, 10] width 18 height 18
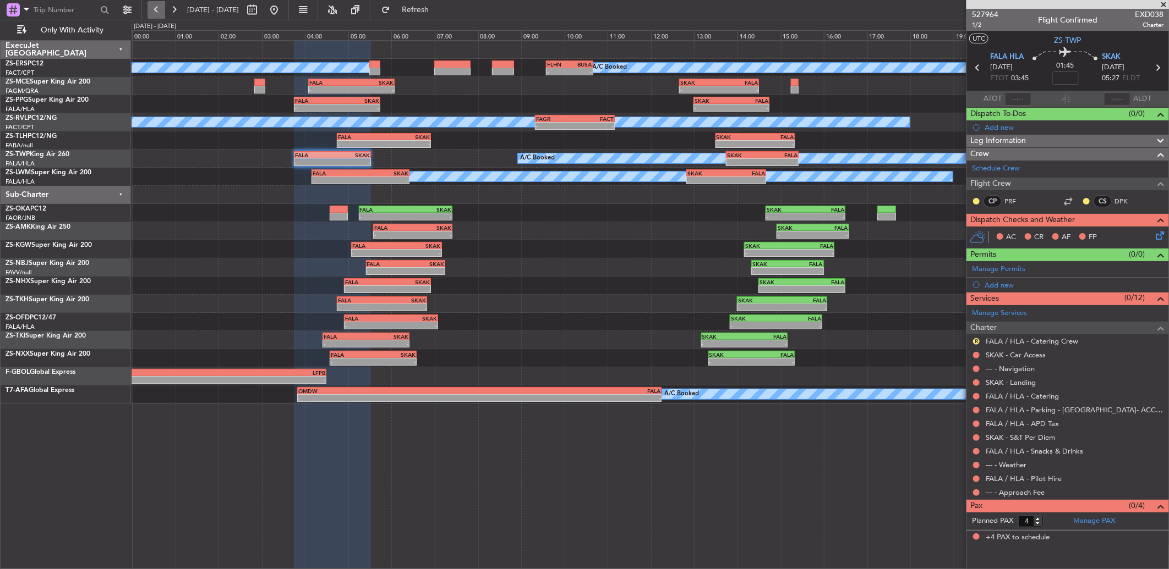
click at [156, 12] on button at bounding box center [156, 10] width 18 height 18
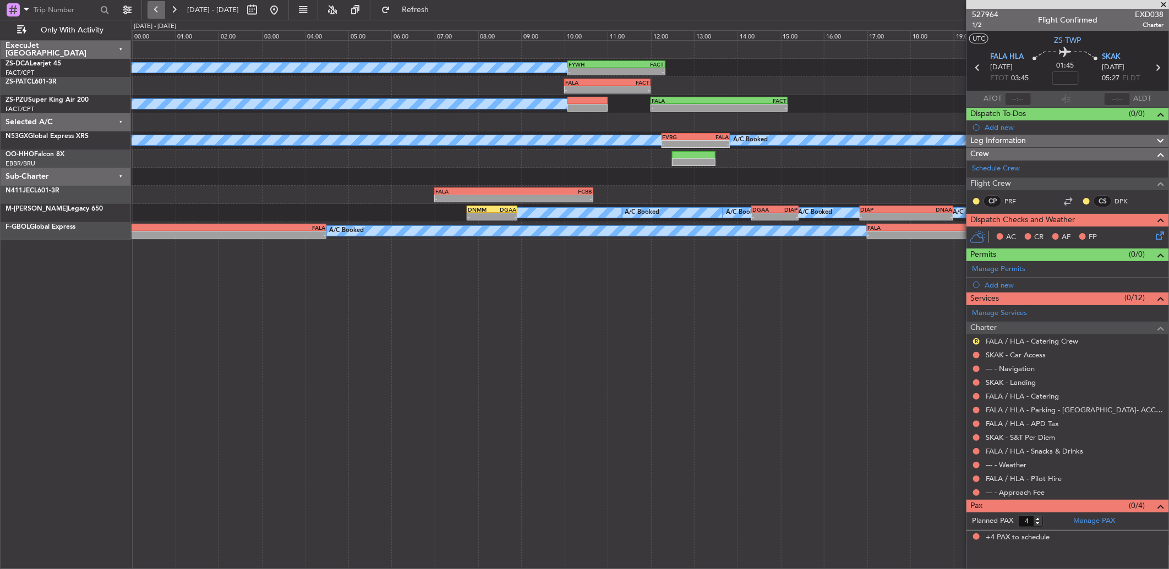
click at [160, 2] on button at bounding box center [156, 10] width 18 height 18
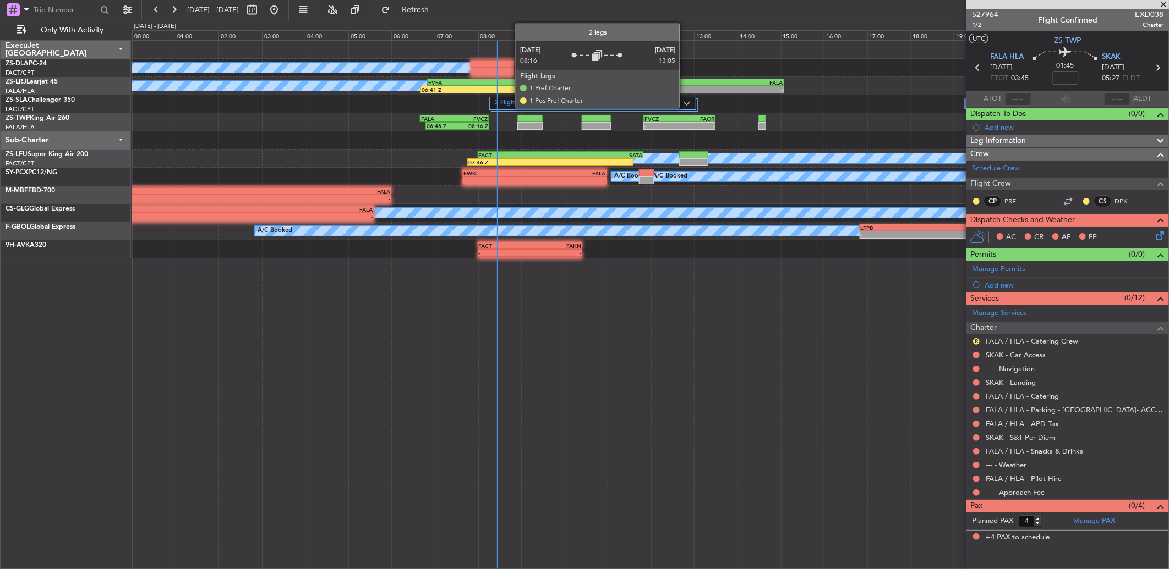
click at [685, 105] on img at bounding box center [686, 103] width 7 height 4
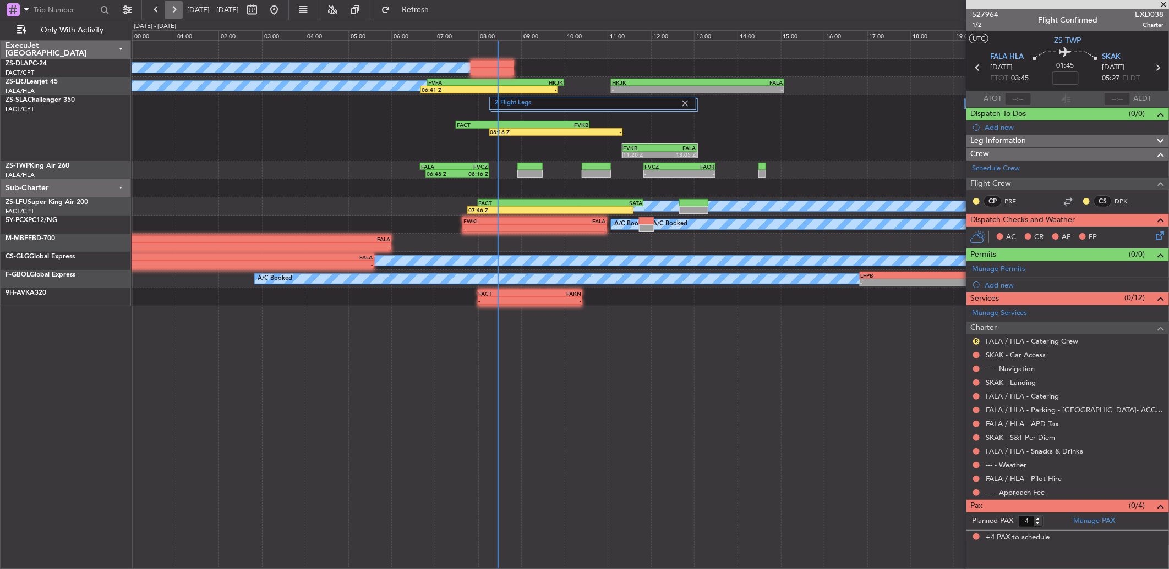
click at [182, 13] on button at bounding box center [174, 10] width 18 height 18
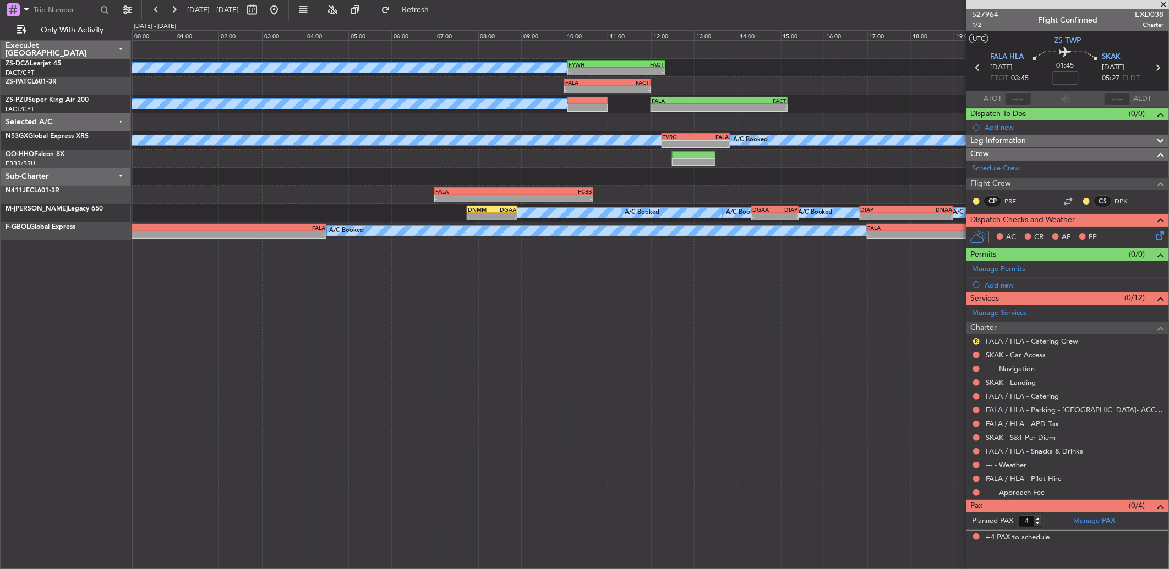
drag, startPoint x: 177, startPoint y: 14, endPoint x: 140, endPoint y: 74, distance: 70.7
click at [143, 63] on fb-flight-board "[DATE] - [DATE] Refresh Quick Links Only With Activity A/C Booked - - FYWH 10:0…" at bounding box center [584, 288] width 1169 height 561
click at [173, 15] on button at bounding box center [174, 10] width 18 height 18
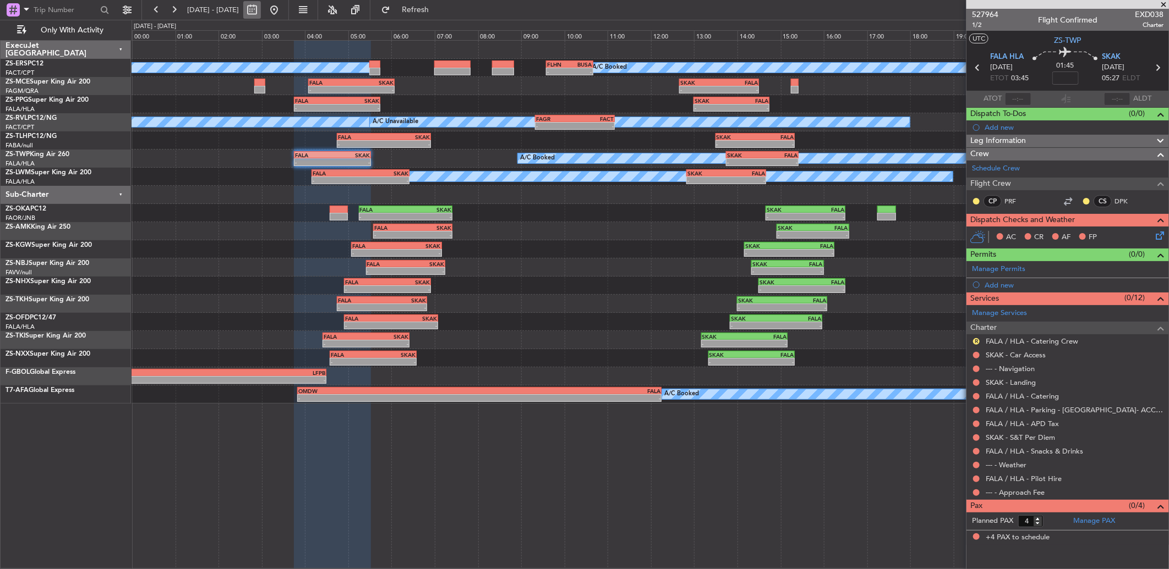
click at [261, 9] on button at bounding box center [252, 10] width 18 height 18
select select "9"
select select "2025"
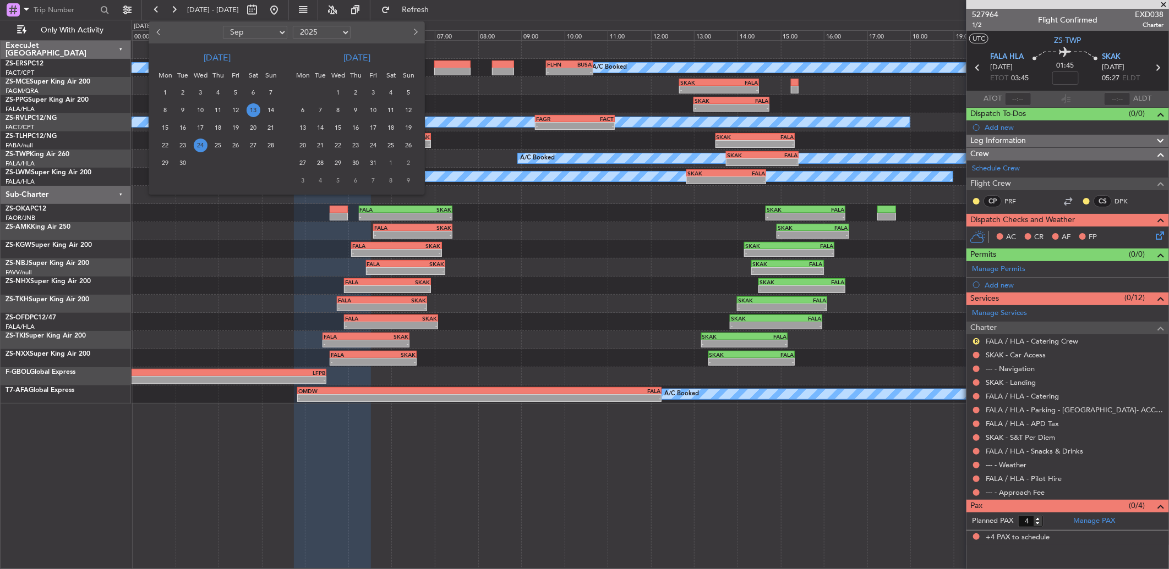
click at [248, 107] on span "13" at bounding box center [253, 110] width 14 height 14
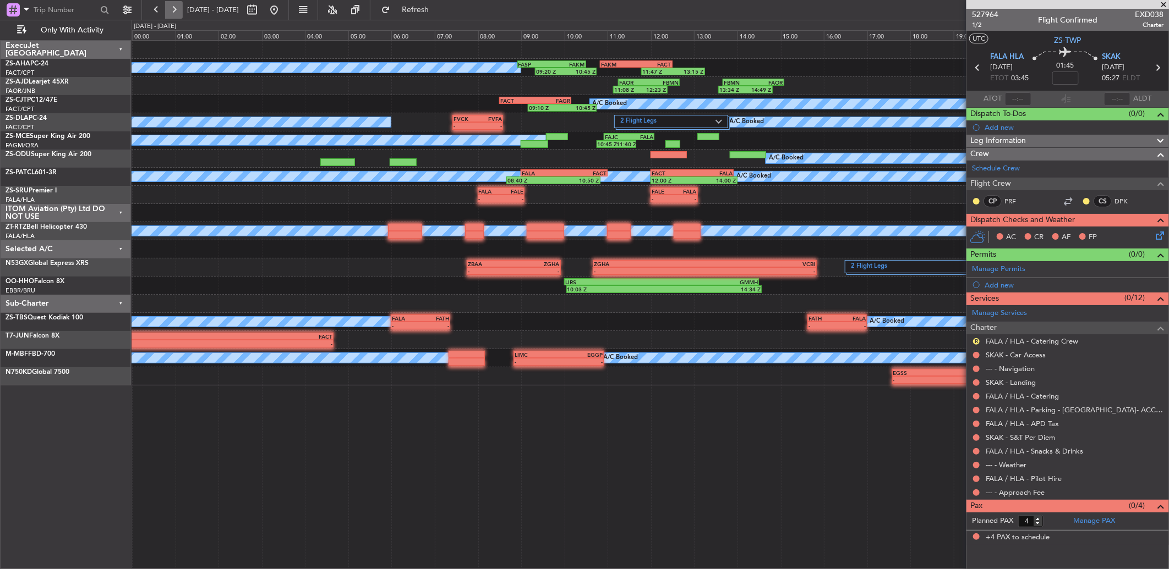
click at [174, 6] on button at bounding box center [174, 10] width 18 height 18
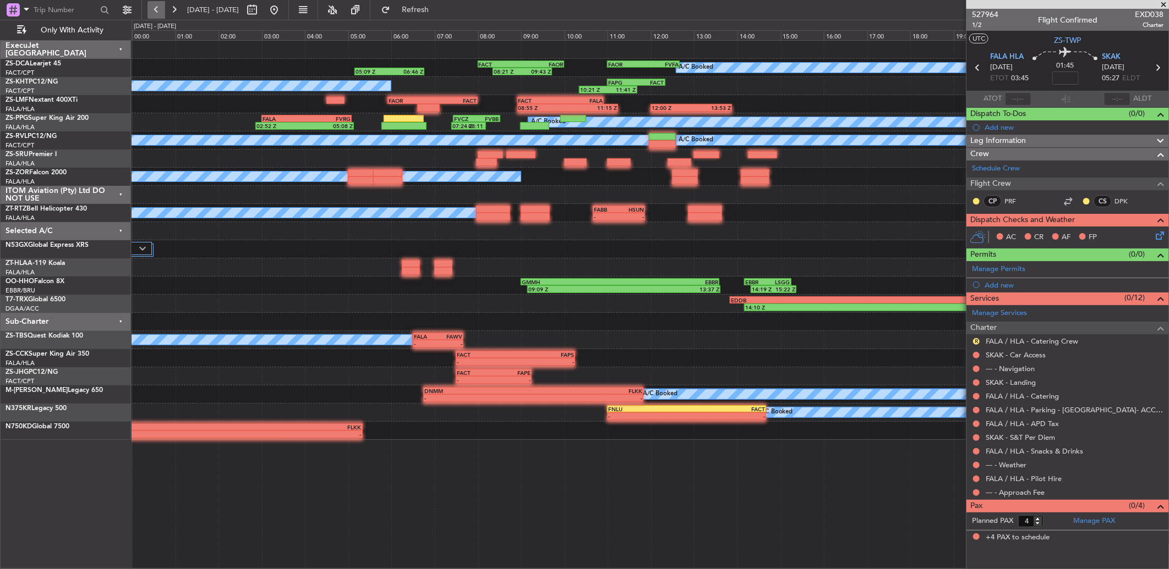
click at [150, 13] on button at bounding box center [156, 10] width 18 height 18
click at [150, 12] on button at bounding box center [156, 10] width 18 height 18
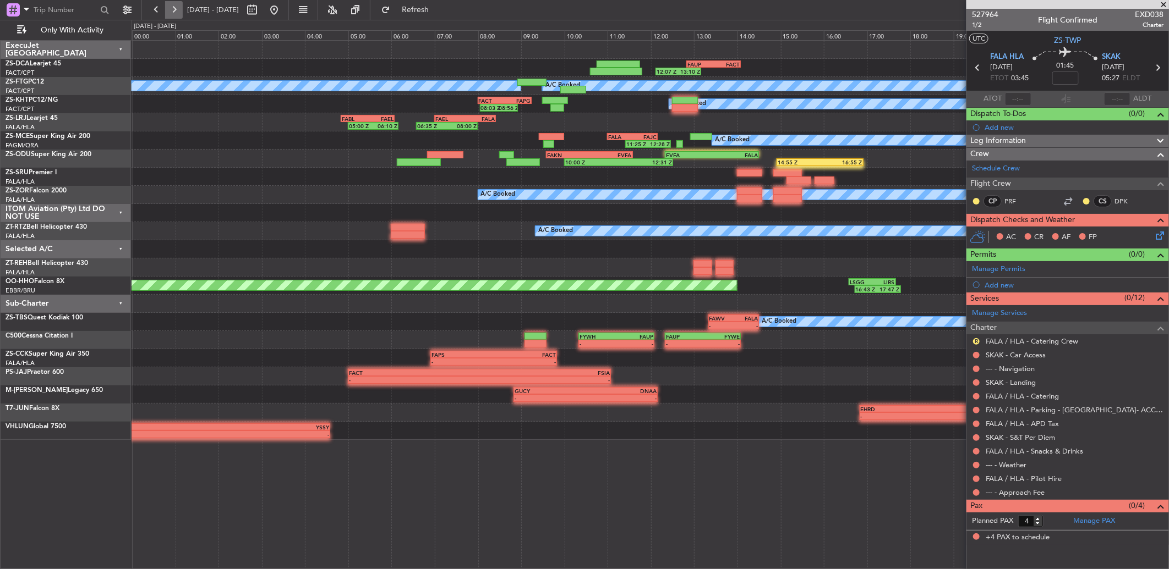
click at [179, 9] on button at bounding box center [174, 10] width 18 height 18
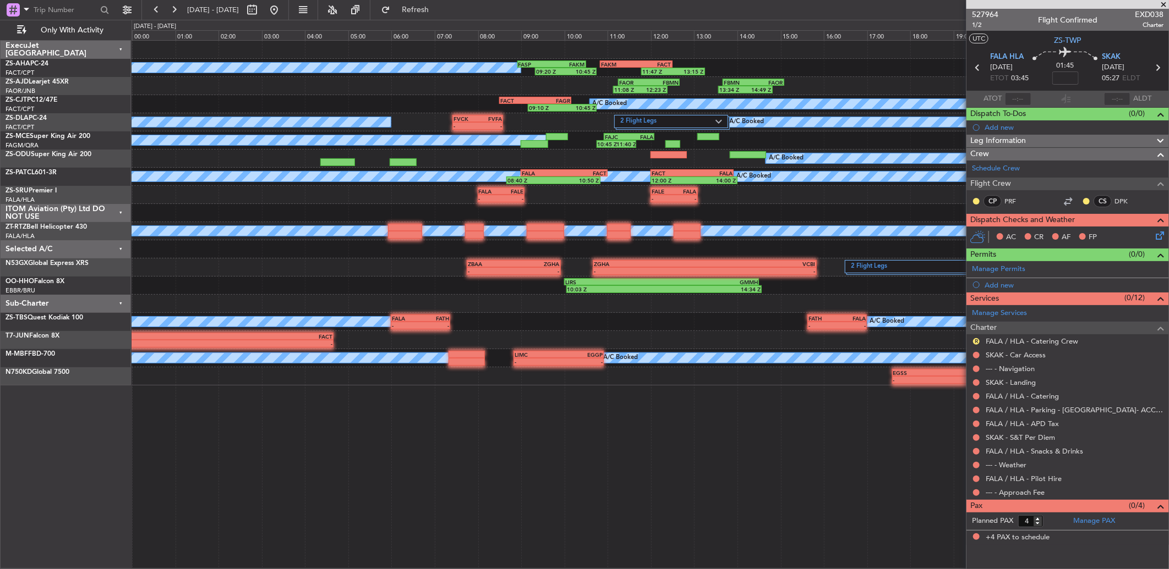
drag, startPoint x: 1166, startPoint y: 4, endPoint x: 580, endPoint y: 0, distance: 586.0
click at [1167, 4] on span at bounding box center [1163, 5] width 11 height 10
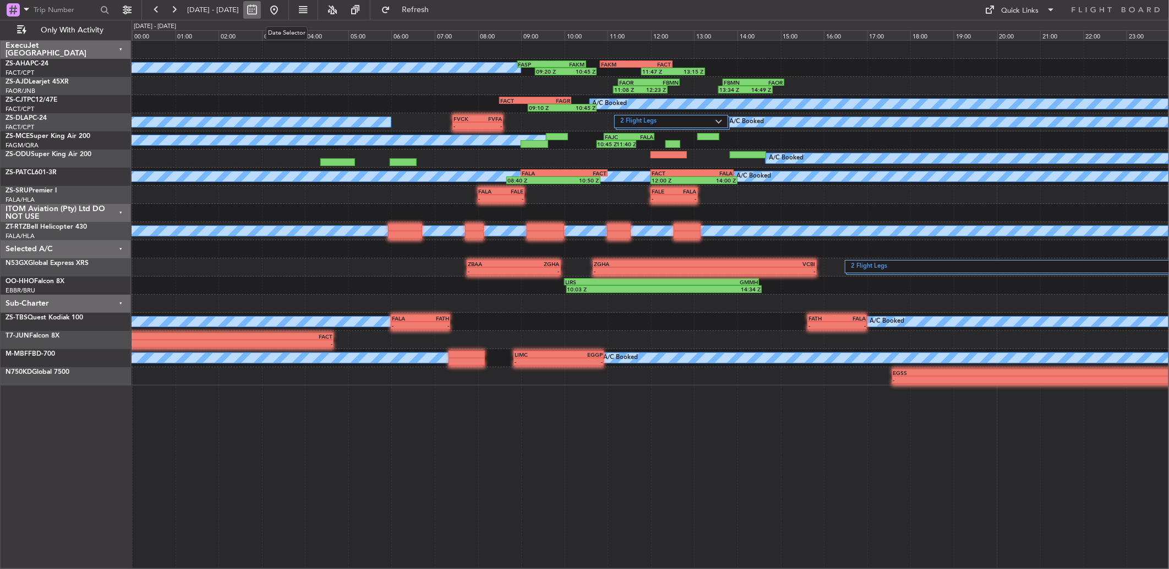
click at [261, 9] on button at bounding box center [252, 10] width 18 height 18
select select "9"
select select "2025"
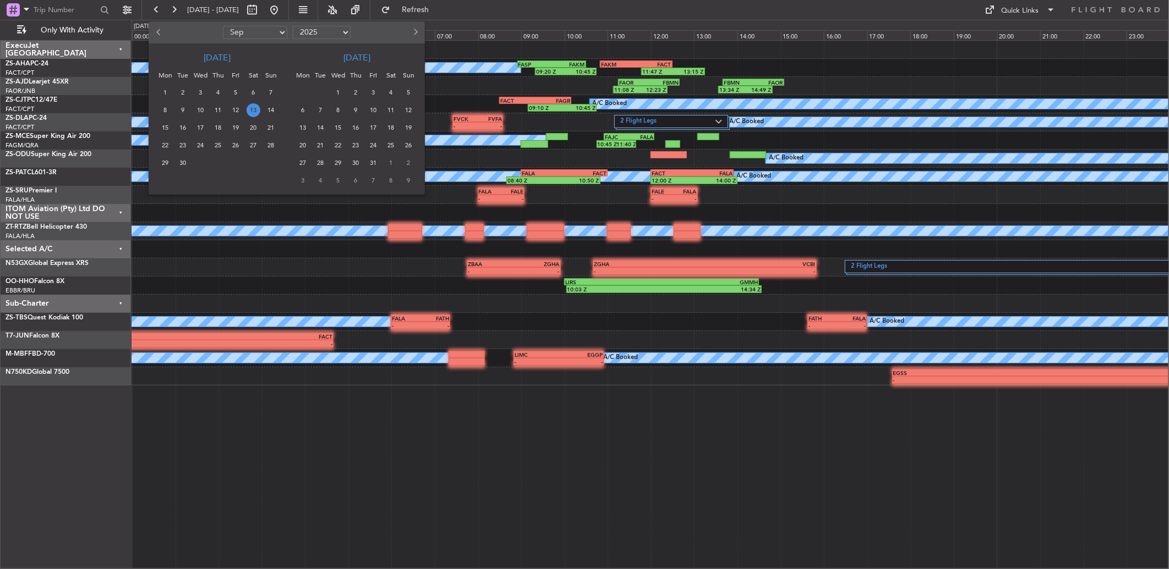
click at [289, 3] on div at bounding box center [584, 284] width 1169 height 569
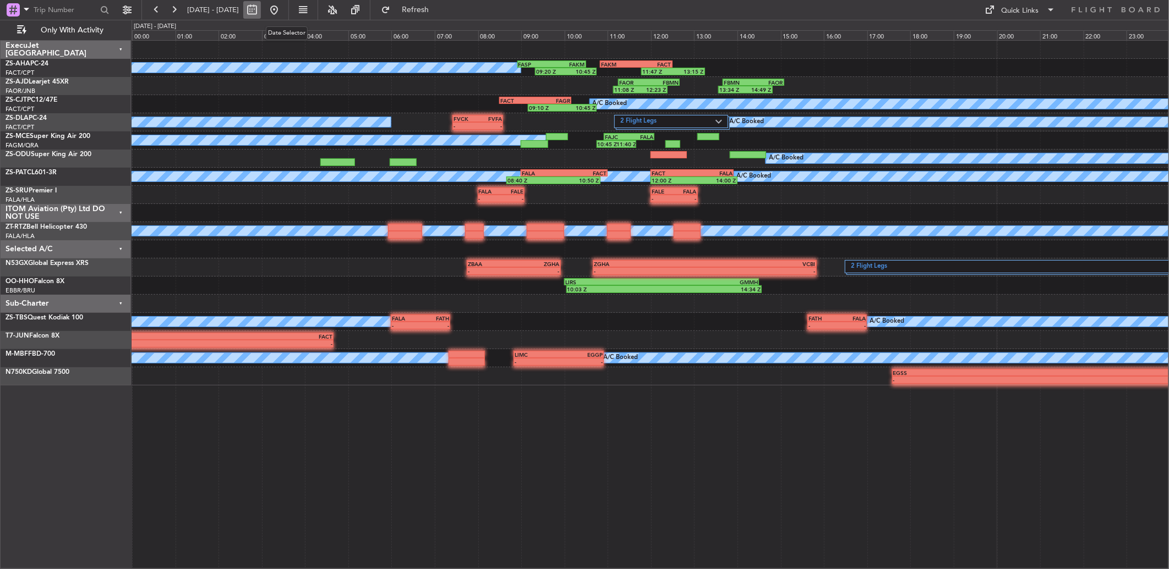
click at [261, 10] on button at bounding box center [252, 10] width 18 height 18
select select "9"
select select "2025"
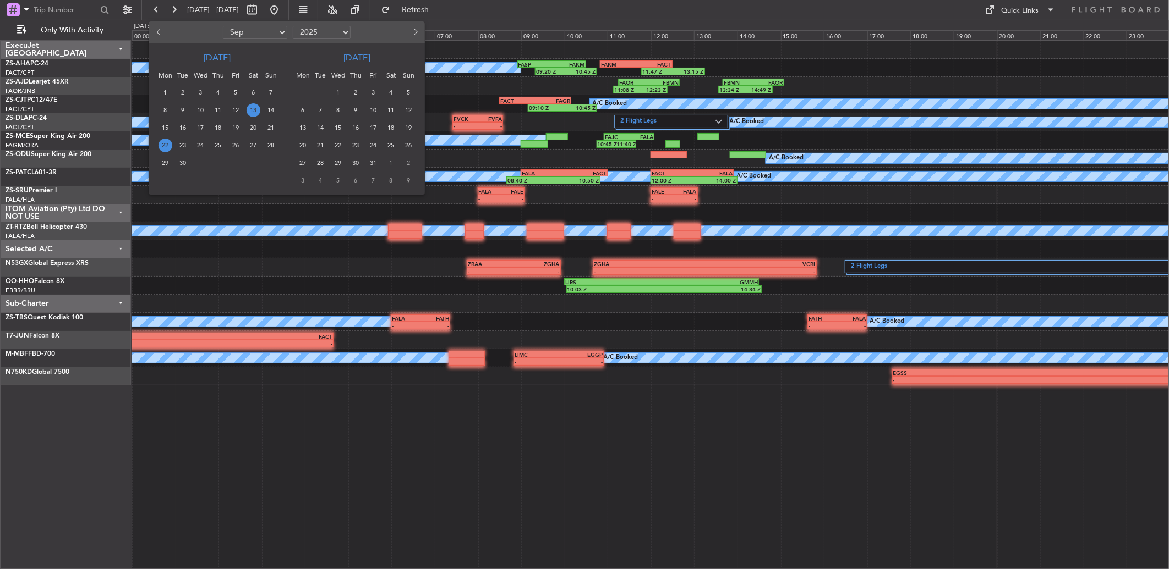
click at [169, 145] on span "22" at bounding box center [165, 146] width 14 height 14
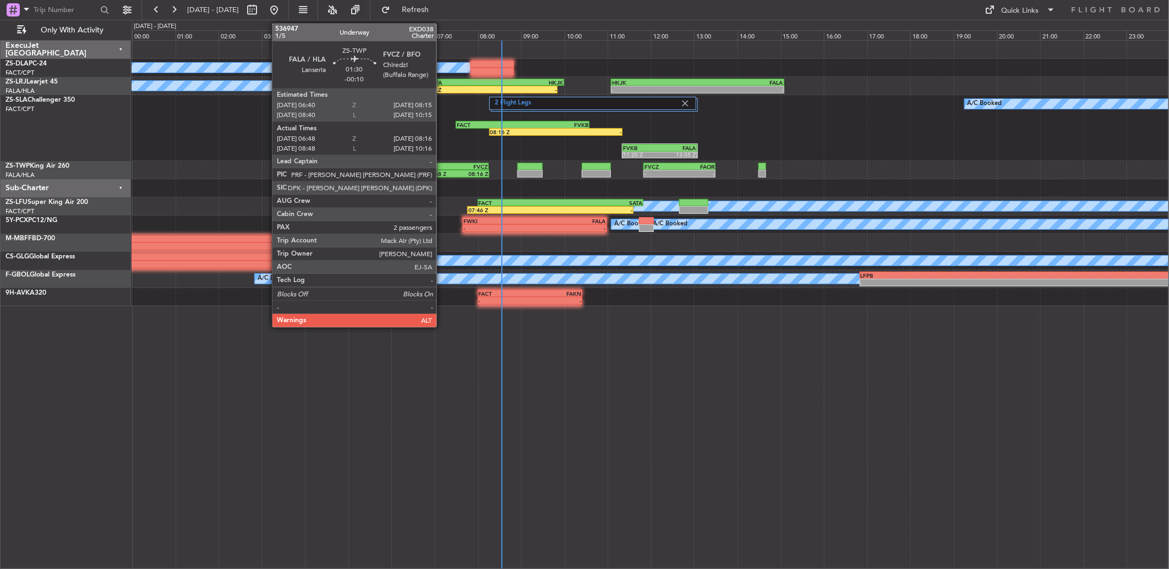
click at [442, 174] on div "06:48 Z" at bounding box center [441, 174] width 31 height 7
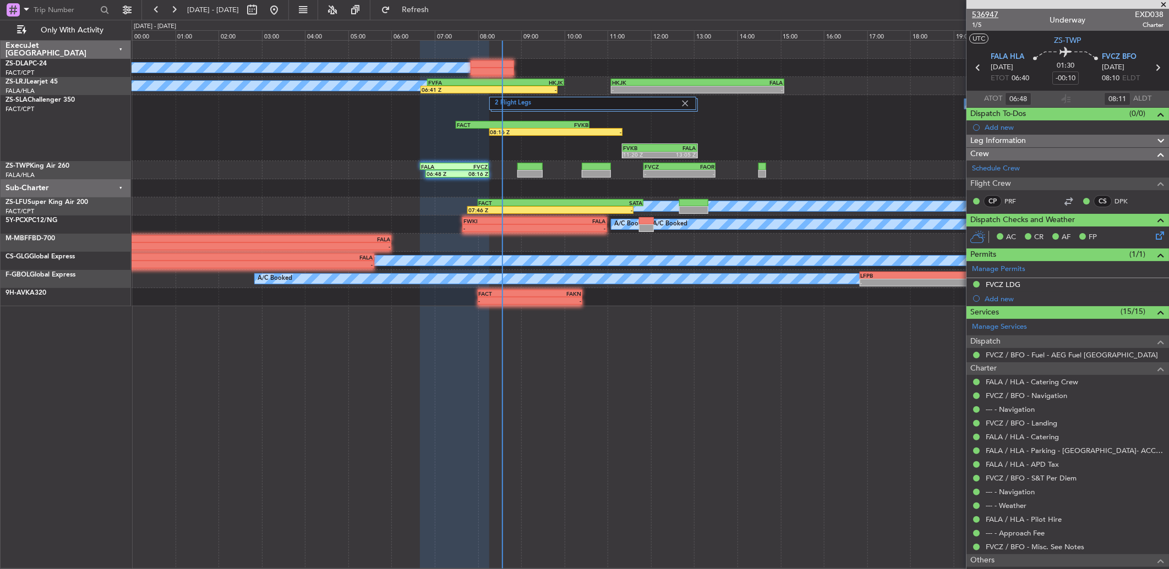
click at [977, 12] on span "536947" at bounding box center [985, 15] width 26 height 12
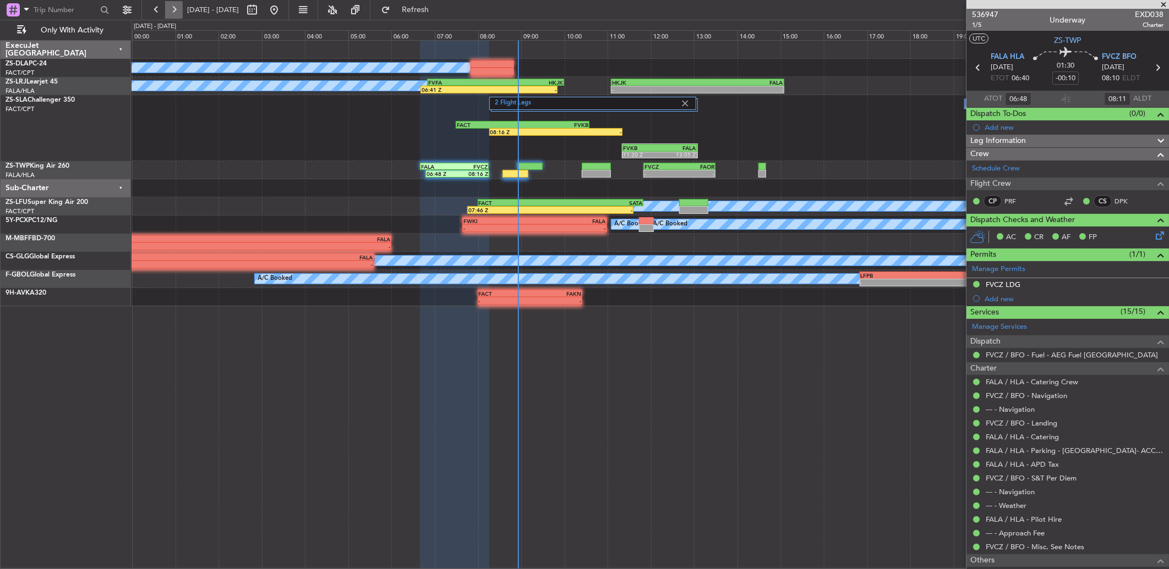
click at [173, 10] on button at bounding box center [174, 10] width 18 height 18
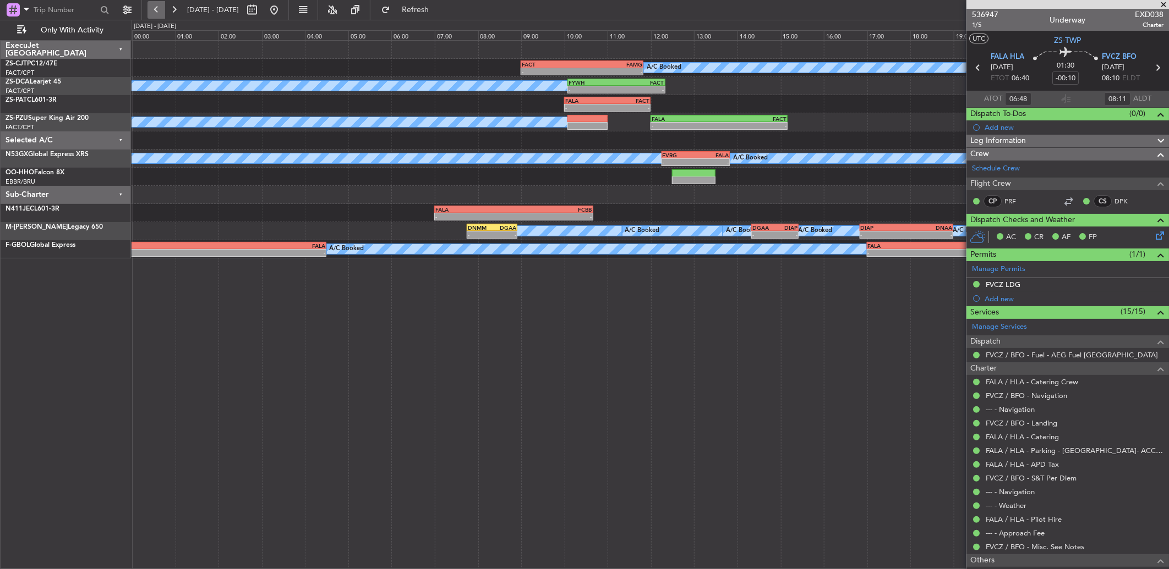
click at [152, 0] on fb-range-datepicker "[DATE] - [DATE]" at bounding box center [214, 10] width 147 height 20
click at [156, 4] on button at bounding box center [156, 10] width 18 height 18
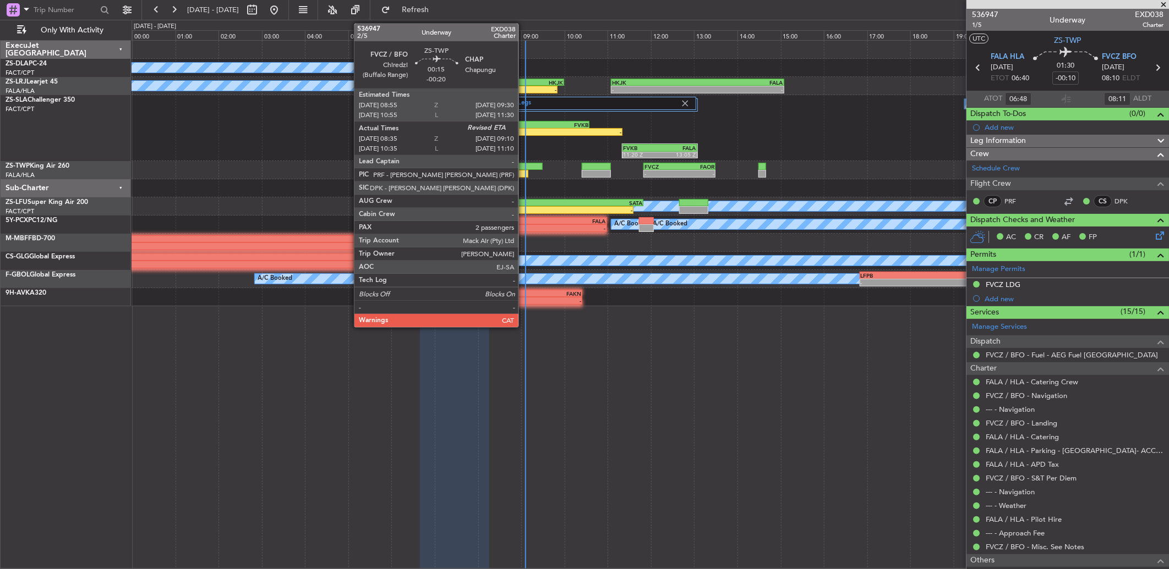
click at [524, 171] on div at bounding box center [514, 174] width 25 height 8
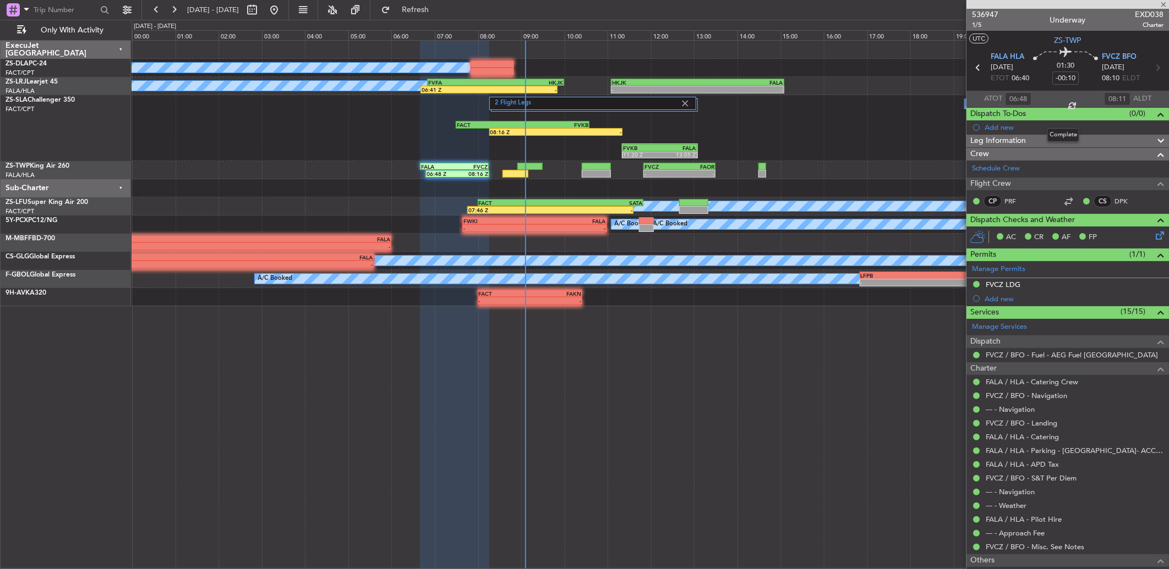
type input "-00:20"
type input "08:45"
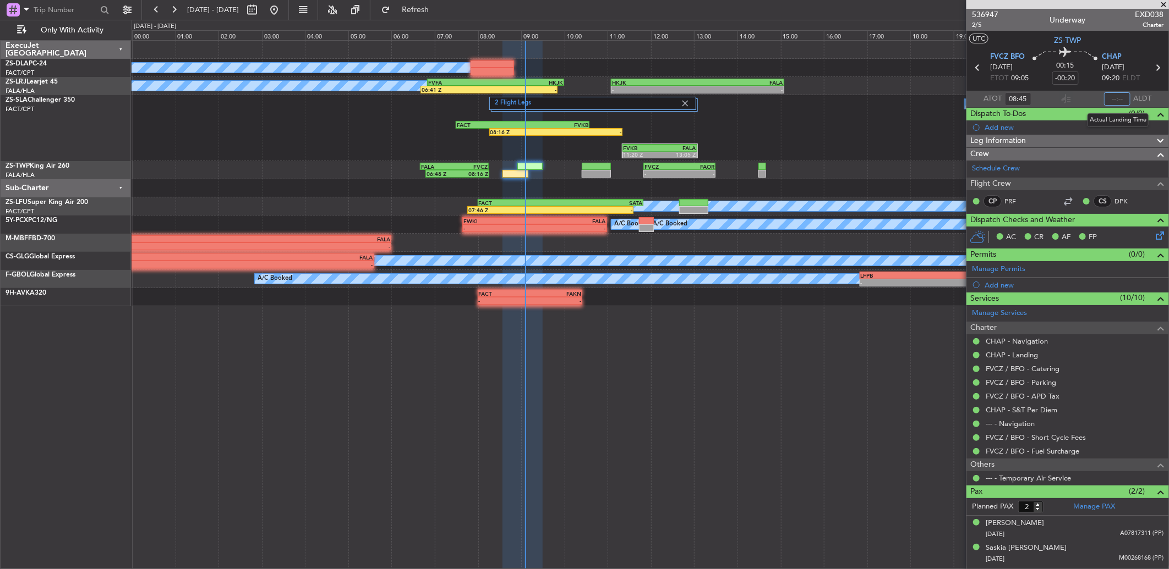
click at [1122, 96] on input "text" at bounding box center [1117, 98] width 26 height 13
type input "09:02"
